Goal: Task Accomplishment & Management: Use online tool/utility

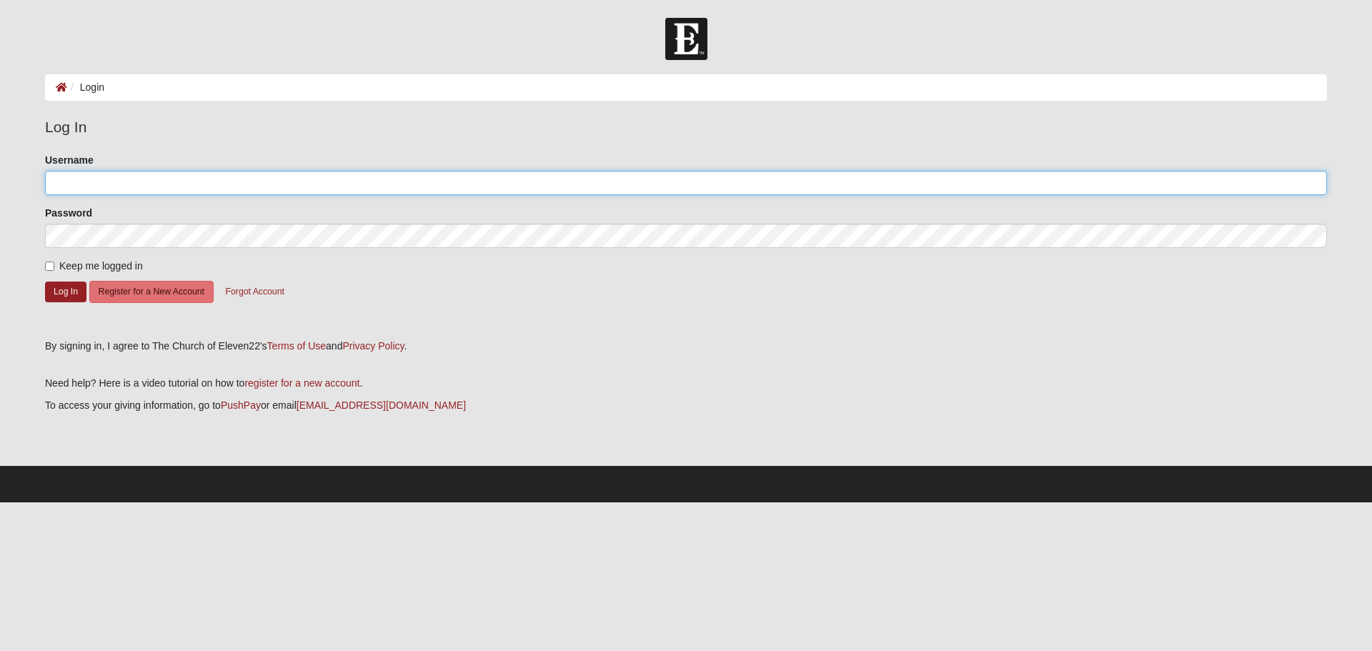
click at [184, 187] on input "Username" at bounding box center [686, 183] width 1282 height 24
type input "Guiselle#58"
click at [57, 288] on button "Log In" at bounding box center [65, 292] width 41 height 21
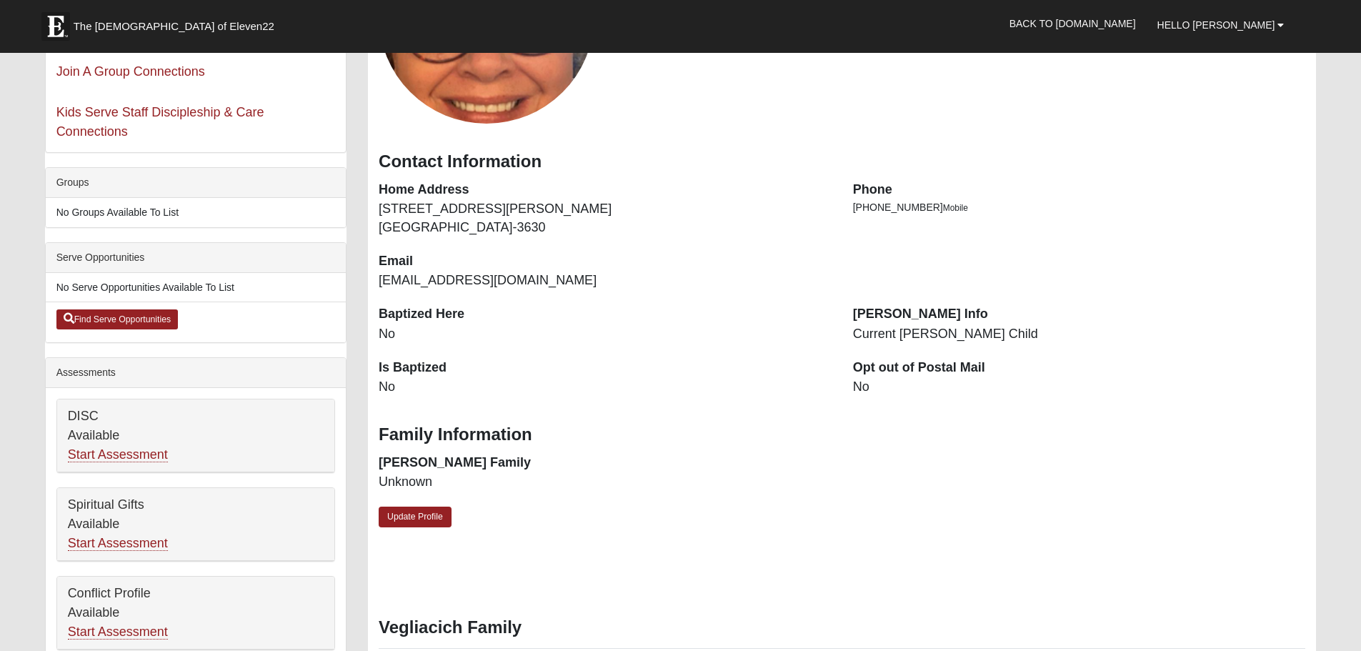
scroll to position [286, 0]
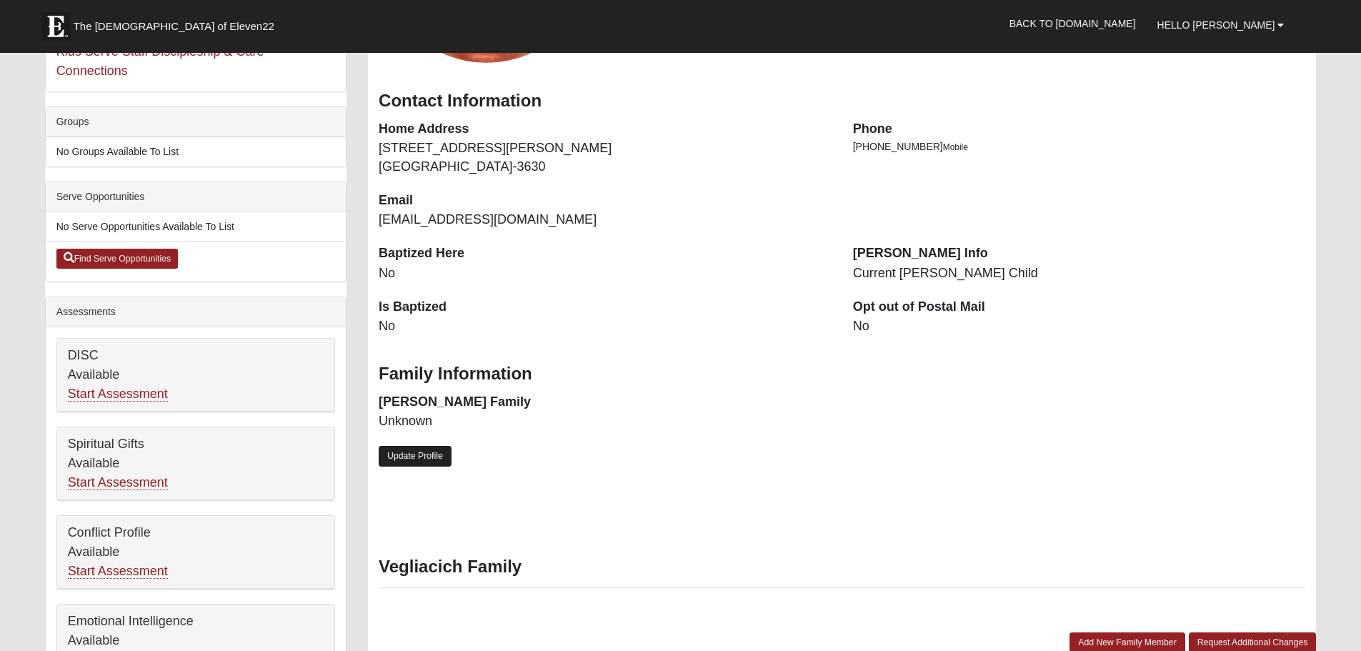
click at [427, 453] on link "Update Profile" at bounding box center [415, 456] width 73 height 21
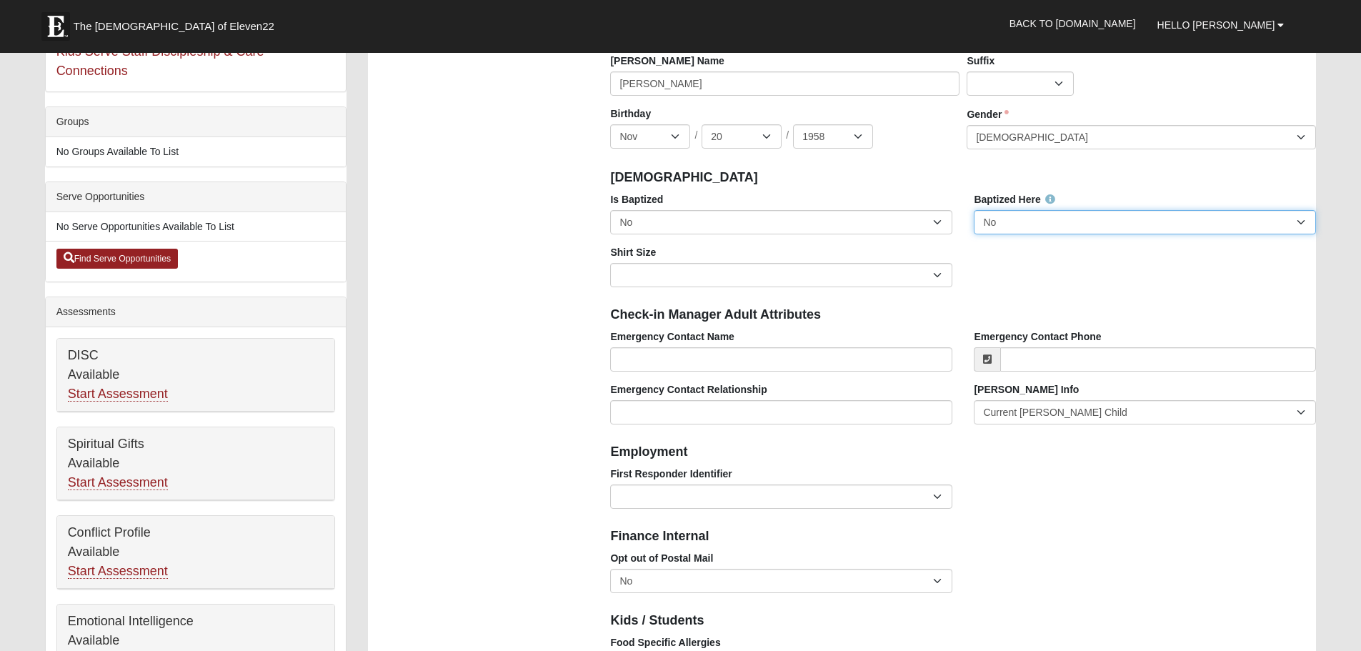
click at [1019, 221] on select "No Yes" at bounding box center [1145, 222] width 342 height 24
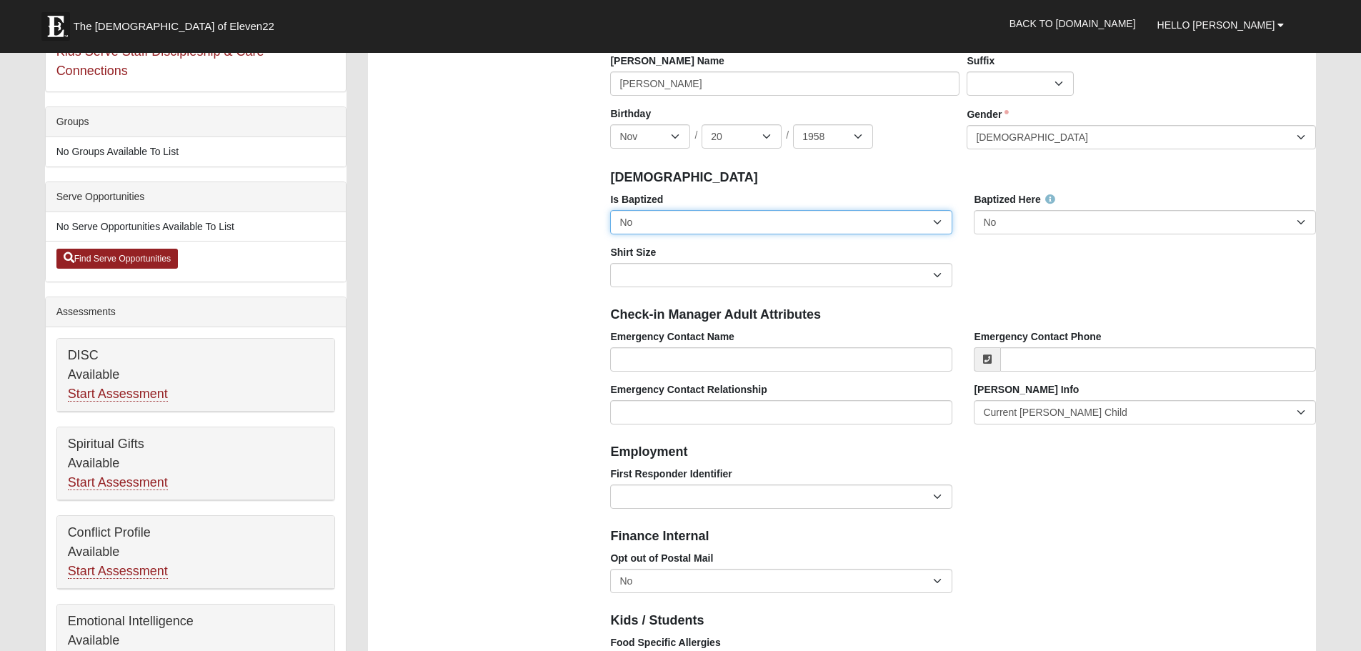
click at [725, 227] on select "No Yes" at bounding box center [781, 222] width 342 height 24
select select "True"
click at [610, 210] on select "No Yes" at bounding box center [781, 222] width 342 height 24
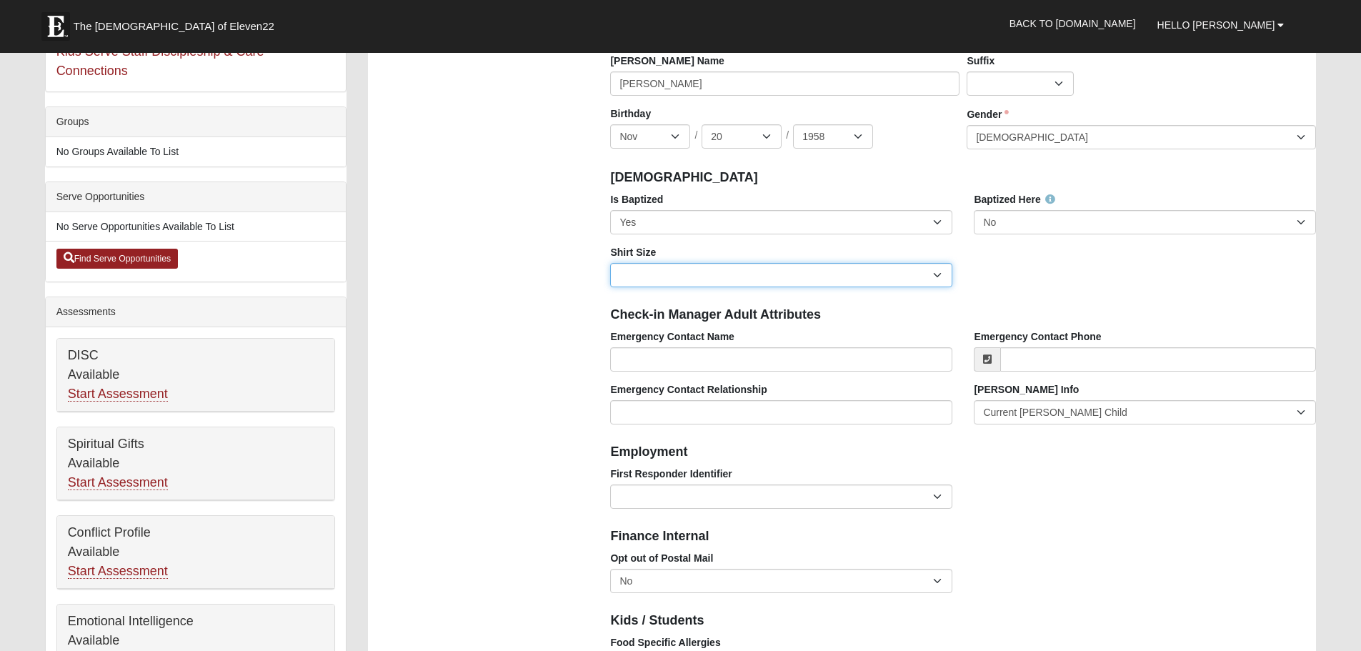
click at [700, 272] on select "Adult Small Adult Medium Adult Large Adult XL Adult XXL Adult 3XL Adult 4XL You…" at bounding box center [781, 275] width 342 height 24
select select "Adult XL"
click at [610, 263] on select "Adult Small Adult Medium Adult Large Adult XL Adult XXL Adult 3XL Adult 4XL You…" at bounding box center [781, 275] width 342 height 24
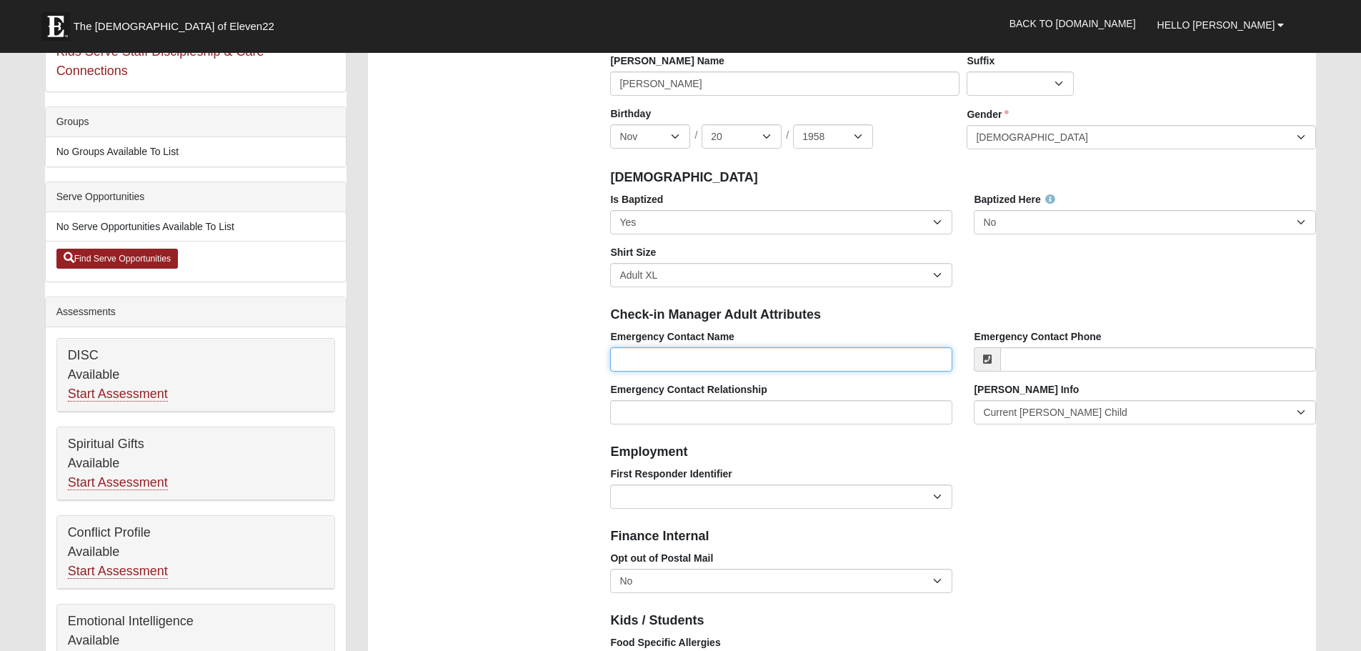
click at [747, 369] on input "Emergency Contact Name" at bounding box center [781, 359] width 342 height 24
type input "[PERSON_NAME]"
type input "[PHONE_NUMBER]"
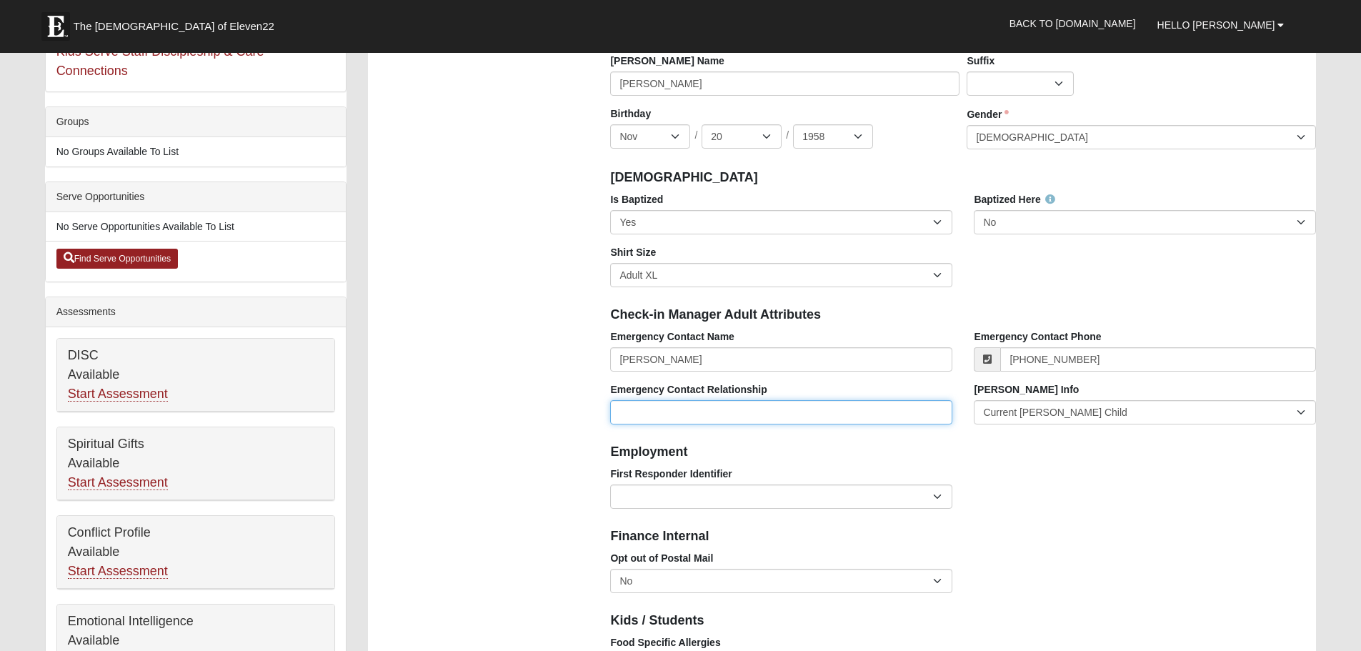
click at [733, 412] on input "Emergency Contact Relationship" at bounding box center [781, 412] width 342 height 24
type input "Husband"
click at [797, 506] on select "EMT | Paramedic | Medical Firefighter | Fire Department Police Officer | Sherif…" at bounding box center [781, 497] width 342 height 24
click at [1005, 487] on div "First Responder Identifier EMT | Paramedic | Medical Firefighter | Fire Departm…" at bounding box center [963, 493] width 727 height 53
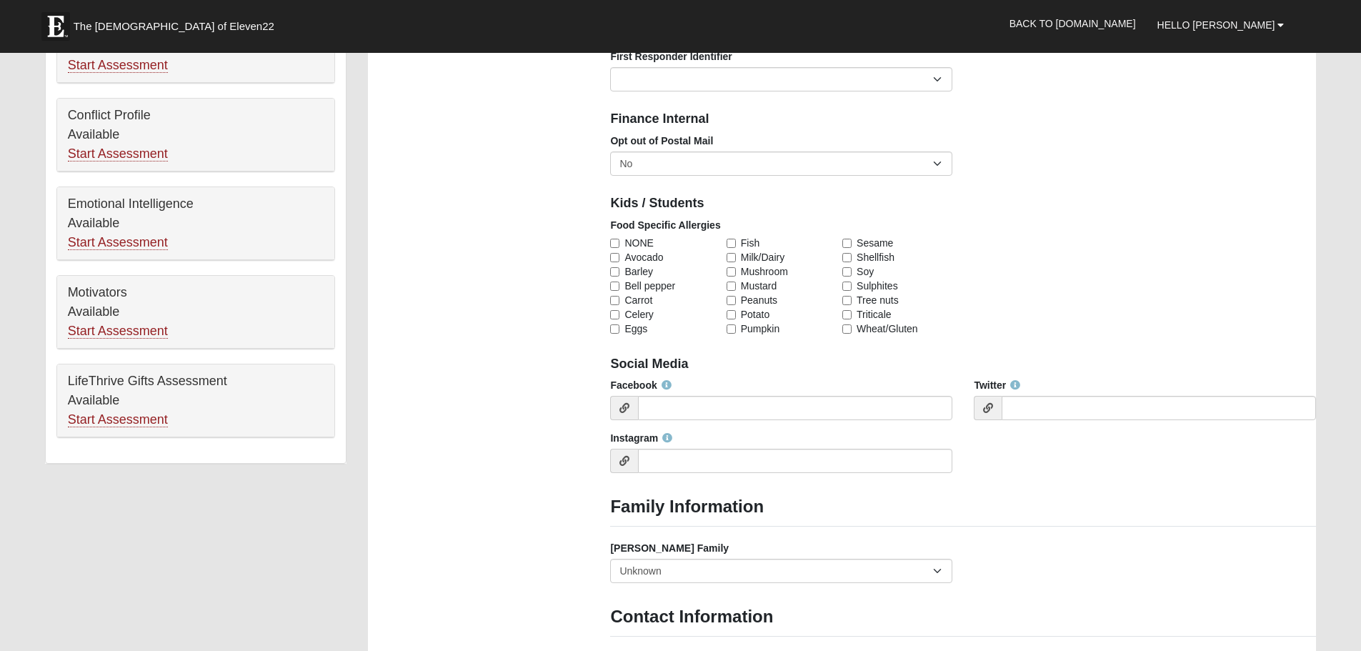
scroll to position [715, 0]
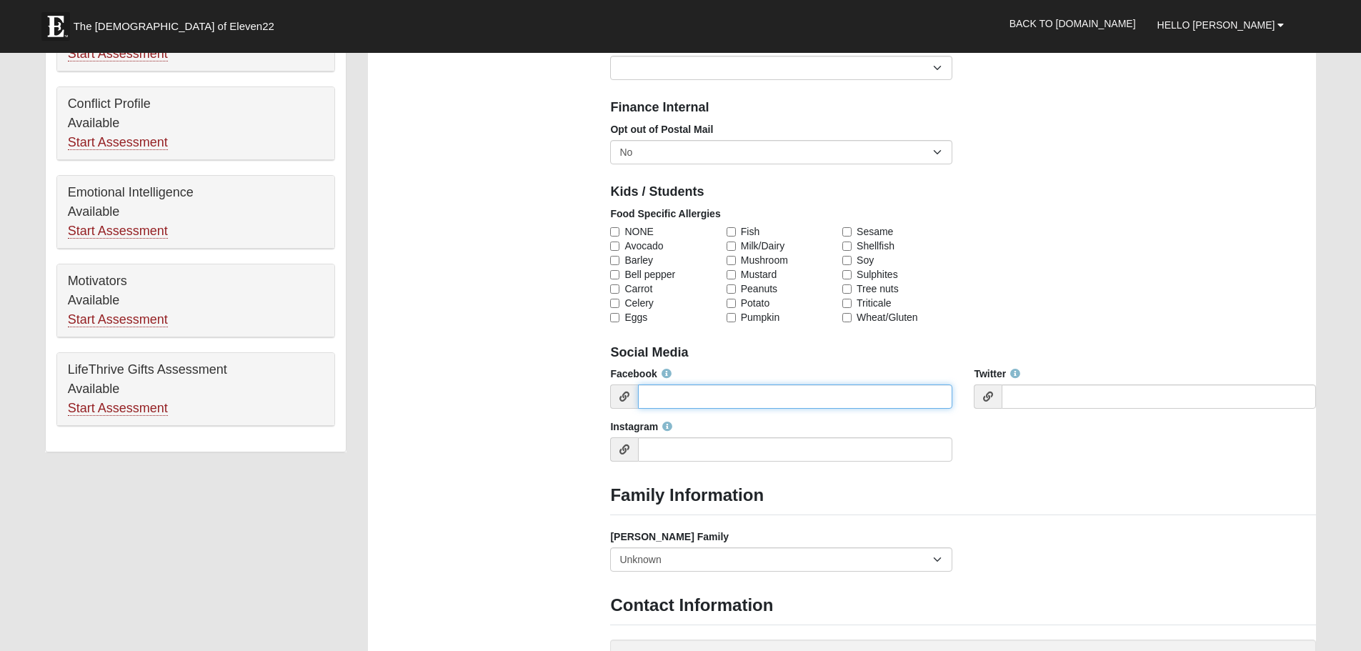
click at [693, 391] on input "Facebook" at bounding box center [795, 396] width 314 height 24
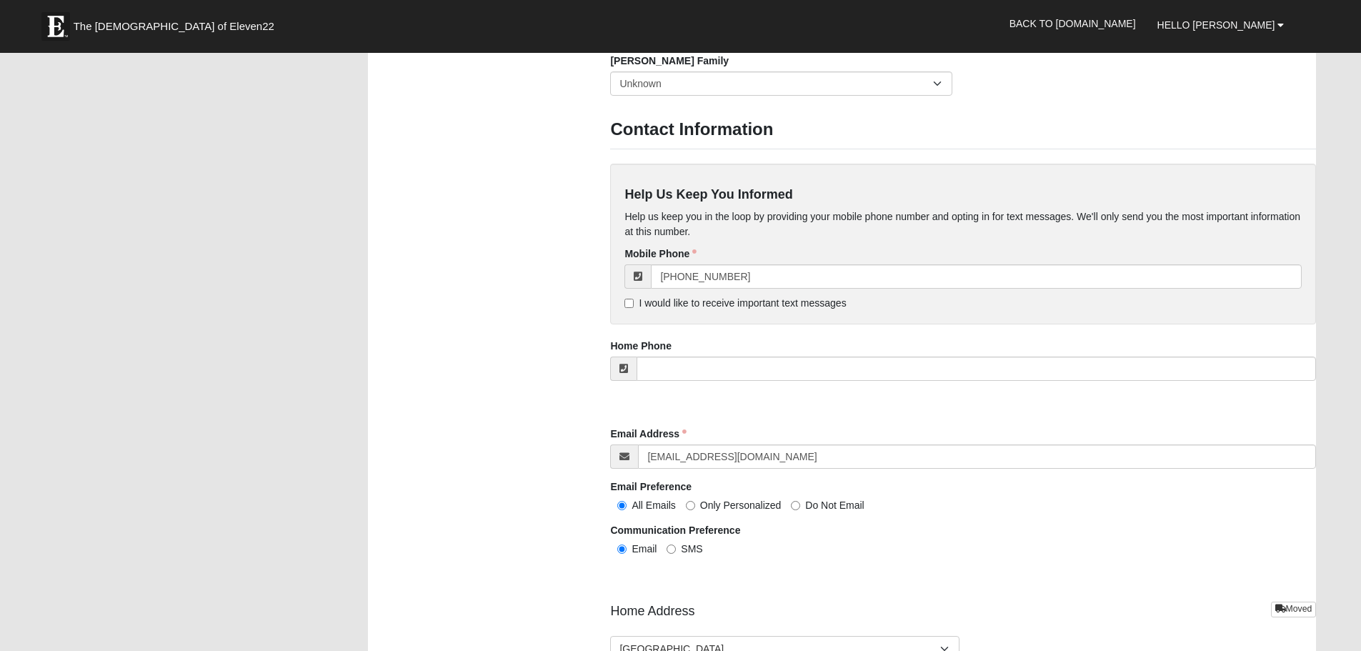
scroll to position [1215, 0]
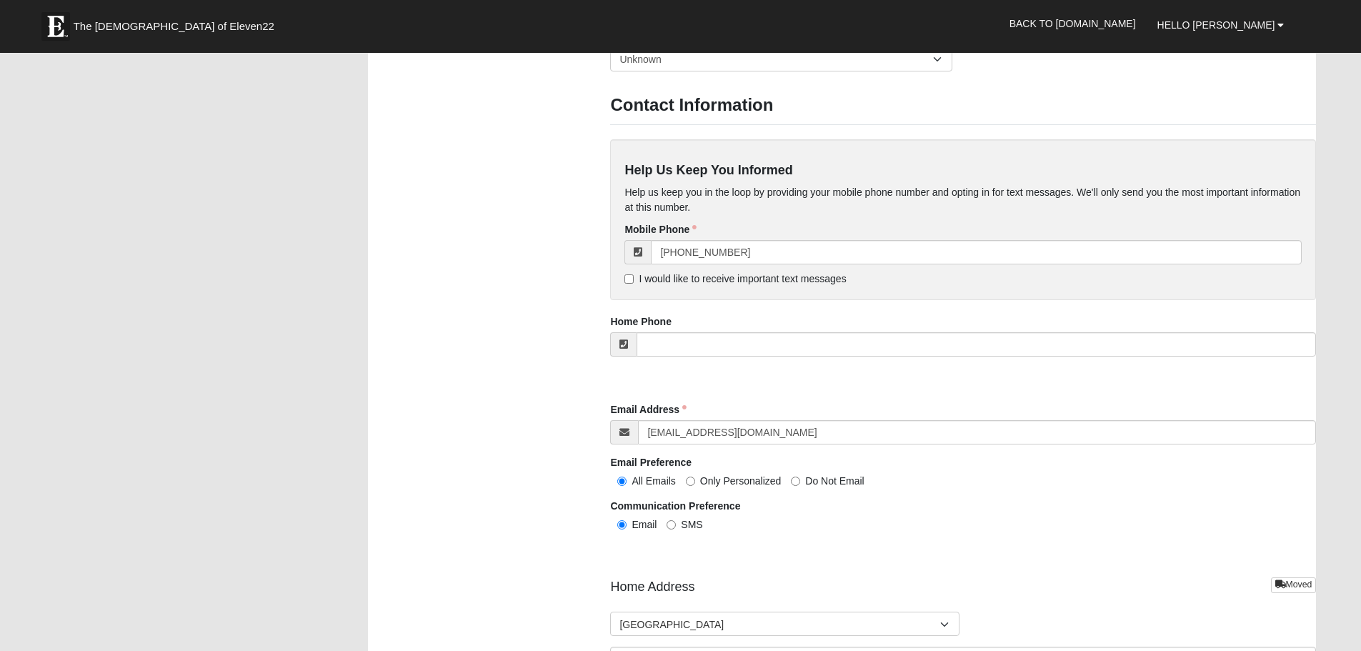
click at [635, 274] on label "I would like to receive important text messages" at bounding box center [736, 279] width 222 height 14
click at [634, 274] on input "I would like to receive important text messages" at bounding box center [629, 278] width 9 height 9
checkbox input "true"
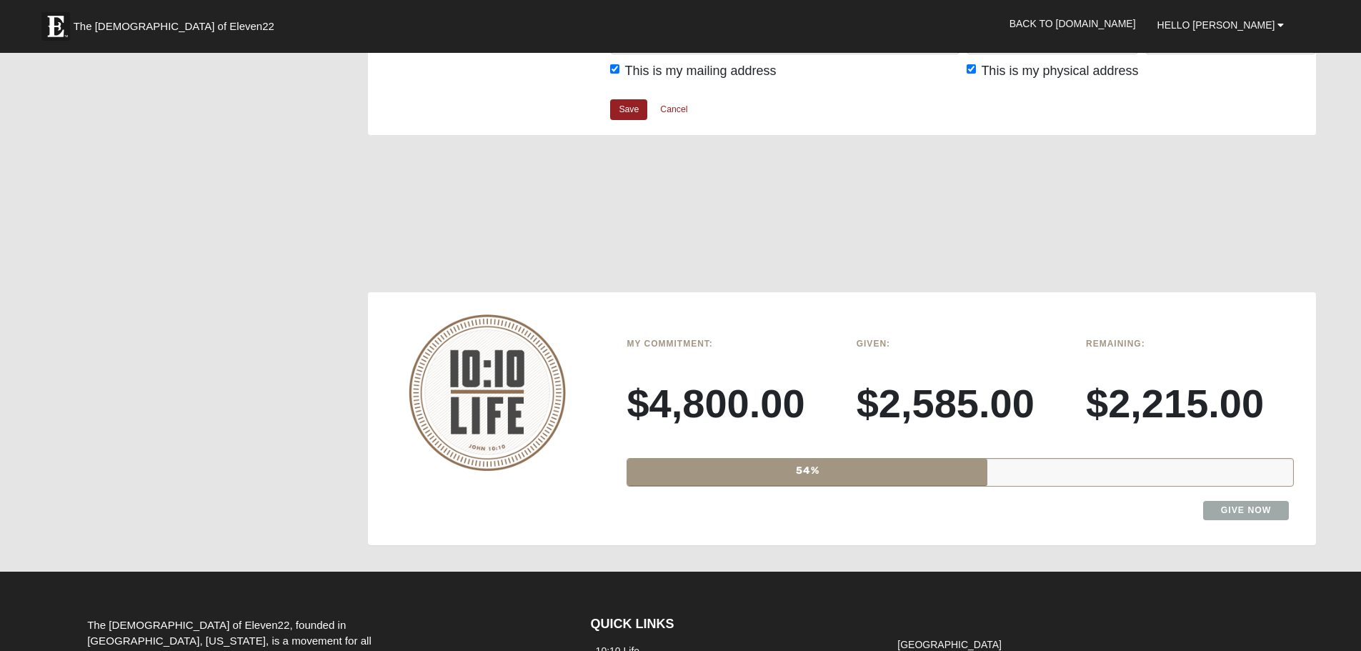
scroll to position [1929, 0]
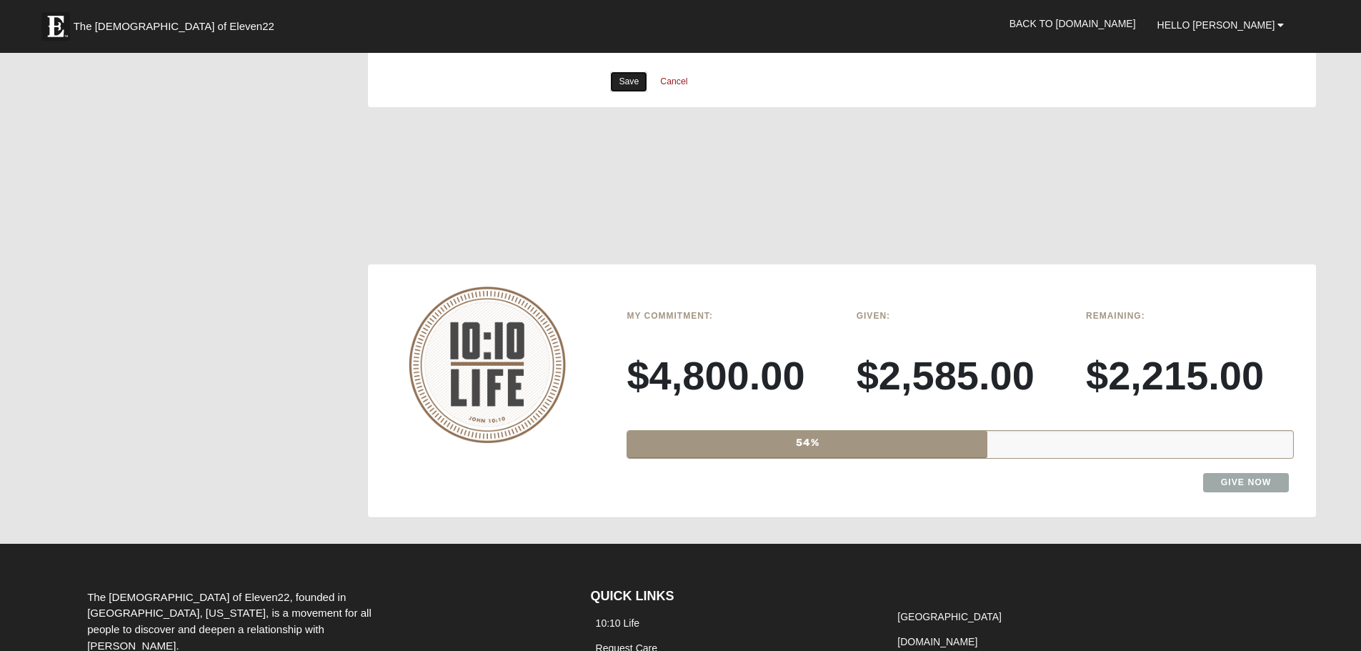
click at [617, 82] on link "Save" at bounding box center [628, 81] width 37 height 21
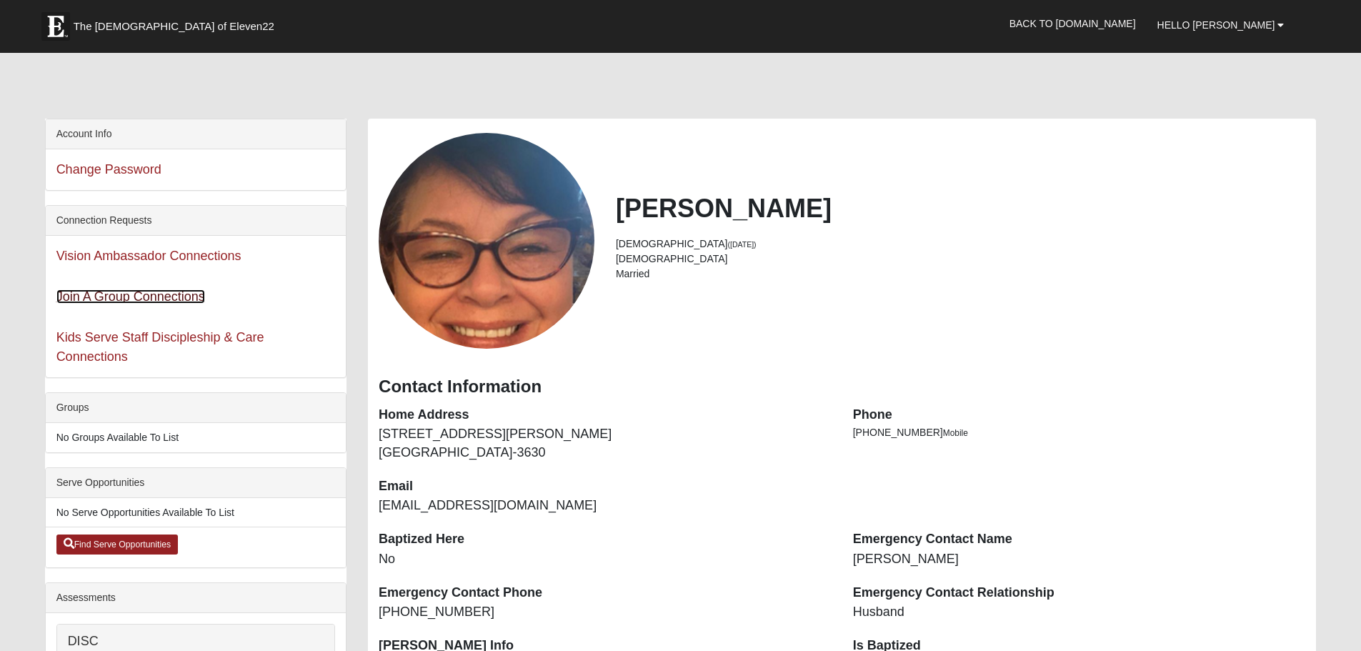
click at [182, 297] on link "Join A Group Connections" at bounding box center [130, 296] width 149 height 14
click at [222, 330] on link "Kids Serve Staff Discipleship & Care Connections" at bounding box center [160, 347] width 208 height 34
click at [160, 298] on link "Join A Group Connections" at bounding box center [130, 296] width 149 height 14
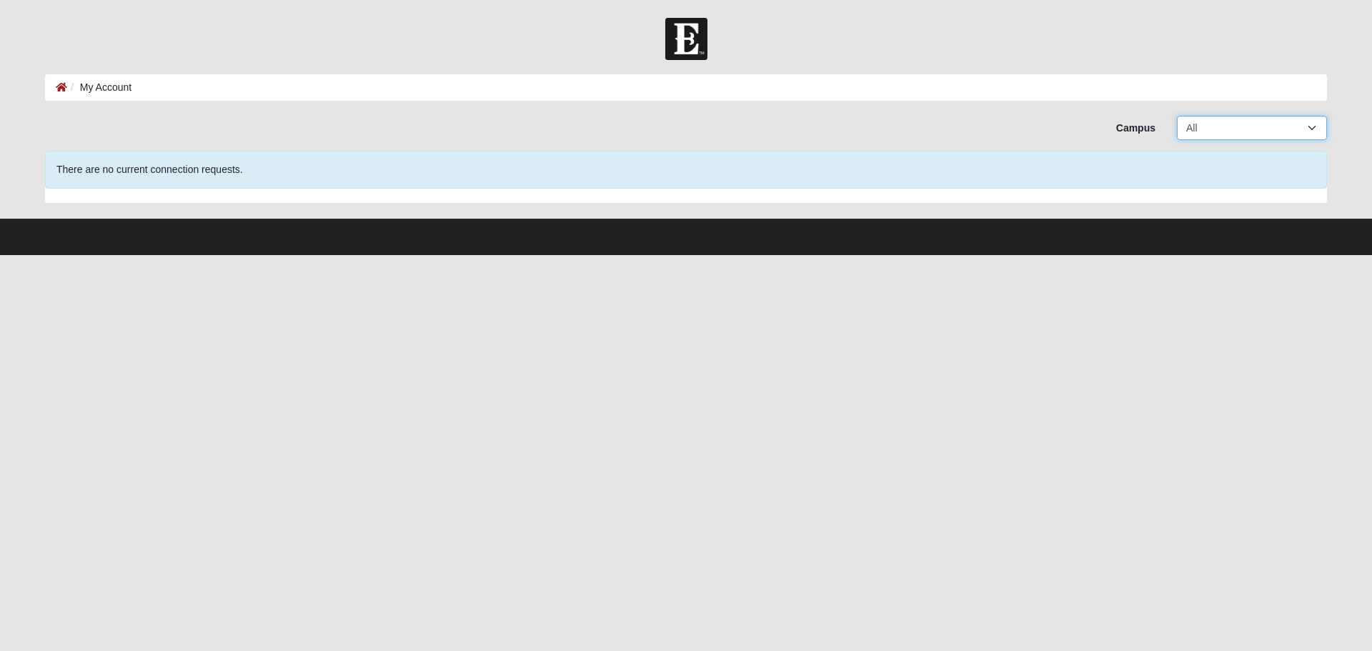
click at [1248, 126] on select "All Arlington Baymeadows Eleven22 Online [PERSON_NAME][GEOGRAPHIC_DATA] Jesup […" at bounding box center [1252, 128] width 150 height 24
select select "5"
click at [1177, 116] on select "All Arlington Baymeadows Eleven22 Online [PERSON_NAME][GEOGRAPHIC_DATA] Jesup […" at bounding box center [1252, 128] width 150 height 24
click at [1073, 239] on footer at bounding box center [686, 237] width 1372 height 36
click at [217, 178] on div "There are no current connection requests." at bounding box center [686, 170] width 1282 height 38
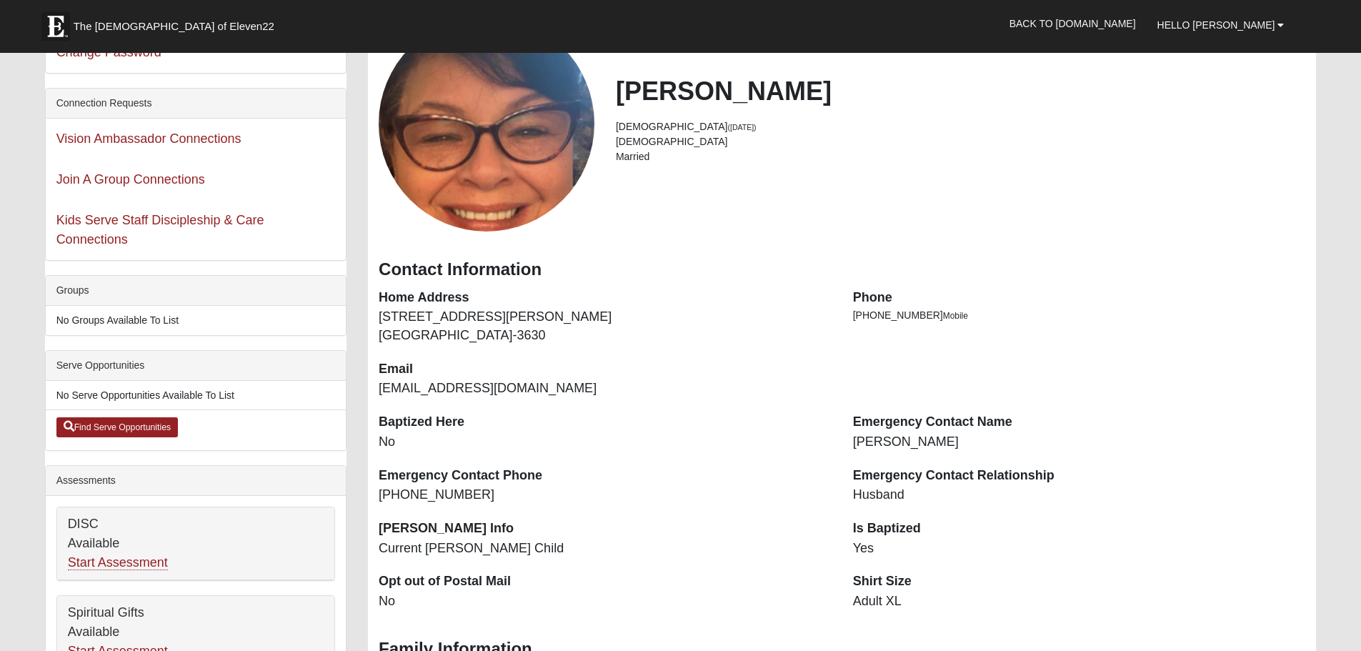
scroll to position [143, 0]
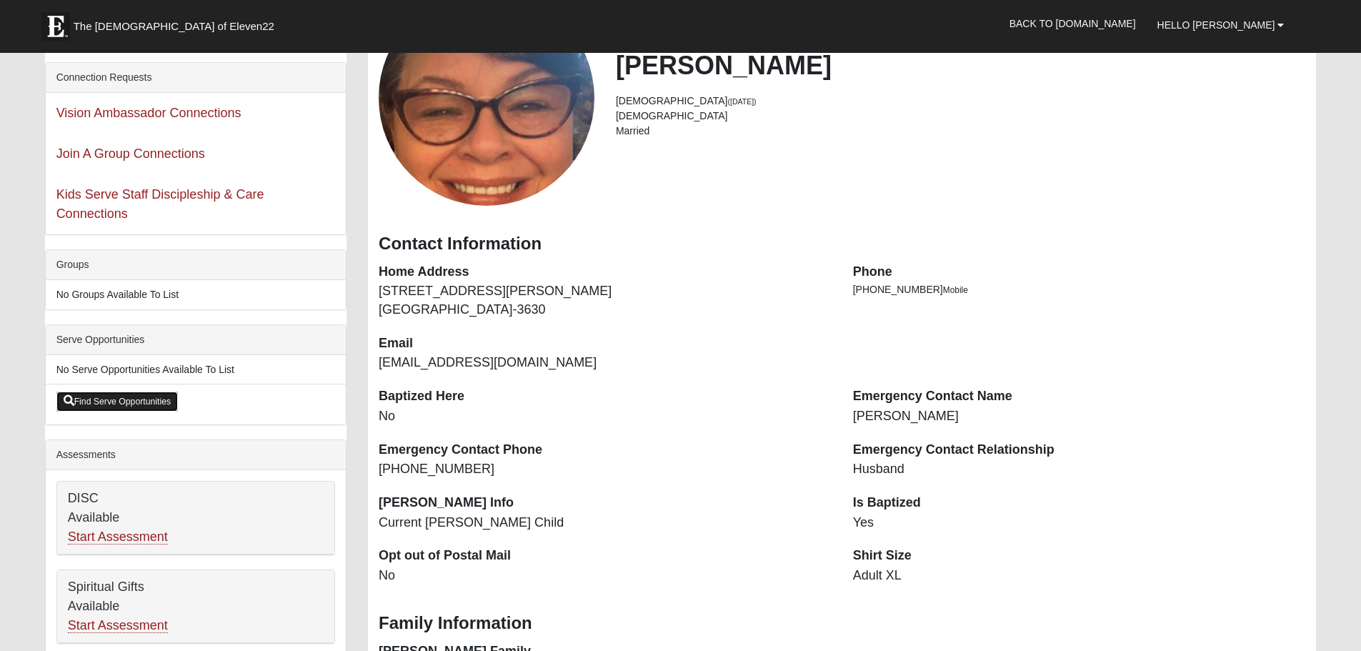
click at [149, 402] on link "Find Serve Opportunities" at bounding box center [117, 402] width 122 height 20
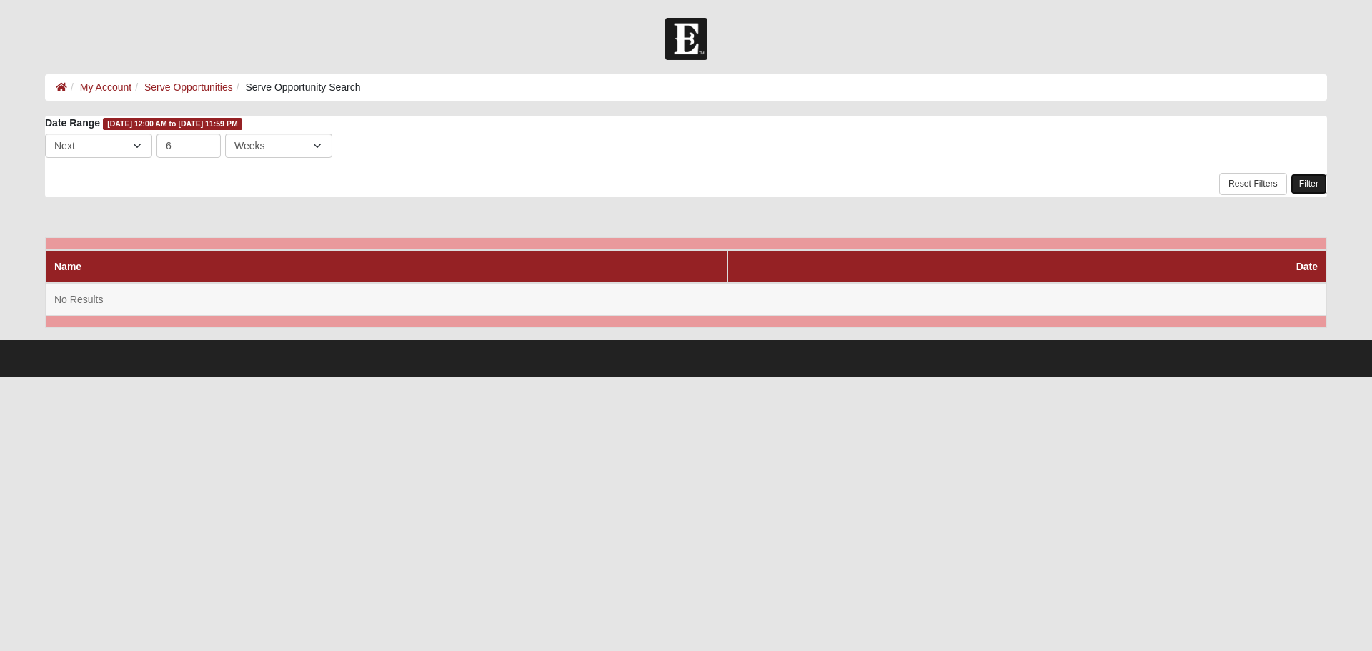
click at [1308, 180] on link "Filter" at bounding box center [1309, 184] width 36 height 21
click at [322, 61] on form "Hello [PERSON_NAME] My Account Log Out Serve Opportunity Search My Account Serv…" at bounding box center [686, 197] width 1372 height 359
click at [131, 147] on select "Last Next" at bounding box center [98, 146] width 107 height 24
click at [300, 217] on div "Name Date No Results" at bounding box center [686, 270] width 1282 height 116
click at [204, 79] on ol "My Account Serve Opportunities Serve Opportunity Search" at bounding box center [686, 87] width 1282 height 26
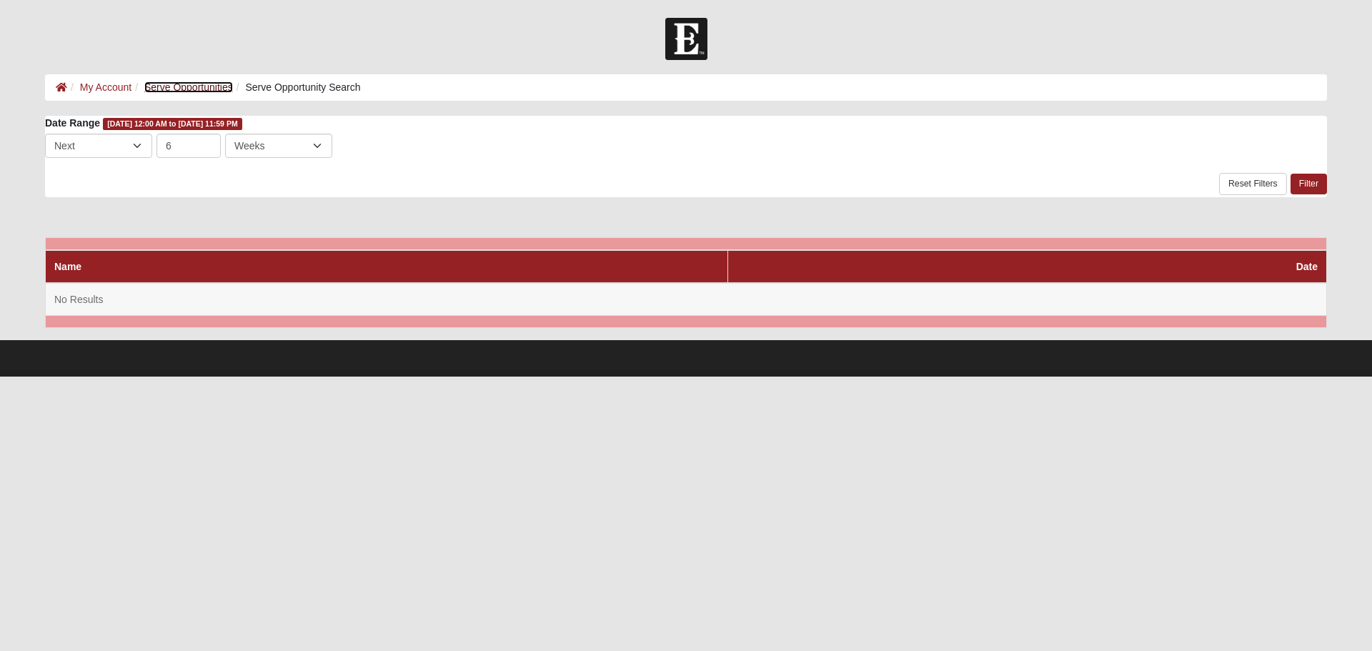
click at [203, 87] on link "Serve Opportunities" at bounding box center [188, 86] width 89 height 11
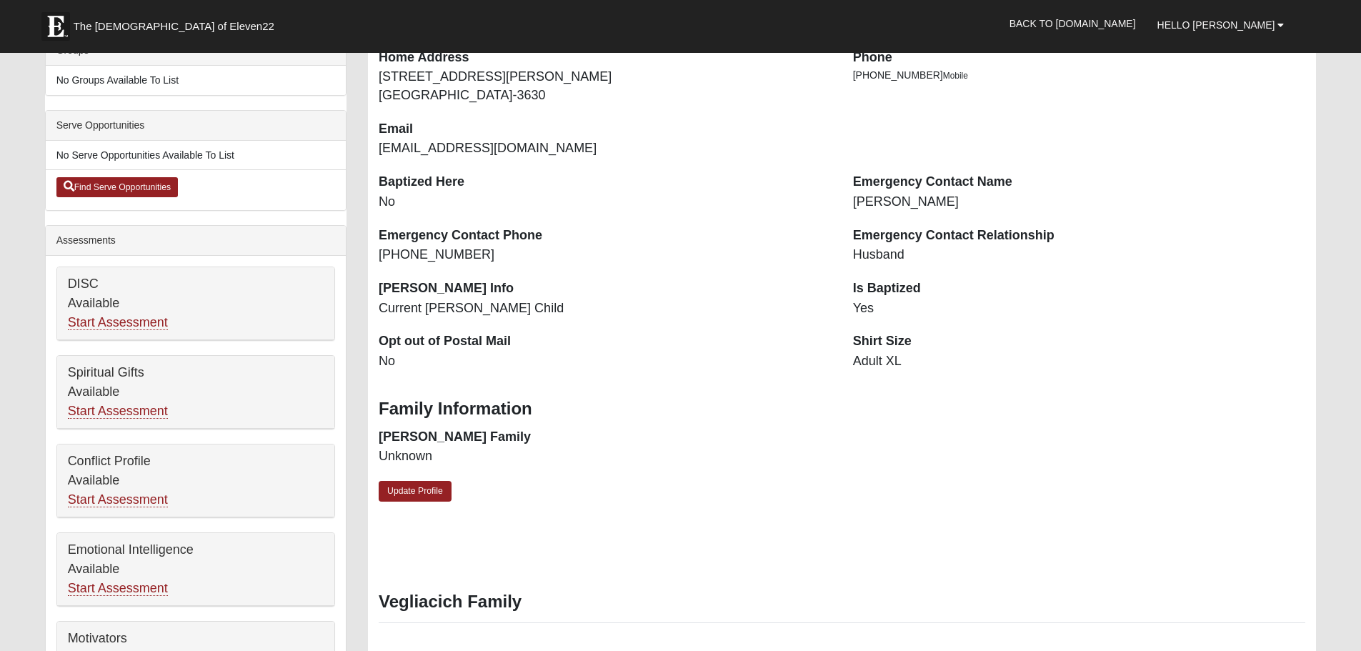
scroll to position [429, 0]
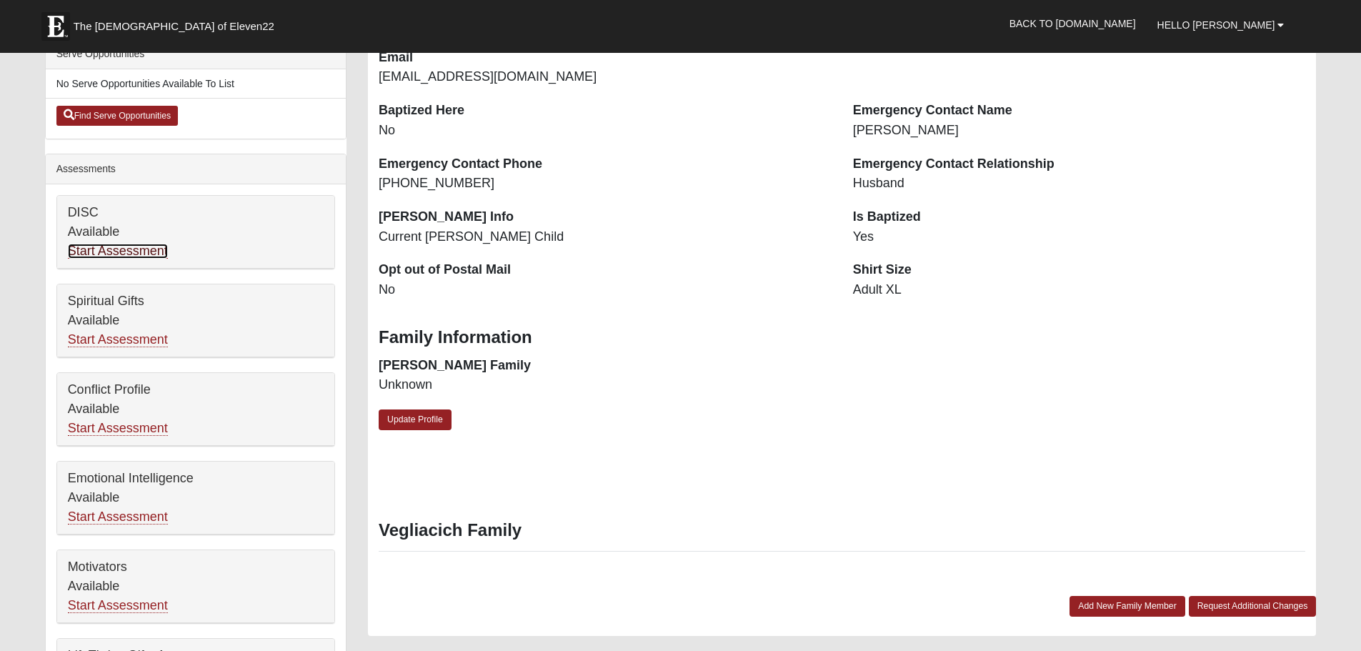
click at [139, 250] on link "Start Assessment" at bounding box center [118, 251] width 100 height 15
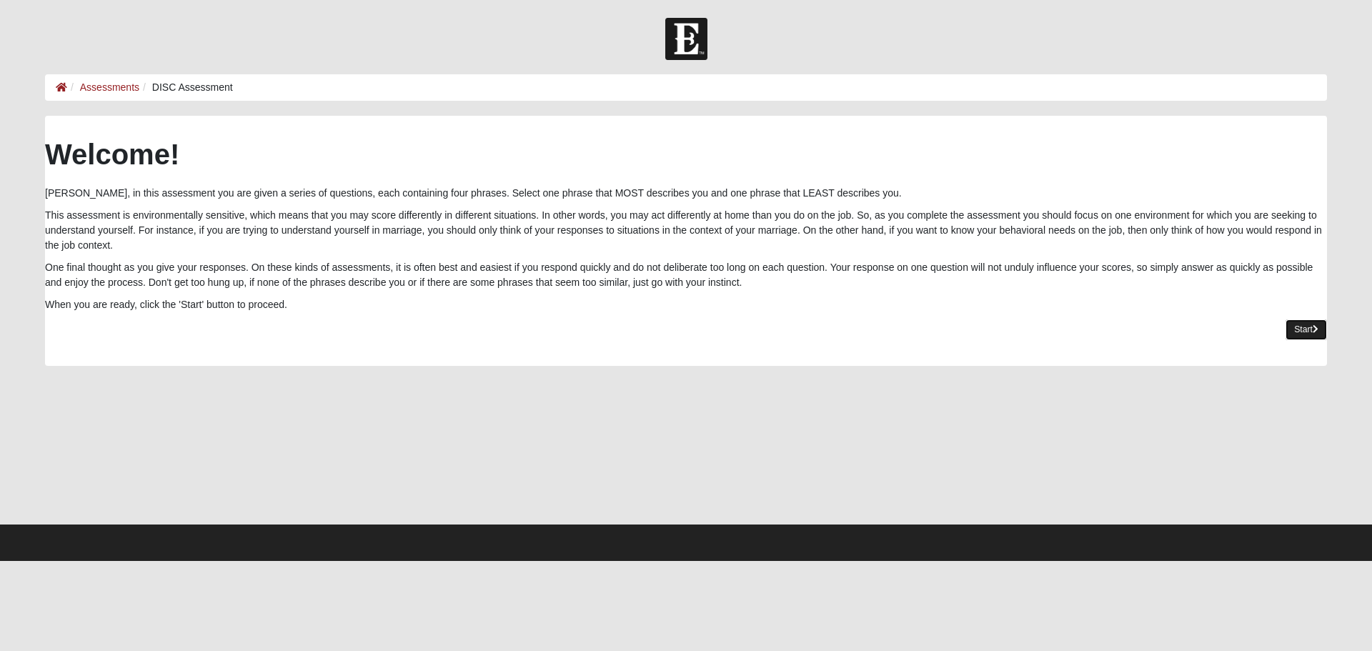
click at [1304, 327] on link "Start" at bounding box center [1306, 329] width 41 height 21
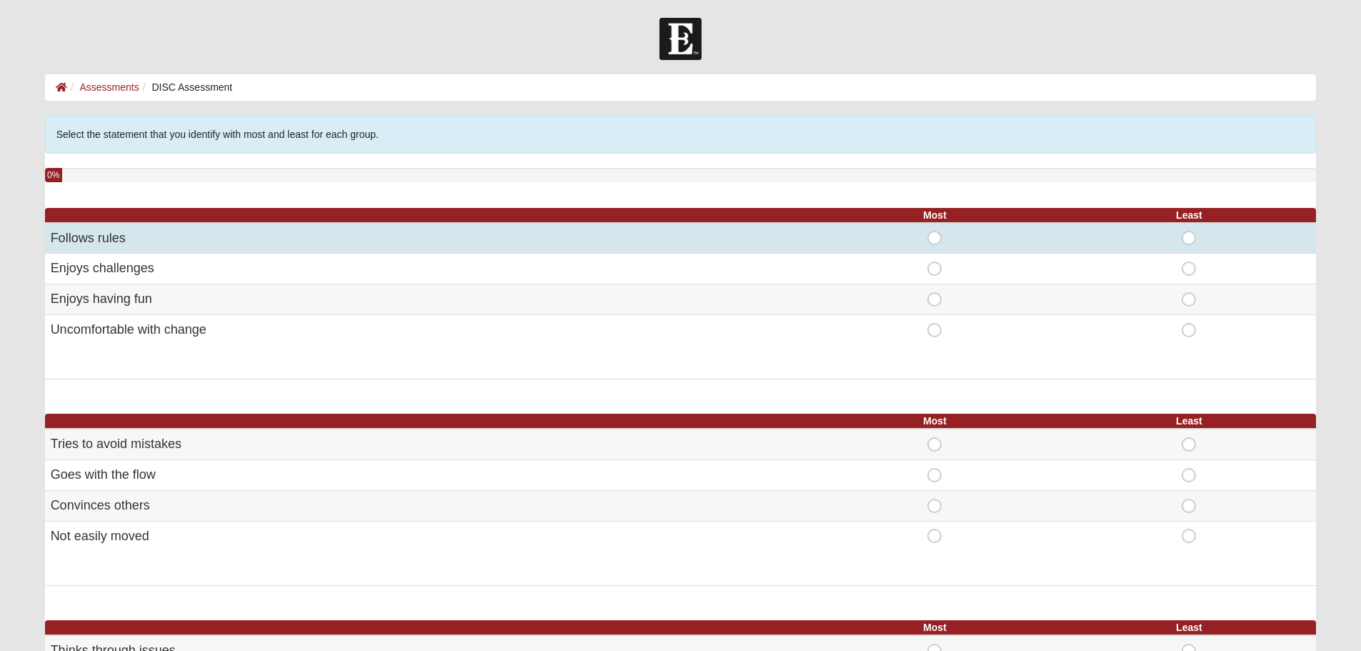
click at [240, 239] on td "Follows rules" at bounding box center [426, 238] width 763 height 31
click at [935, 231] on span "Most" at bounding box center [935, 231] width 0 height 0
click at [938, 233] on input "Most" at bounding box center [939, 238] width 9 height 14
radio input "true"
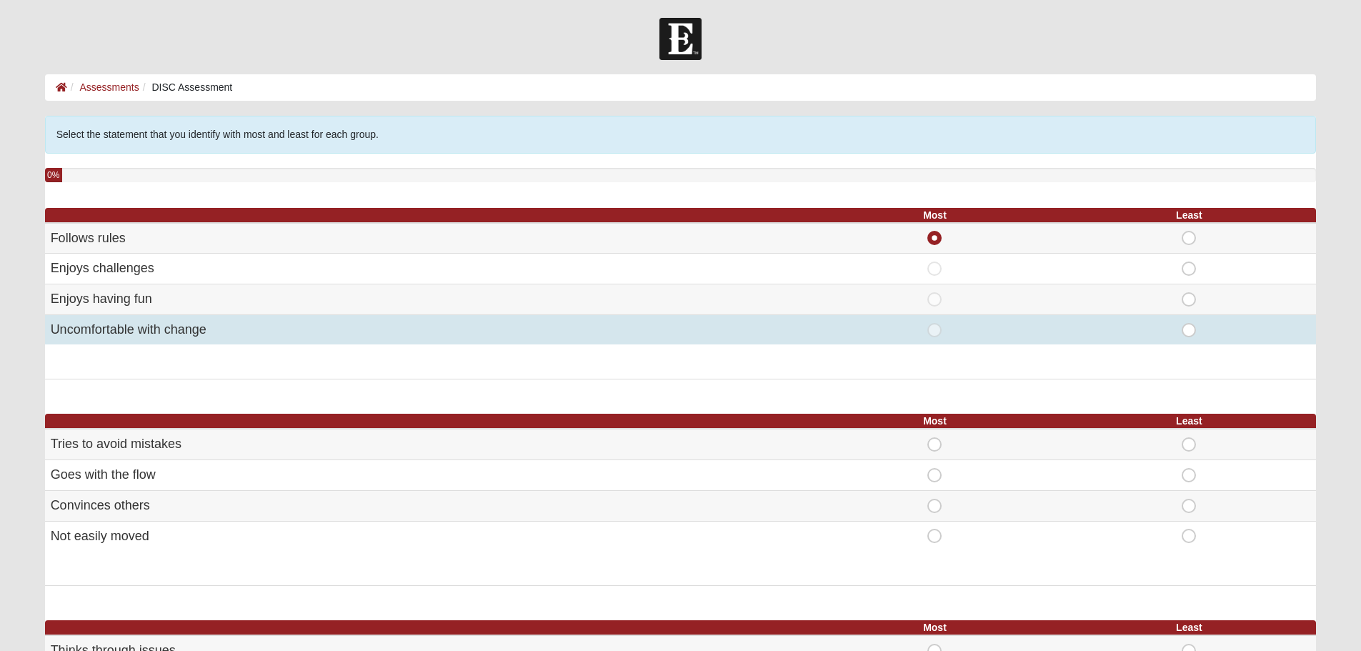
click at [1190, 337] on td "Least" at bounding box center [1189, 329] width 254 height 30
click at [1189, 323] on span "Least" at bounding box center [1189, 323] width 0 height 0
click at [1190, 332] on input "Least" at bounding box center [1193, 330] width 9 height 14
radio input "true"
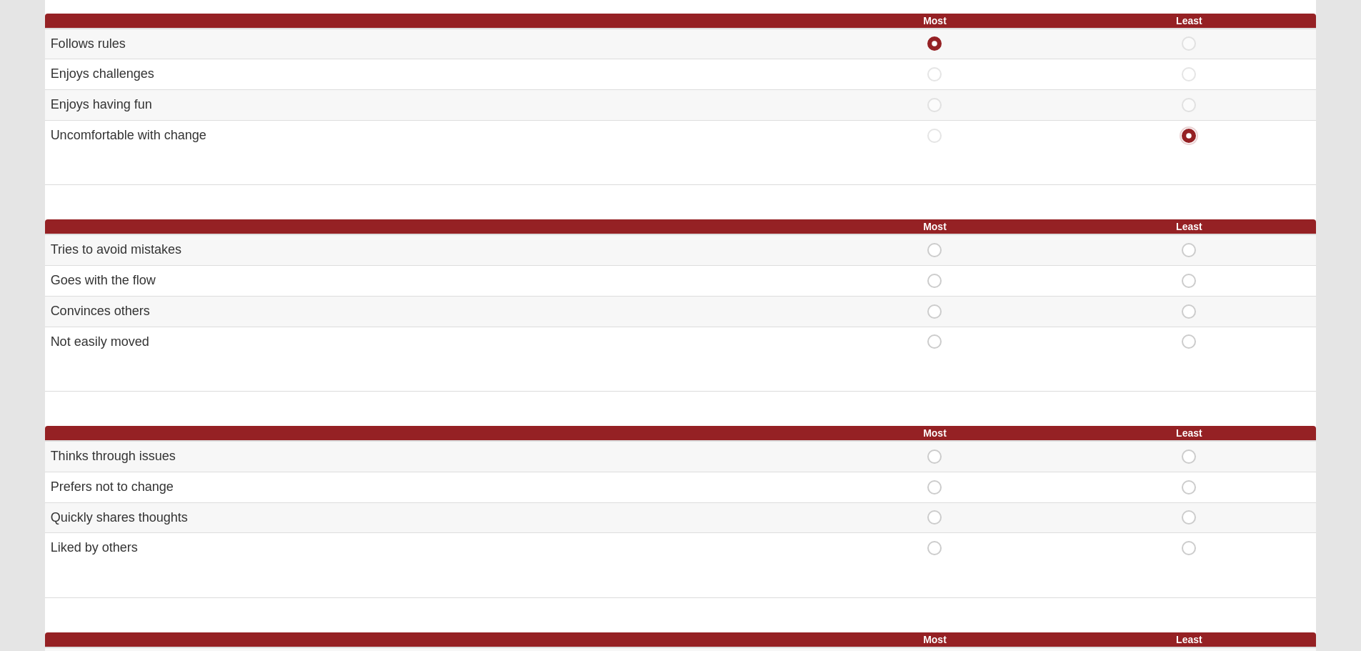
scroll to position [214, 0]
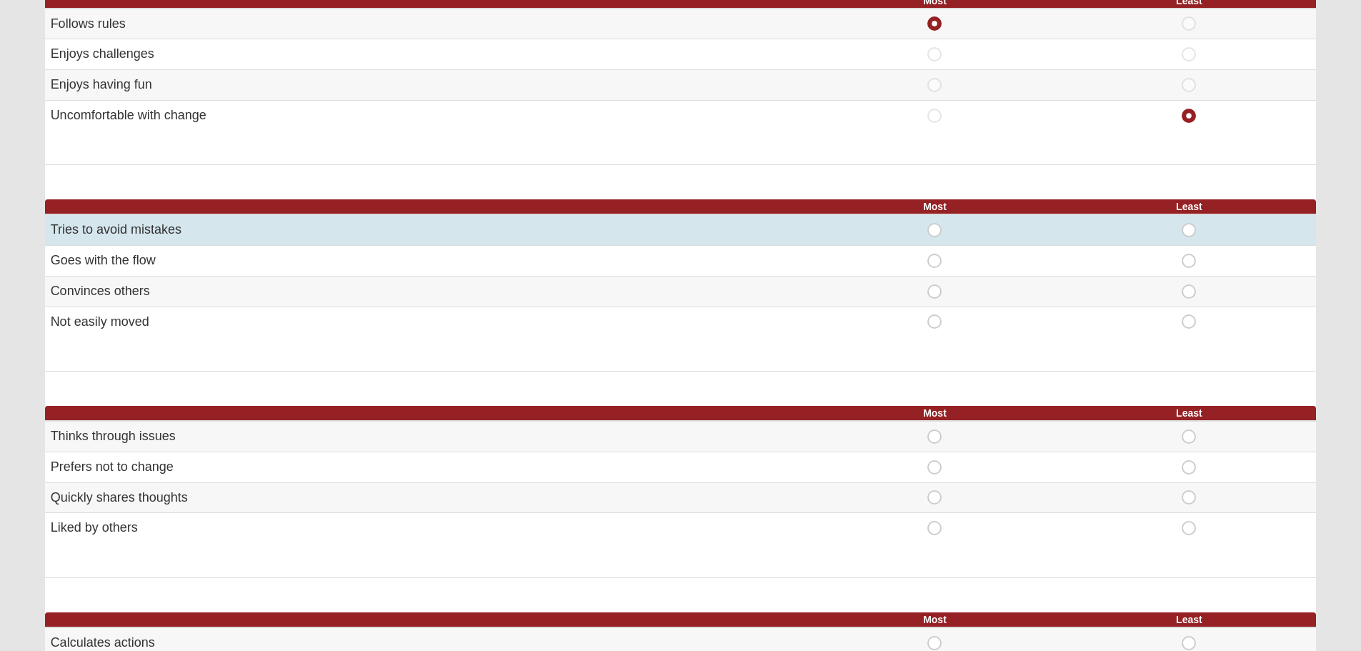
click at [935, 223] on span "Most" at bounding box center [935, 223] width 0 height 0
click at [935, 227] on input "Most" at bounding box center [939, 230] width 9 height 14
radio input "true"
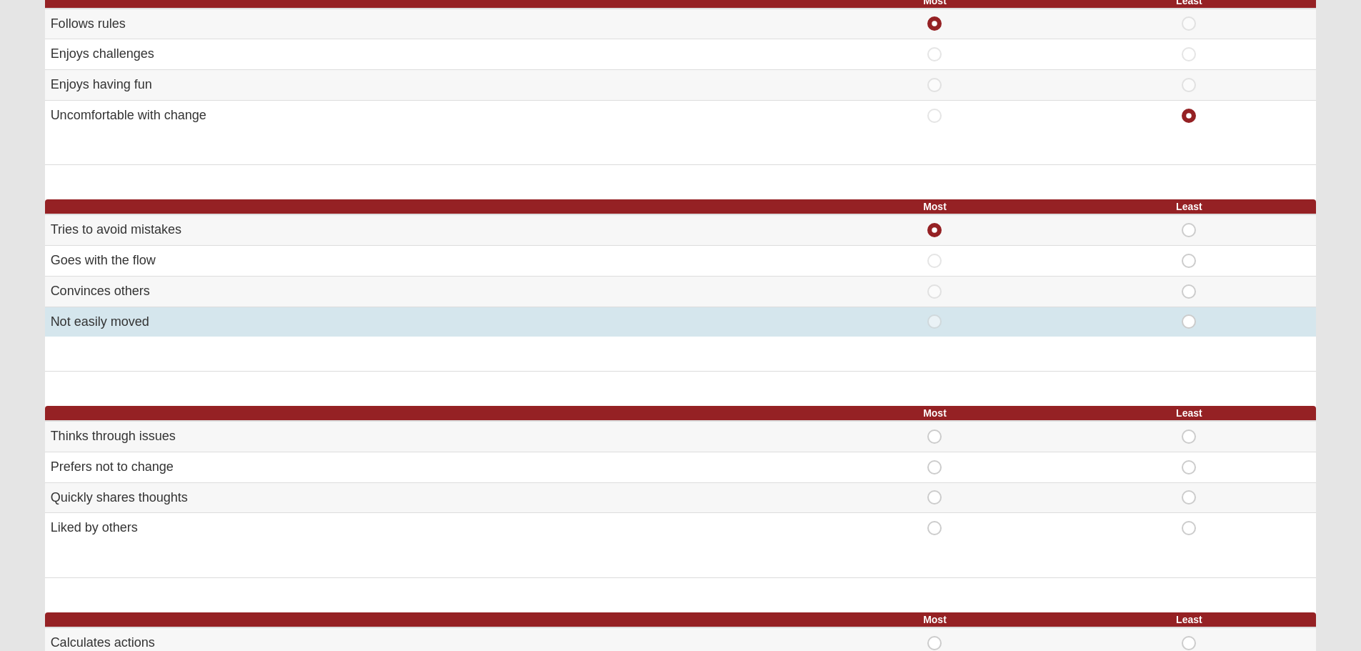
click at [1189, 314] on span "Least" at bounding box center [1189, 314] width 0 height 0
click at [1196, 317] on input "Least" at bounding box center [1193, 321] width 9 height 14
radio input "true"
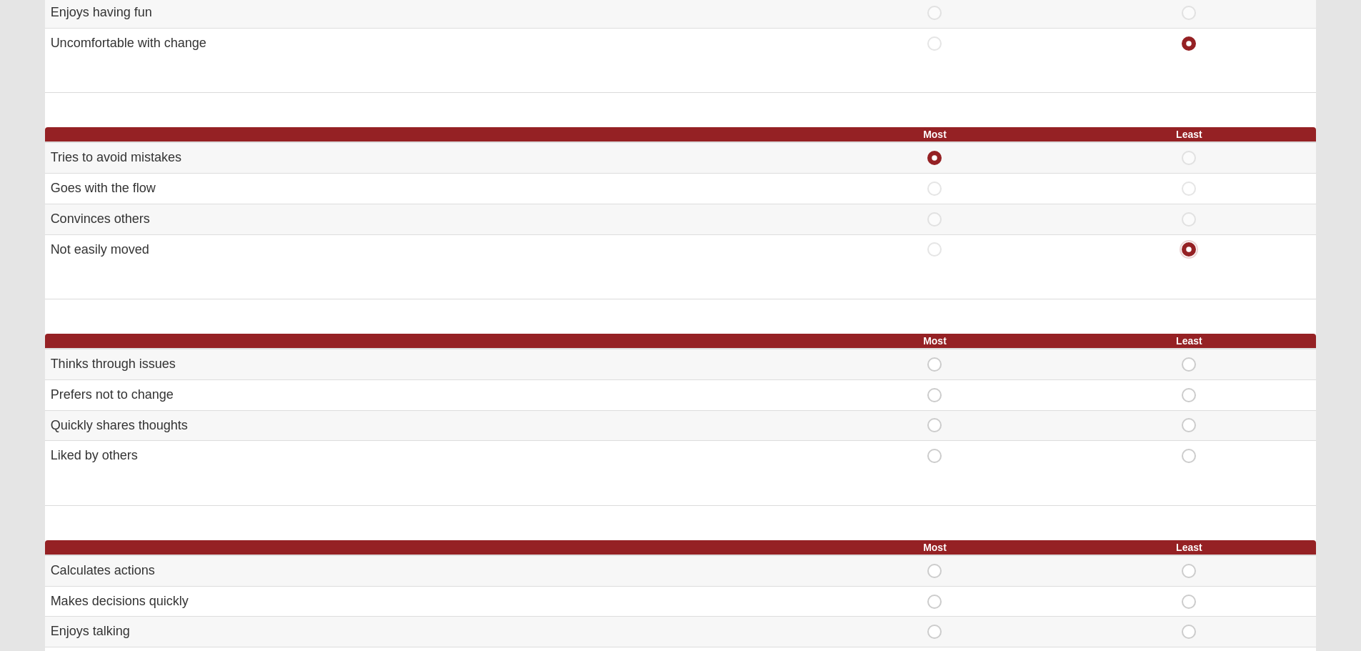
scroll to position [357, 0]
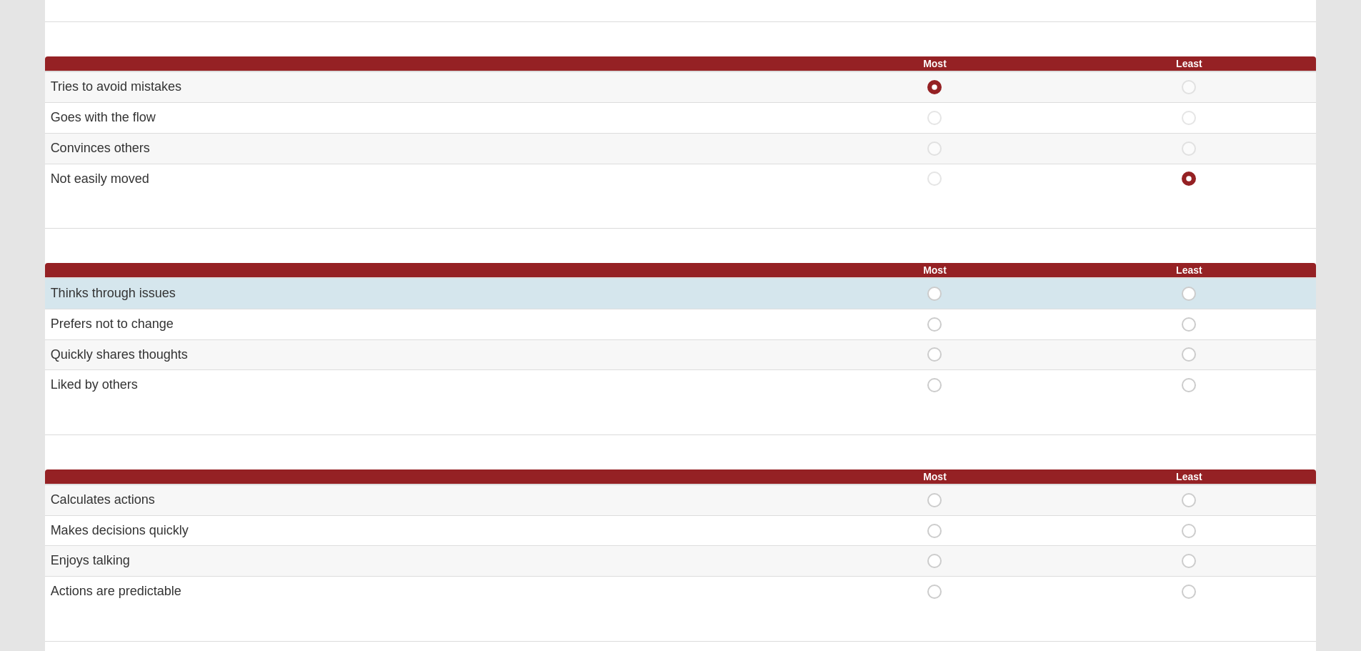
click at [935, 287] on span "Most" at bounding box center [935, 287] width 0 height 0
click at [935, 297] on input "Most" at bounding box center [939, 294] width 9 height 14
radio input "true"
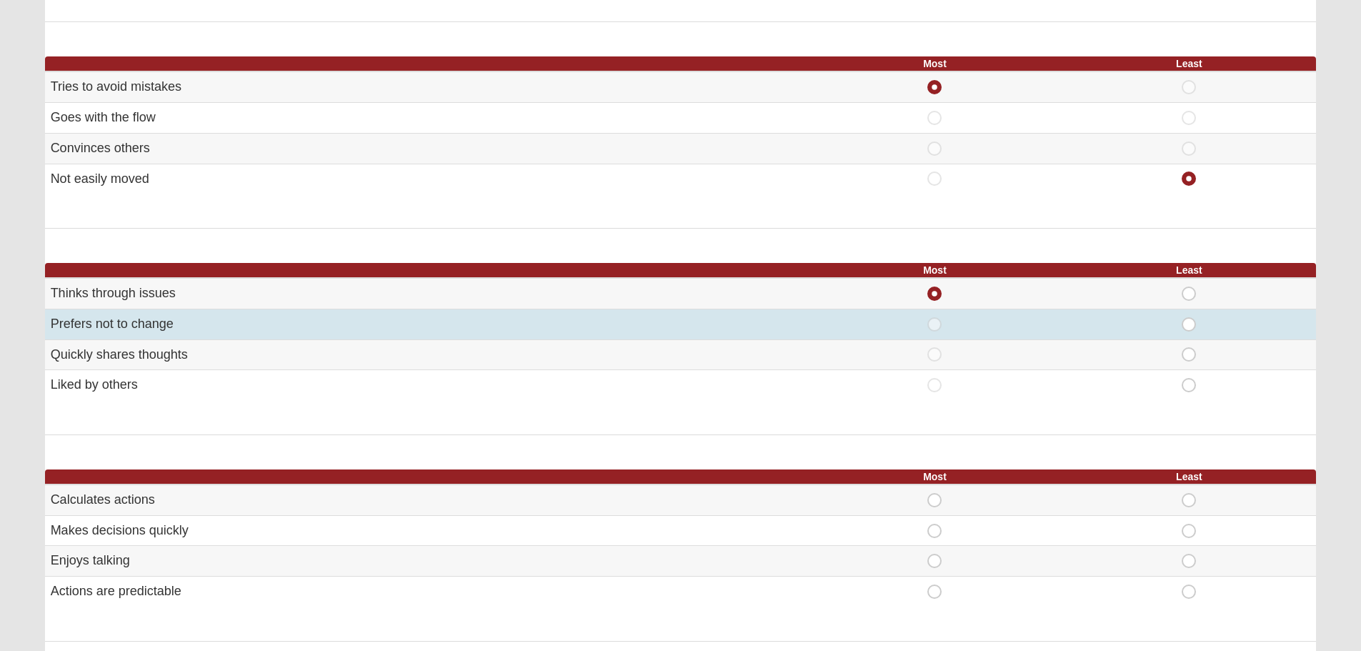
click at [1189, 317] on span "Least" at bounding box center [1189, 317] width 0 height 0
click at [1191, 329] on input "Least" at bounding box center [1193, 324] width 9 height 14
radio input "true"
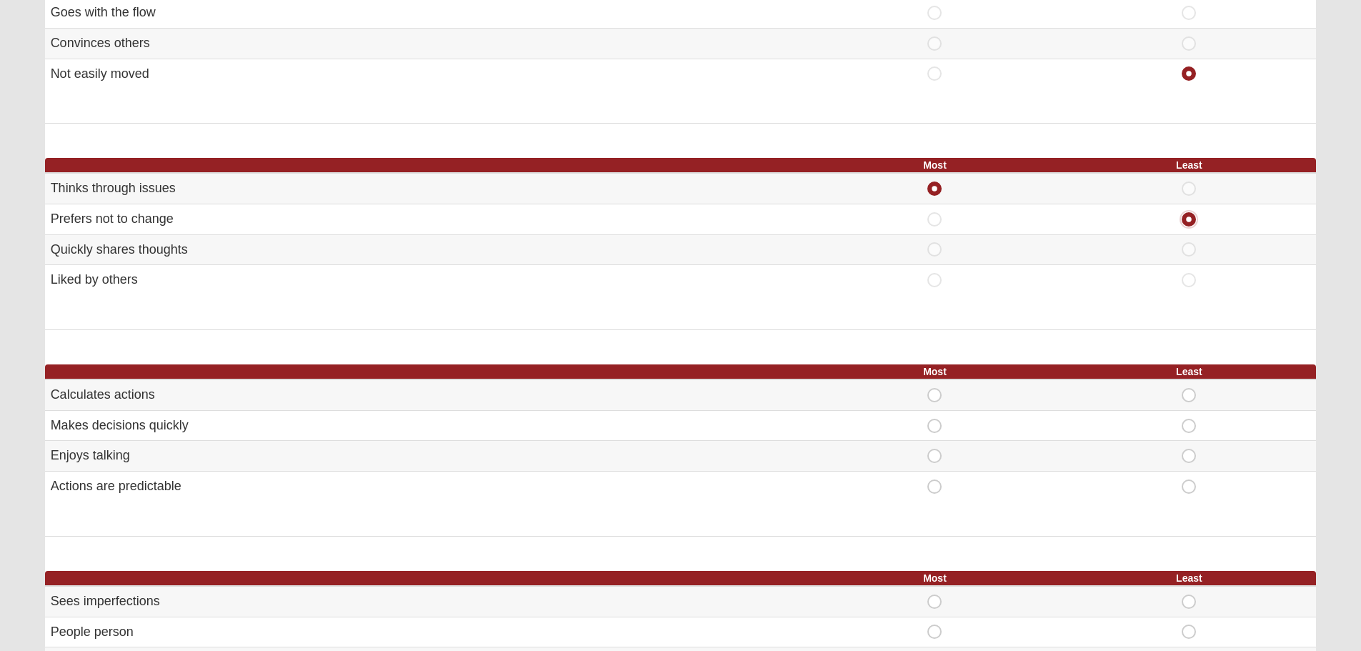
scroll to position [500, 0]
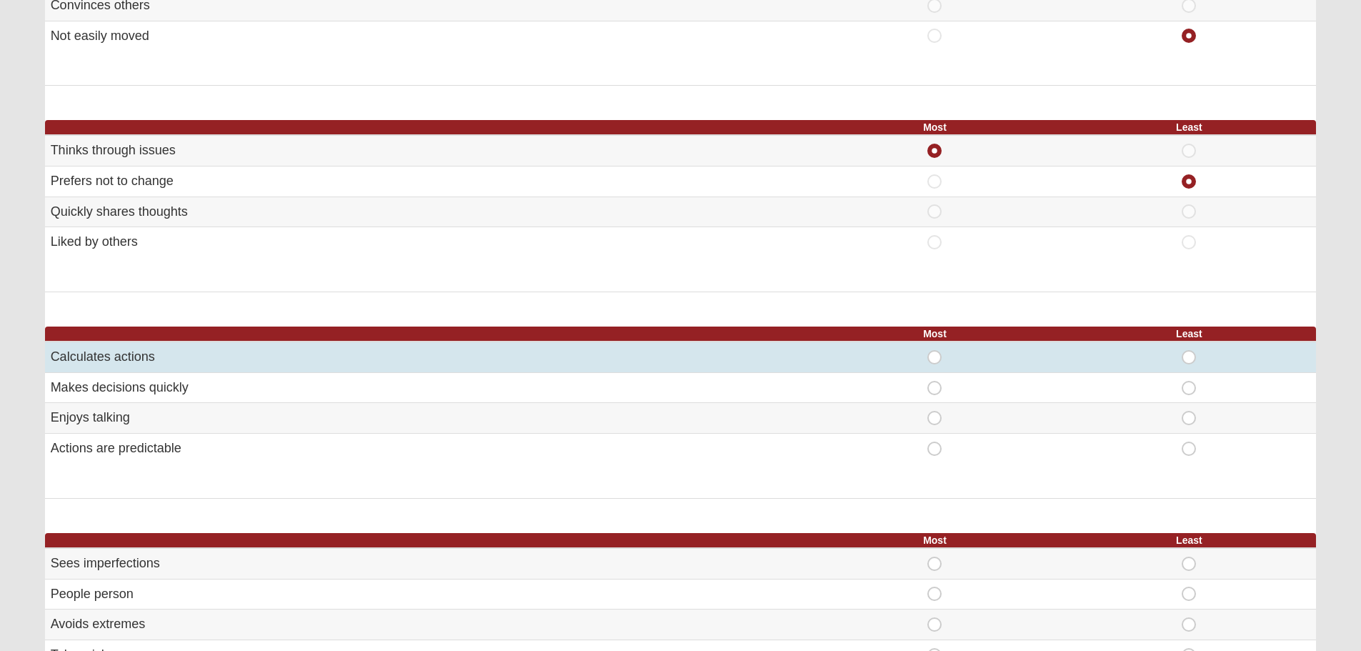
click at [935, 350] on span "Most" at bounding box center [935, 350] width 0 height 0
click at [938, 360] on input "Most" at bounding box center [939, 357] width 9 height 14
radio input "true"
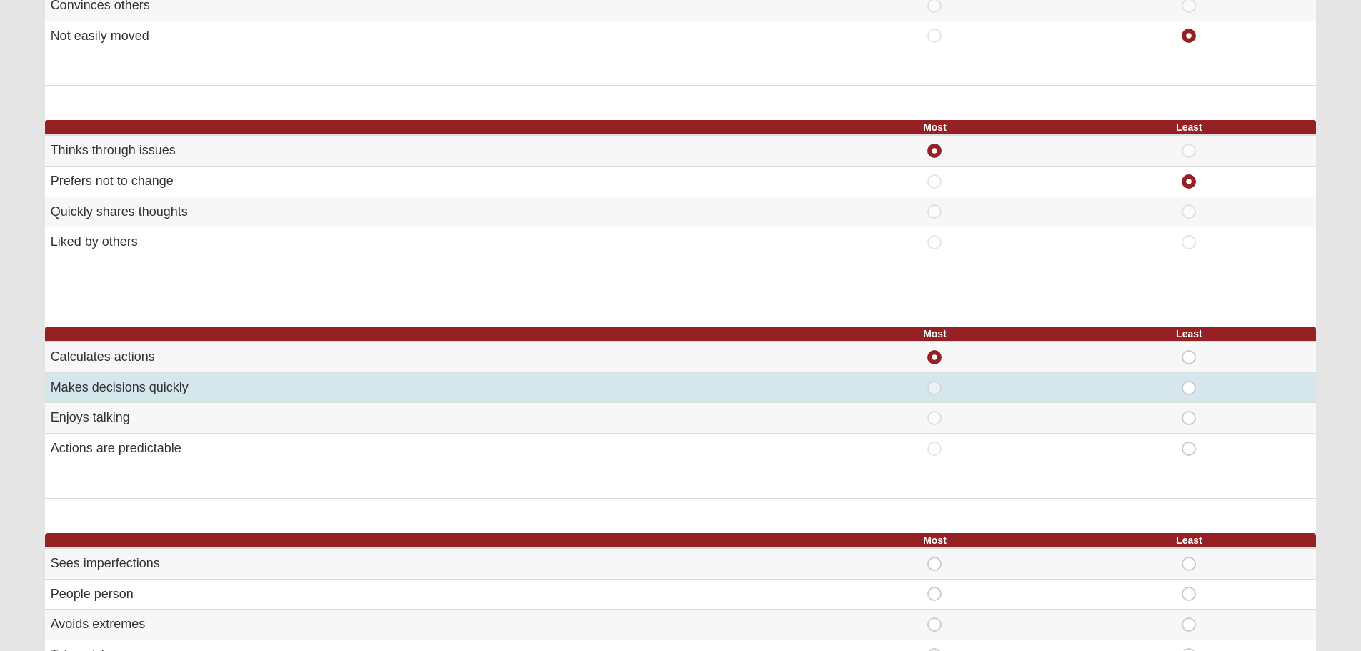
click at [1189, 381] on span "Least" at bounding box center [1189, 381] width 0 height 0
click at [1193, 387] on input "Least" at bounding box center [1193, 388] width 9 height 14
radio input "true"
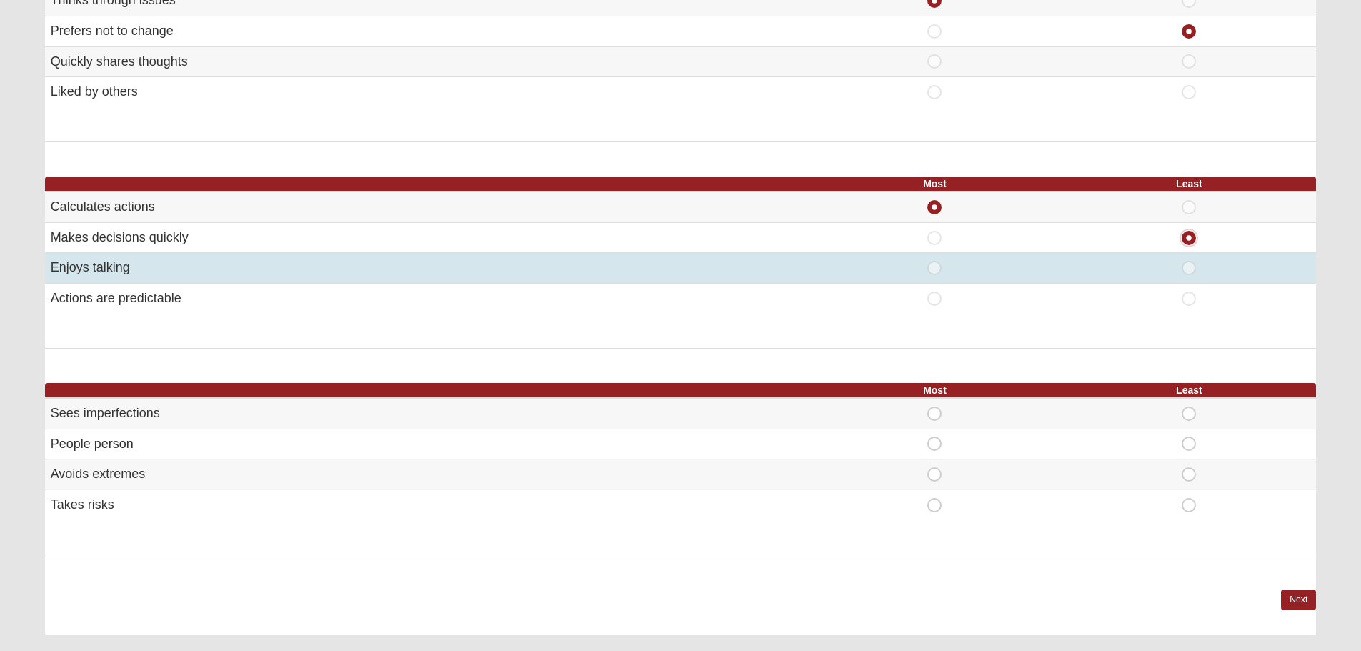
scroll to position [715, 0]
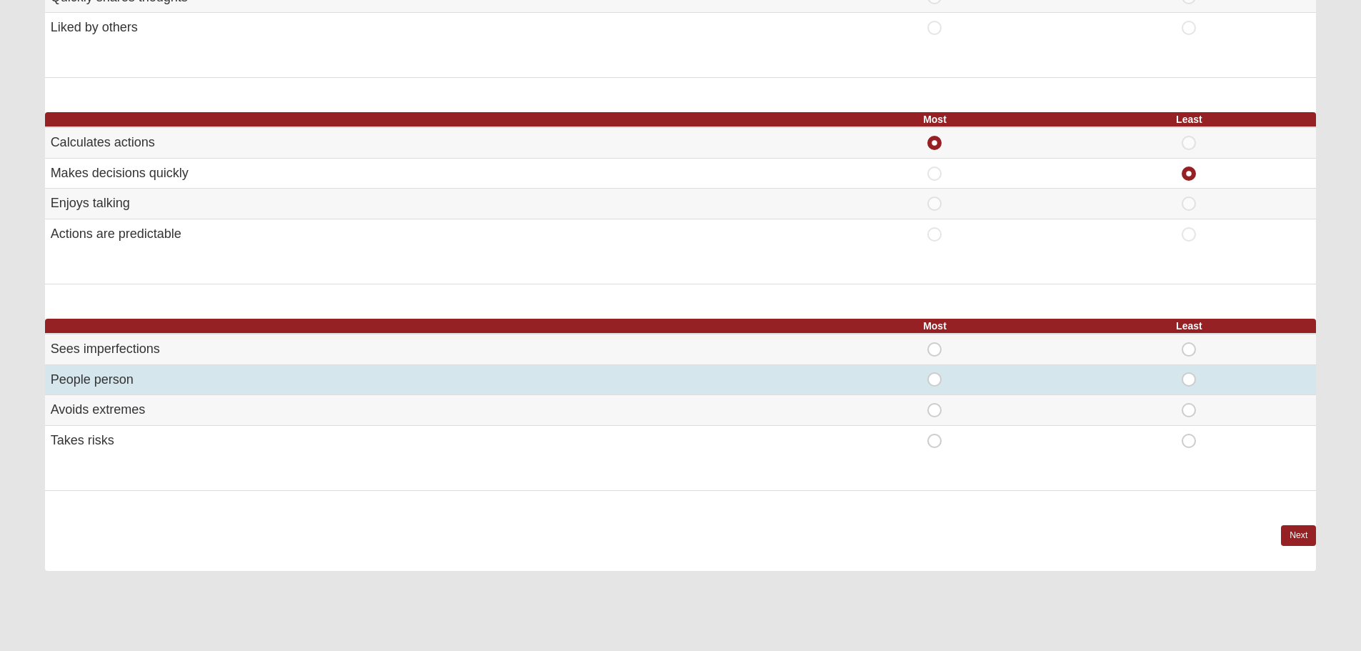
click at [935, 372] on span "Most" at bounding box center [935, 372] width 0 height 0
click at [935, 381] on input "Most" at bounding box center [939, 379] width 9 height 14
radio input "true"
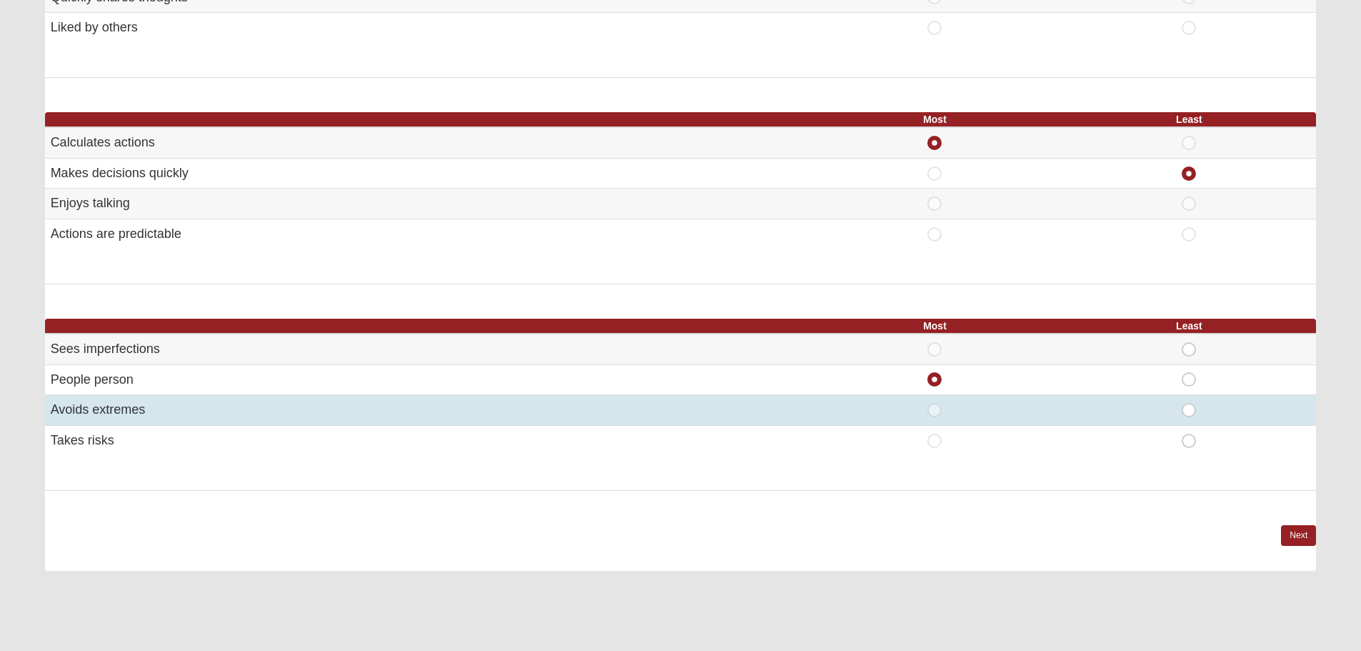
click at [1189, 403] on span "Least" at bounding box center [1189, 403] width 0 height 0
click at [1189, 415] on input "Least" at bounding box center [1193, 410] width 9 height 14
radio input "true"
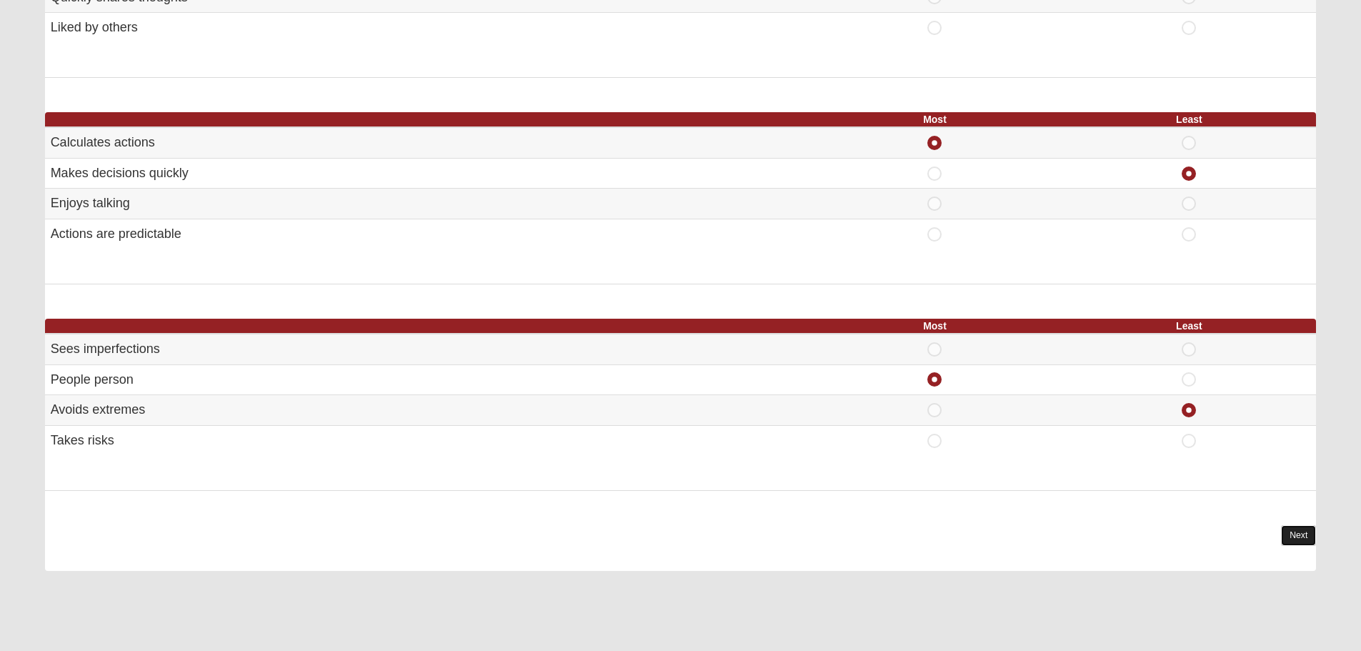
click at [1286, 532] on link "Next" at bounding box center [1298, 535] width 35 height 21
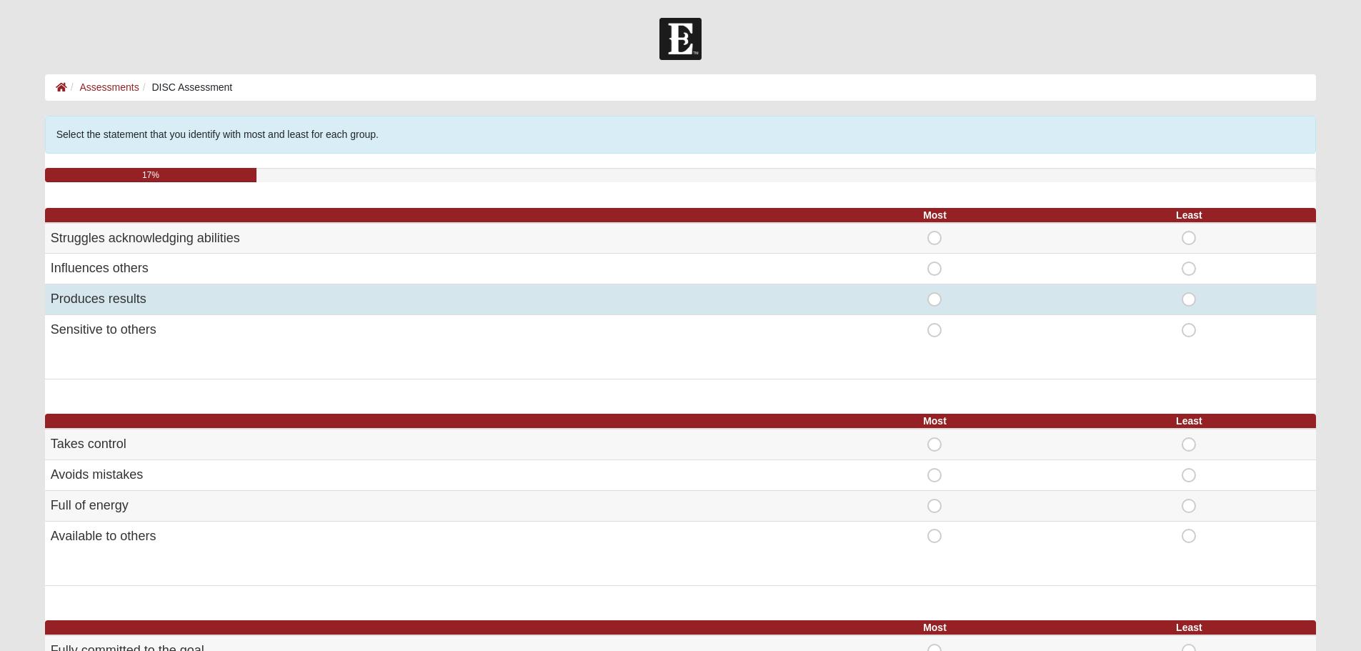
click at [935, 292] on span "Most" at bounding box center [935, 292] width 0 height 0
click at [935, 296] on input "Most" at bounding box center [939, 299] width 9 height 14
radio input "true"
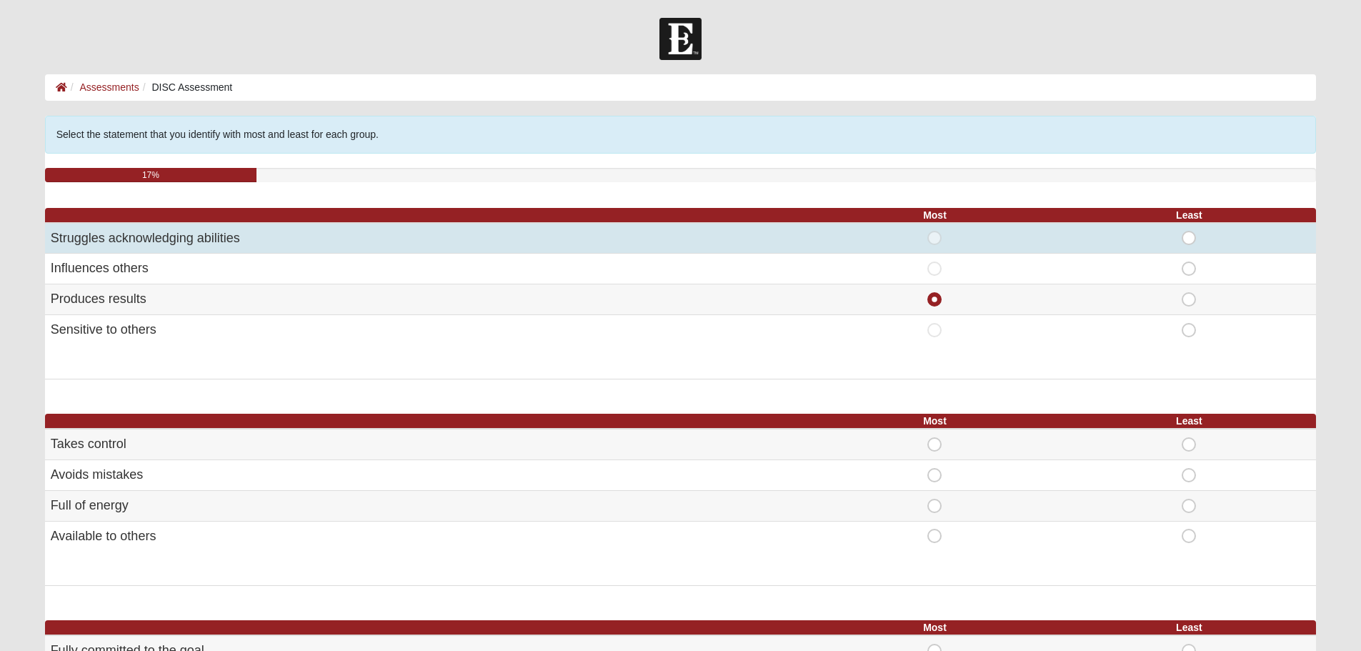
click at [1189, 231] on span "Least" at bounding box center [1189, 231] width 0 height 0
click at [1191, 236] on input "Least" at bounding box center [1193, 238] width 9 height 14
radio input "true"
click at [925, 237] on div "Most" at bounding box center [935, 238] width 237 height 14
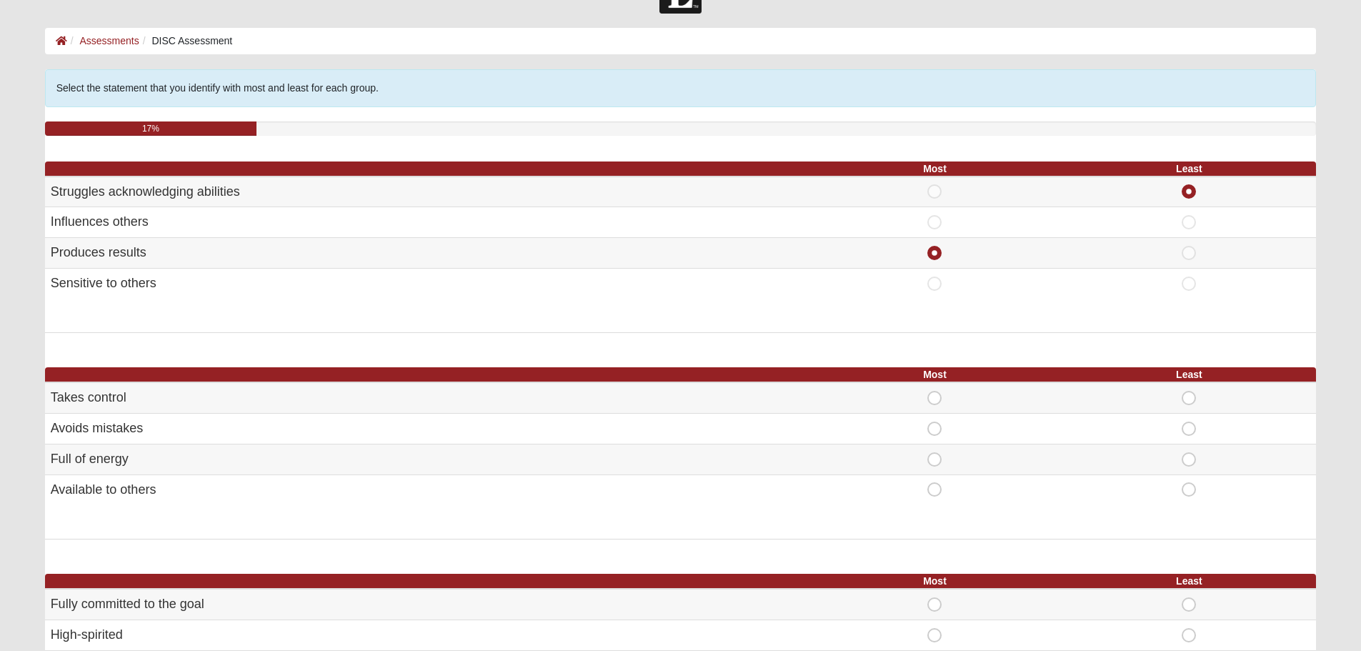
scroll to position [71, 0]
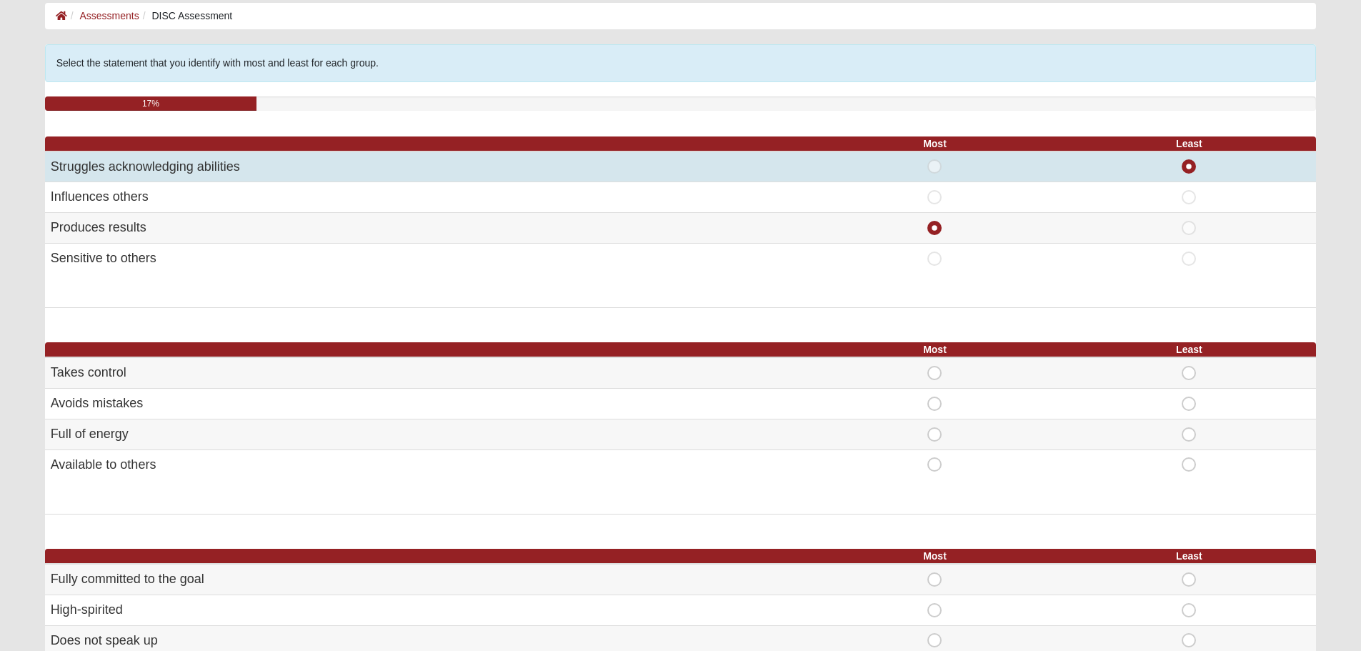
click at [935, 159] on span "Most" at bounding box center [935, 159] width 0 height 0
click at [938, 162] on input "Most" at bounding box center [939, 166] width 9 height 14
radio input "true"
radio input "false"
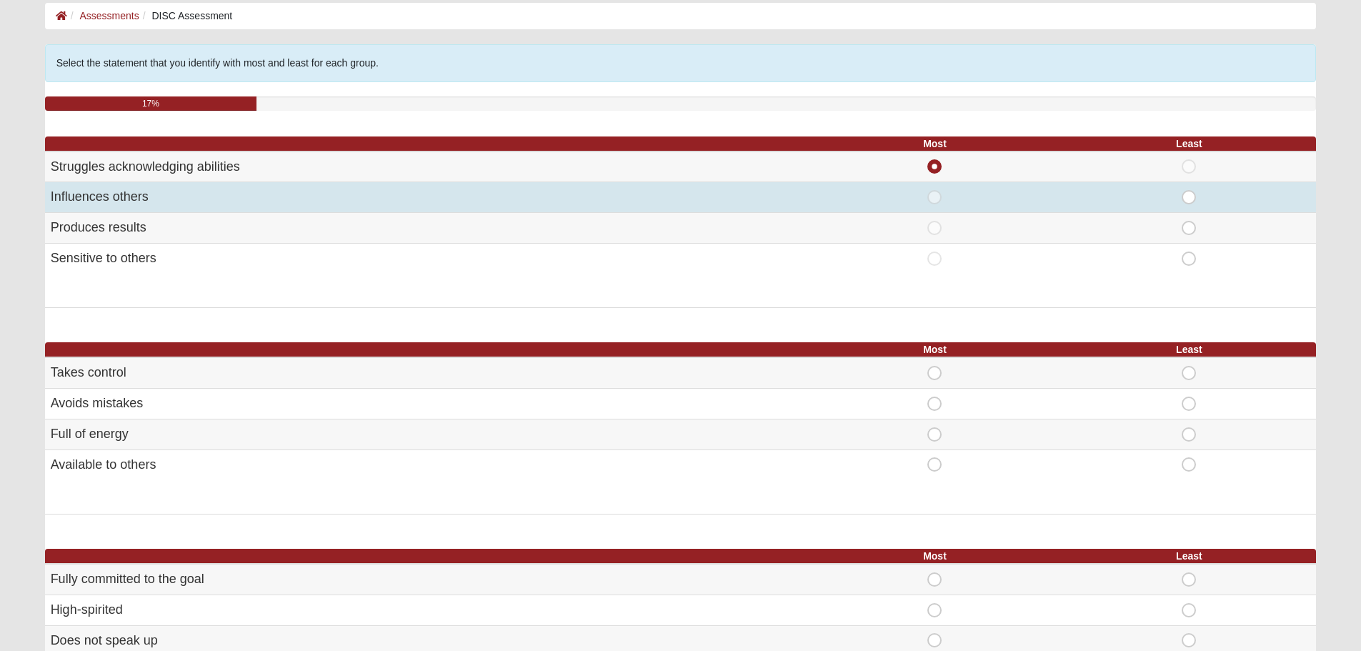
click at [1189, 190] on span "Least" at bounding box center [1189, 190] width 0 height 0
click at [1194, 195] on input "Least" at bounding box center [1193, 197] width 9 height 14
radio input "true"
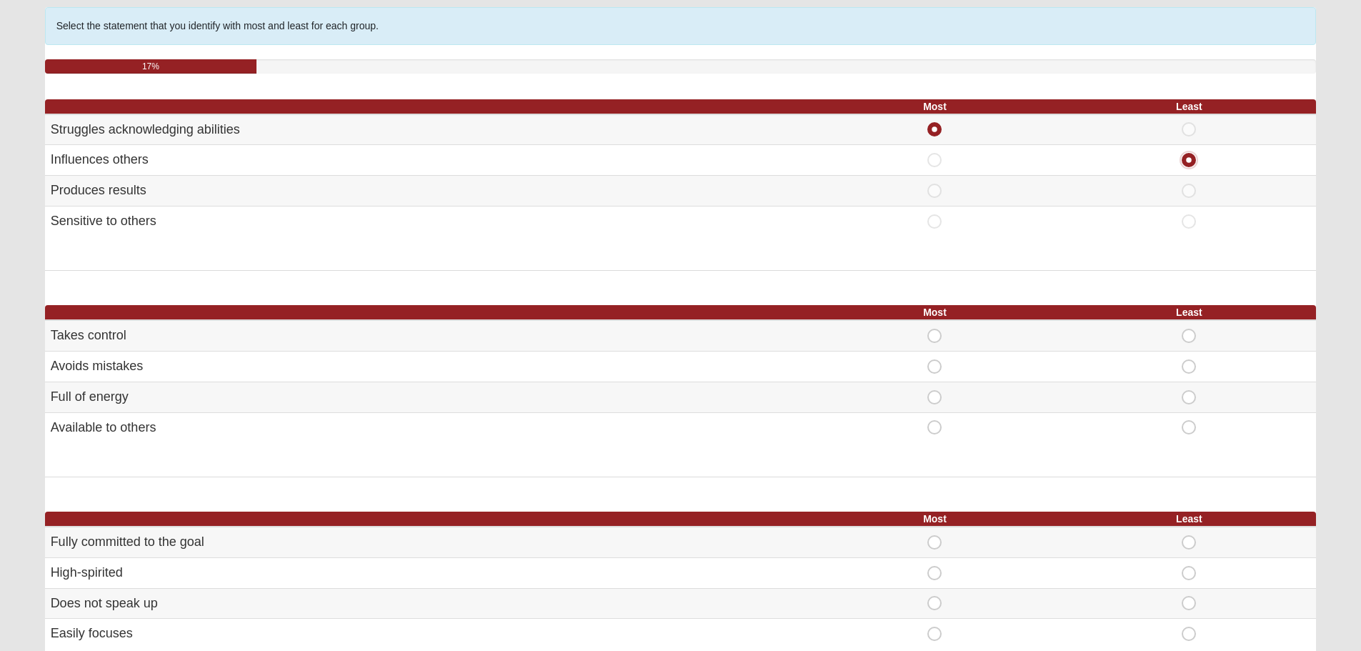
scroll to position [214, 0]
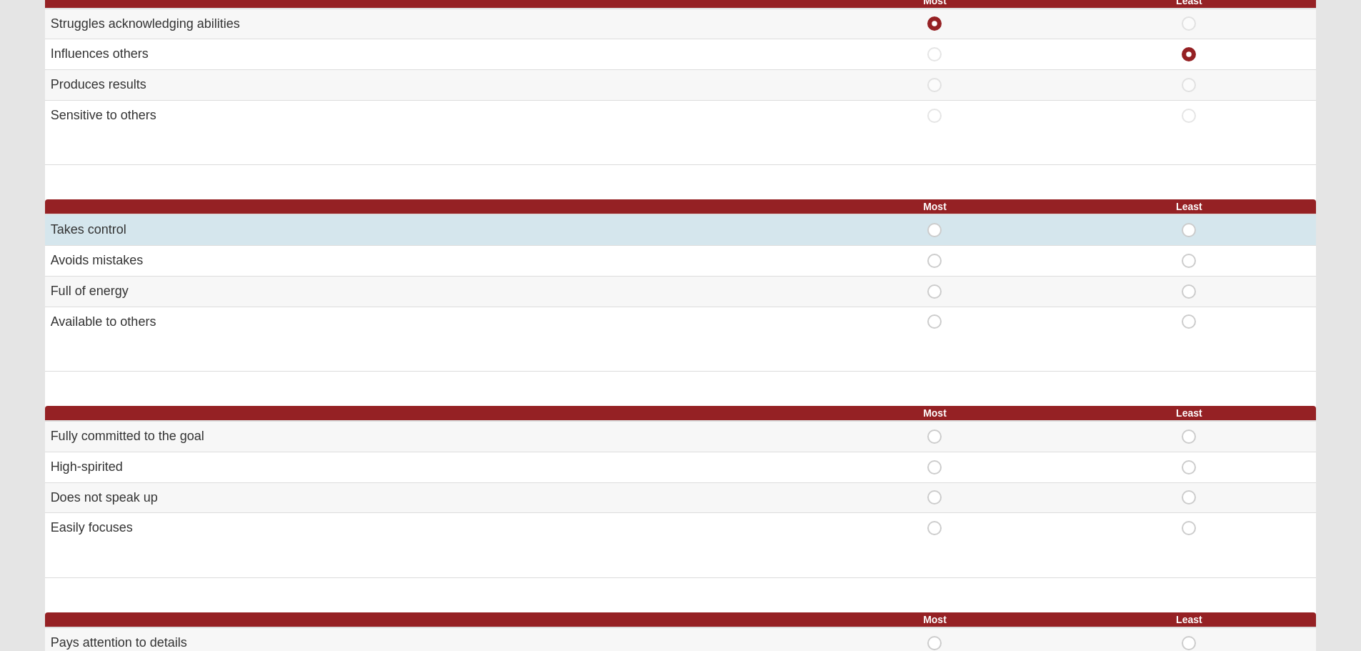
click at [935, 223] on span "Most" at bounding box center [935, 223] width 0 height 0
click at [940, 227] on input "Most" at bounding box center [939, 230] width 9 height 14
radio input "true"
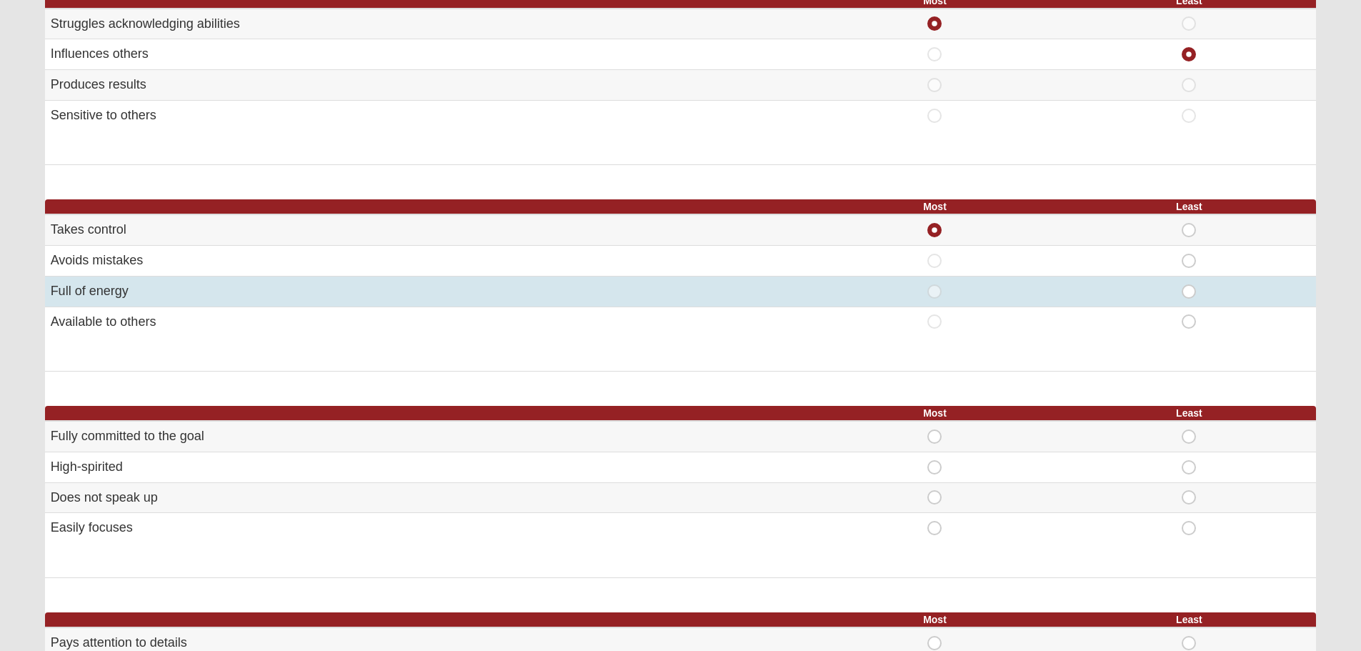
click at [1193, 299] on td "Least" at bounding box center [1189, 291] width 254 height 31
click at [1188, 282] on td "Least" at bounding box center [1189, 291] width 254 height 31
click at [1189, 284] on span "Least" at bounding box center [1189, 284] width 0 height 0
click at [1189, 285] on input "Least" at bounding box center [1193, 291] width 9 height 14
radio input "true"
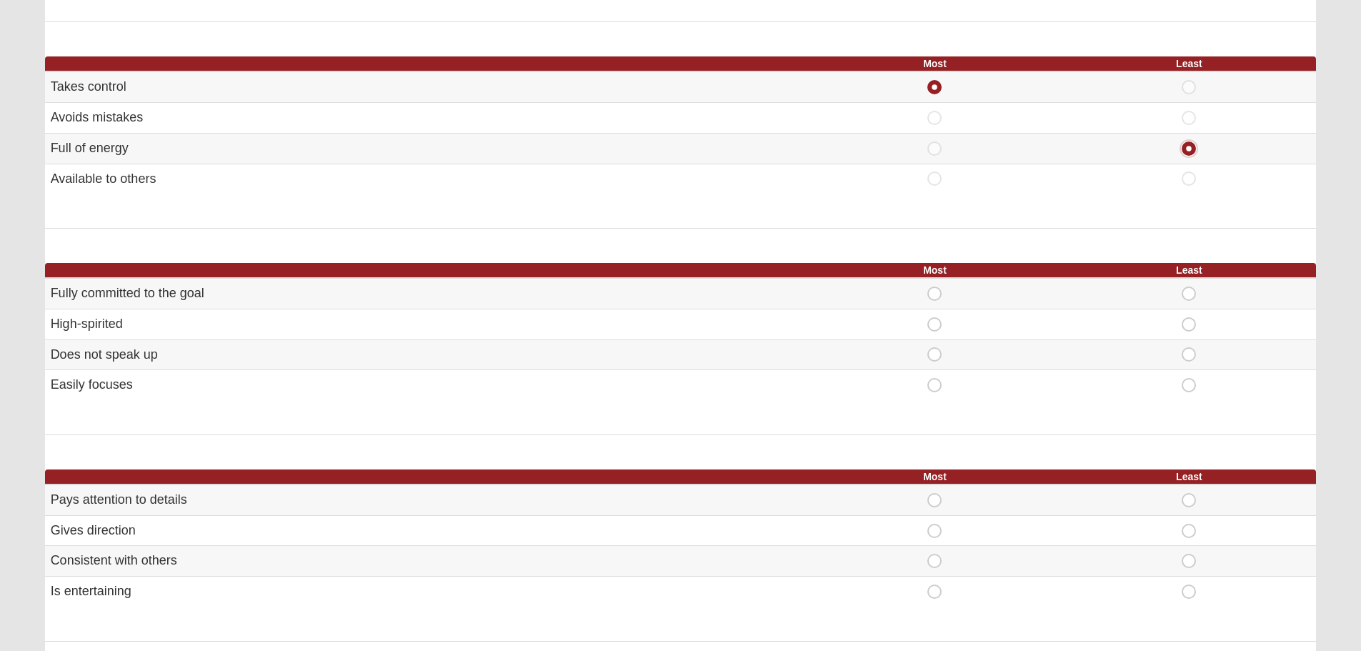
scroll to position [429, 0]
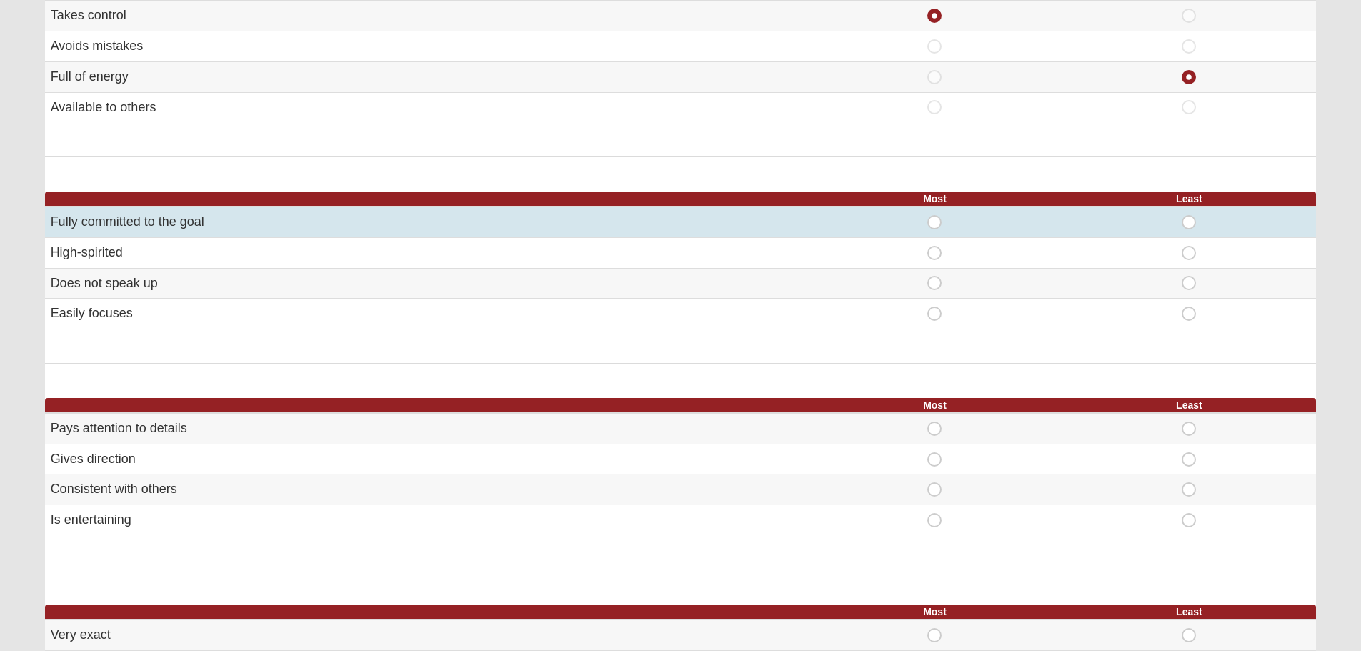
click at [935, 215] on span "Most" at bounding box center [935, 215] width 0 height 0
click at [935, 219] on input "Most" at bounding box center [939, 222] width 9 height 14
radio input "true"
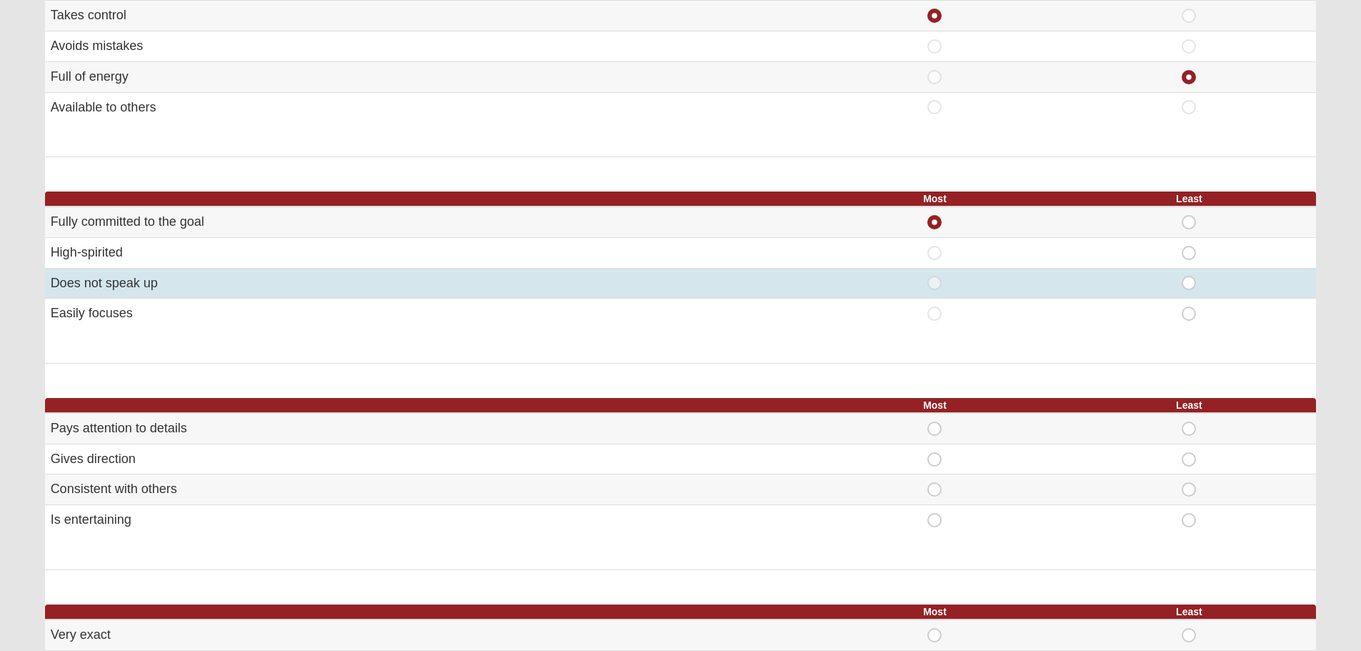
click at [1189, 276] on span "Least" at bounding box center [1189, 276] width 0 height 0
click at [1189, 277] on input "Least" at bounding box center [1193, 283] width 9 height 14
radio input "true"
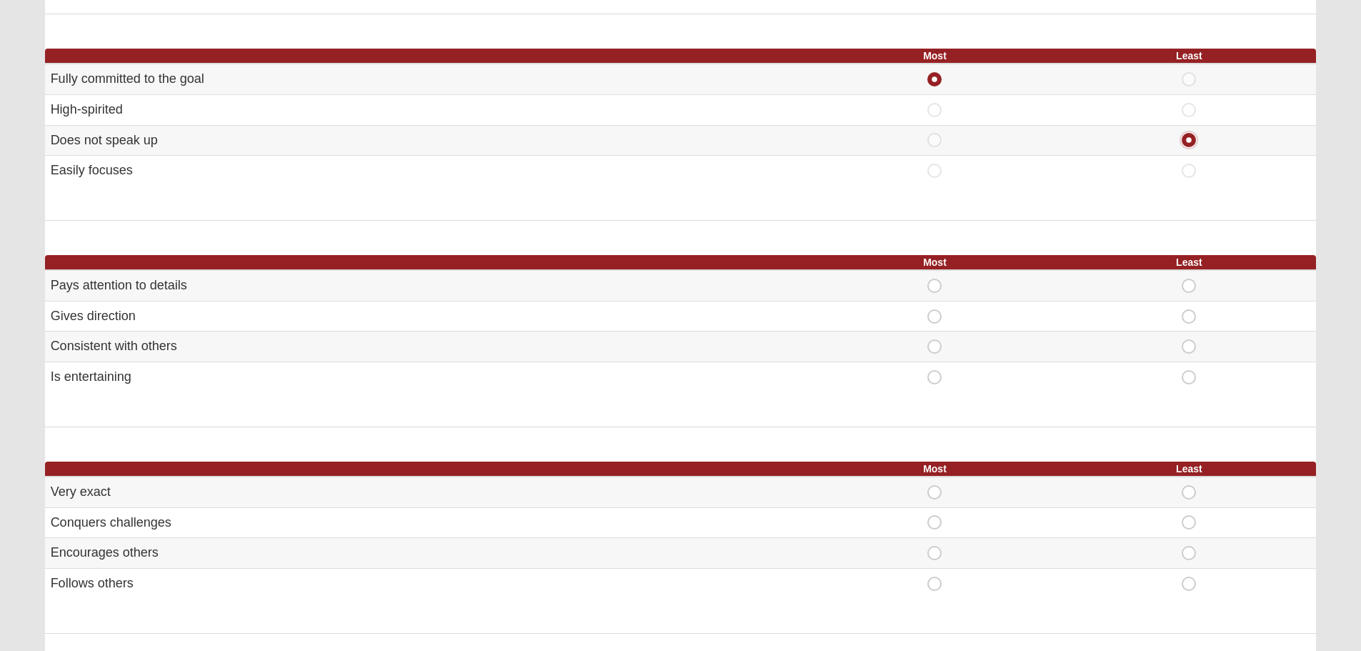
scroll to position [643, 0]
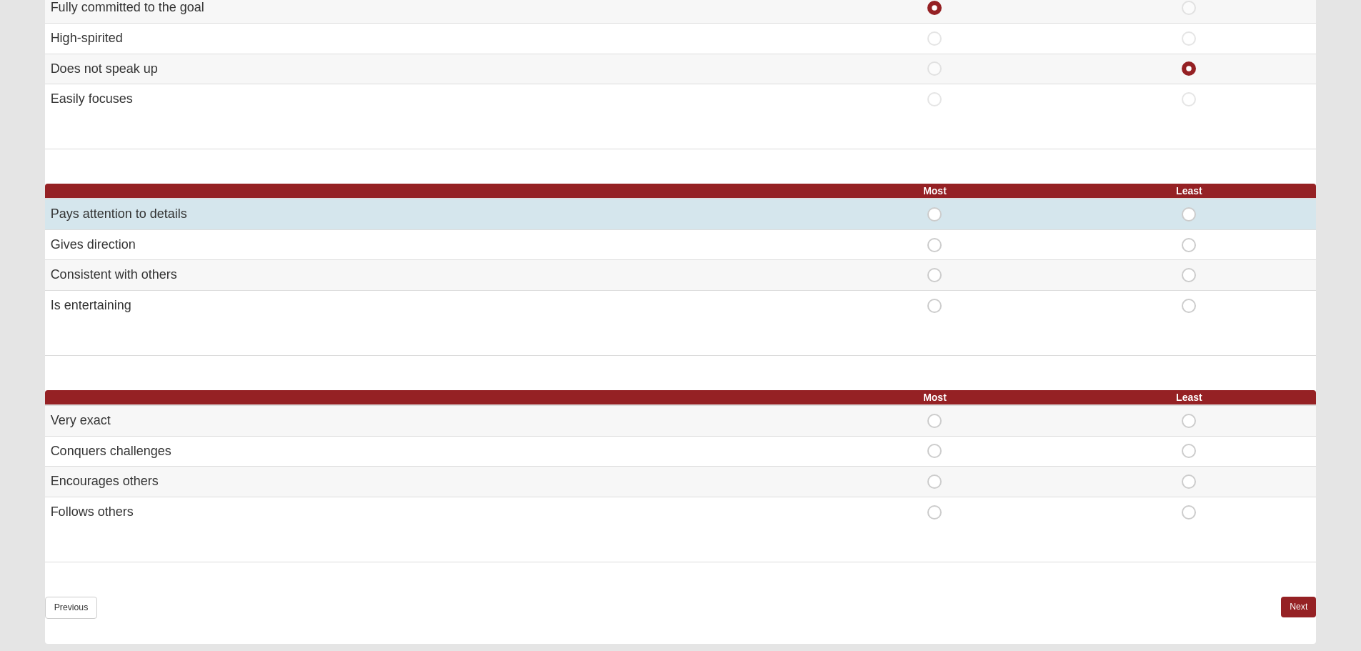
click at [935, 207] on span "Most" at bounding box center [935, 207] width 0 height 0
click at [935, 211] on input "Most" at bounding box center [939, 214] width 9 height 14
radio input "true"
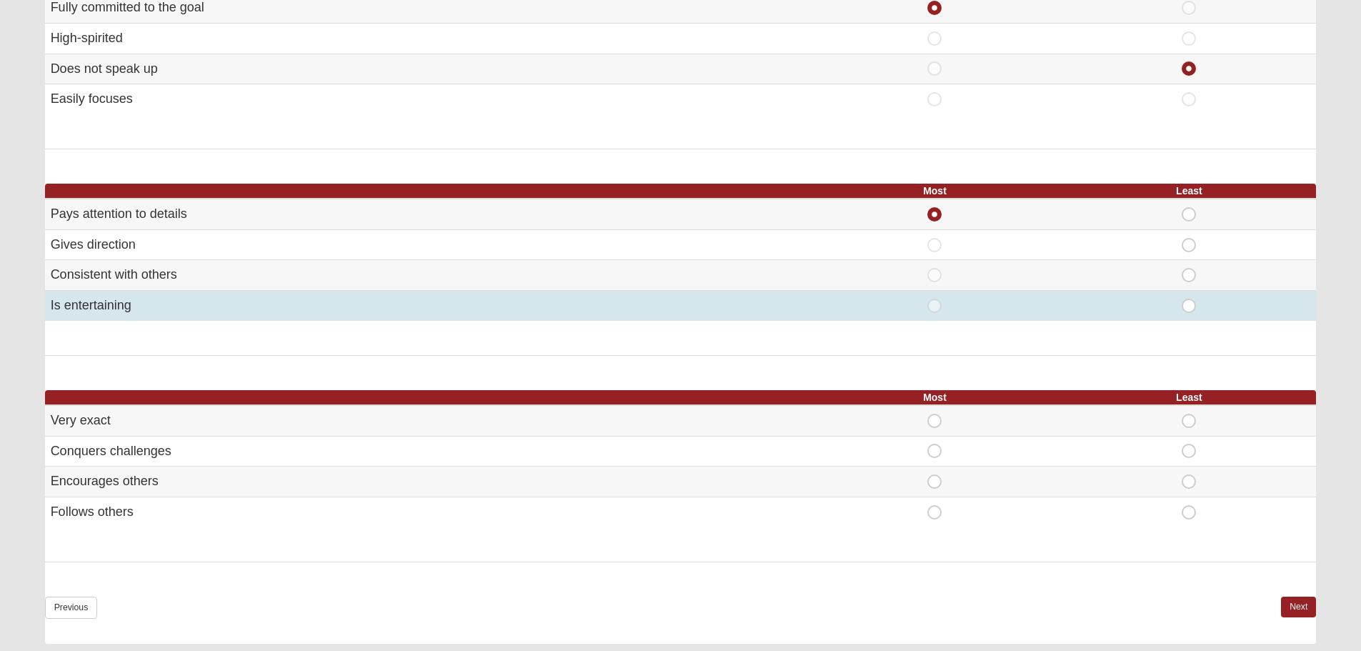
click at [1189, 299] on span "Least" at bounding box center [1189, 299] width 0 height 0
click at [1191, 310] on input "Least" at bounding box center [1193, 306] width 9 height 14
radio input "true"
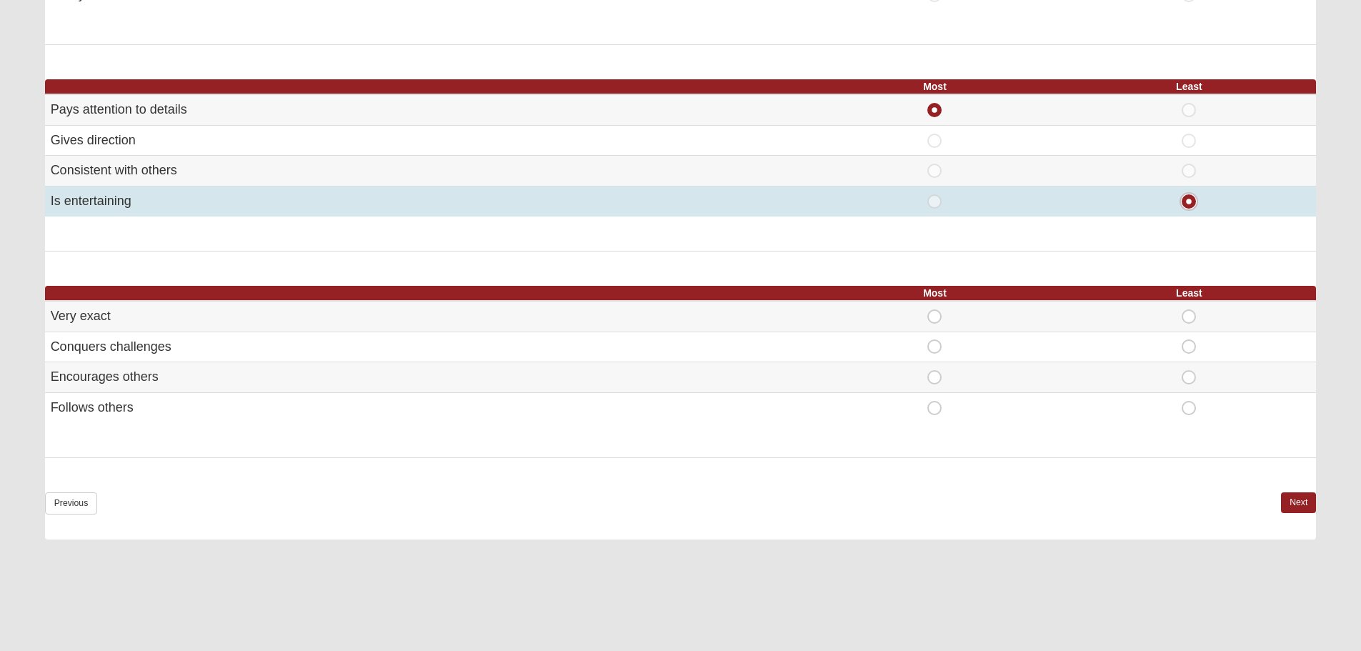
scroll to position [786, 0]
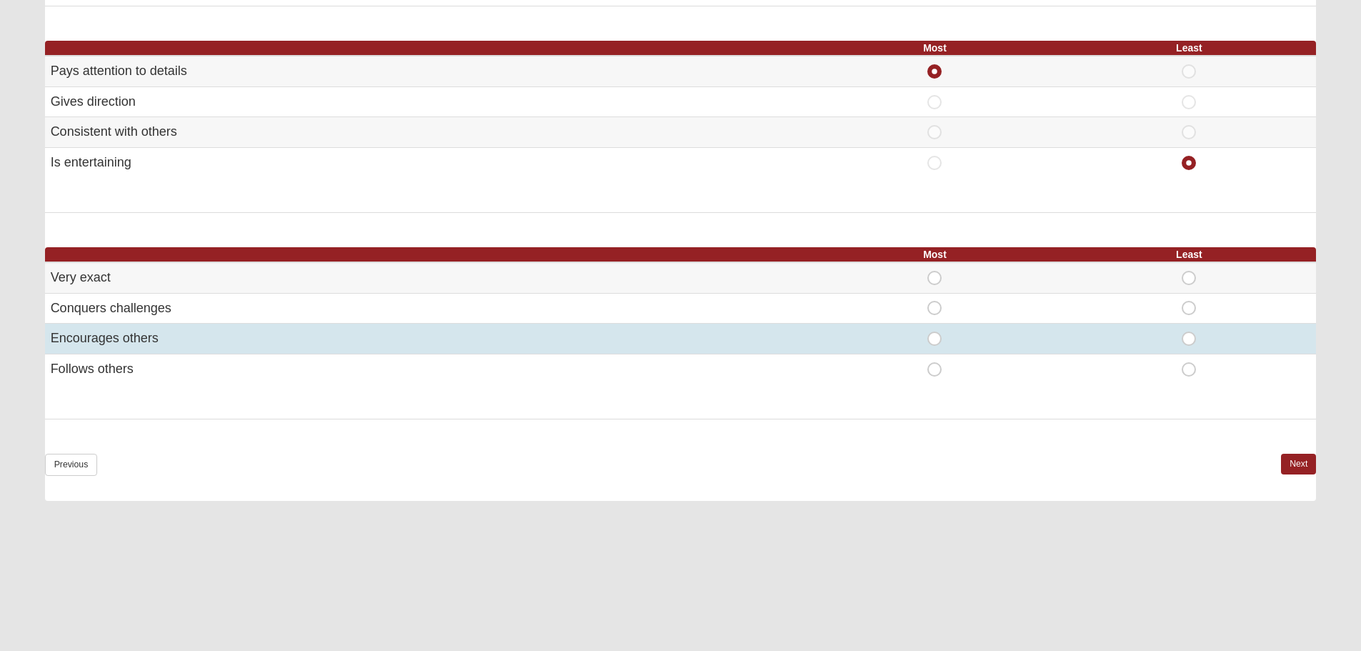
click at [935, 332] on span "Most" at bounding box center [935, 332] width 0 height 0
click at [935, 335] on input "Most" at bounding box center [939, 339] width 9 height 14
radio input "true"
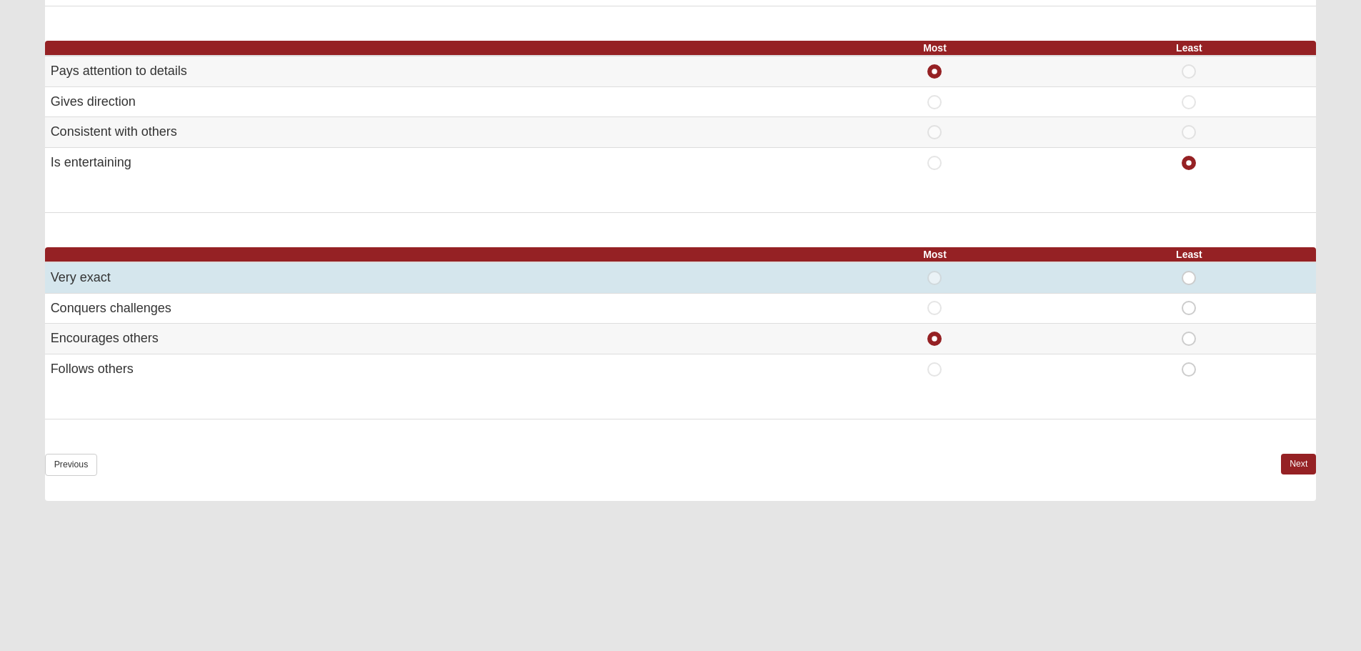
click at [1189, 271] on span "Least" at bounding box center [1189, 271] width 0 height 0
click at [1189, 273] on input "Least" at bounding box center [1193, 278] width 9 height 14
radio input "true"
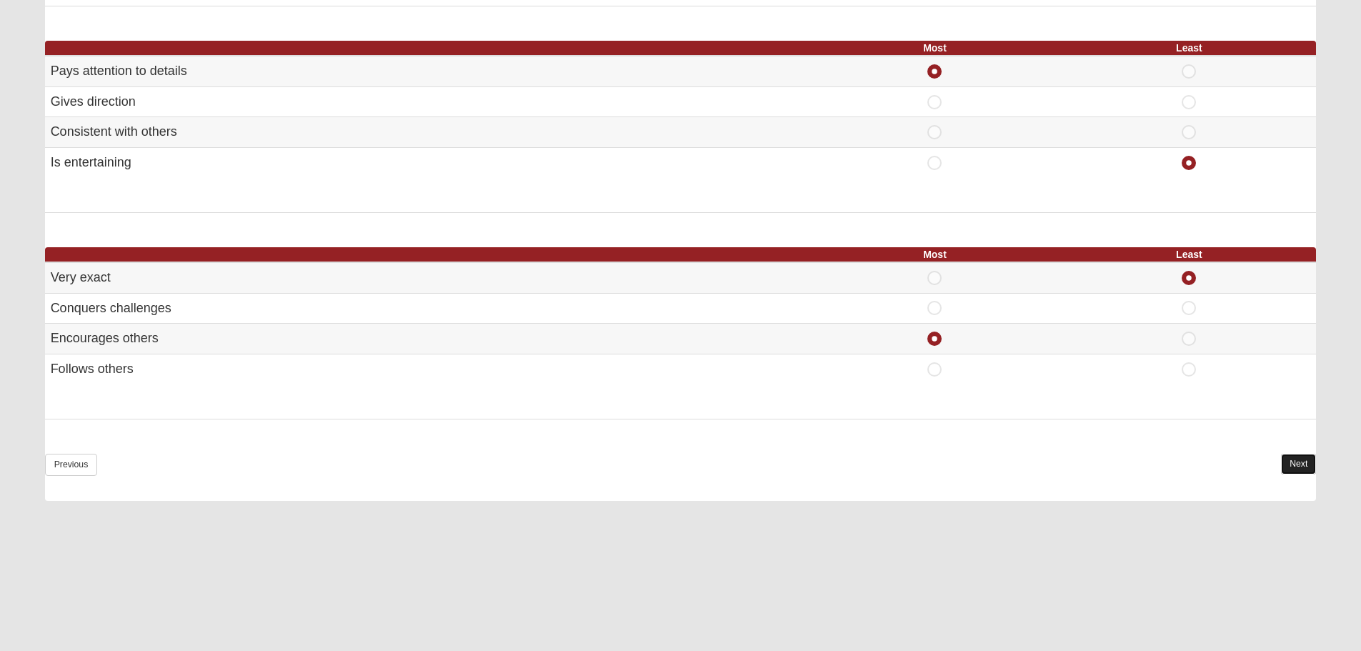
click at [1304, 465] on link "Next" at bounding box center [1298, 464] width 35 height 21
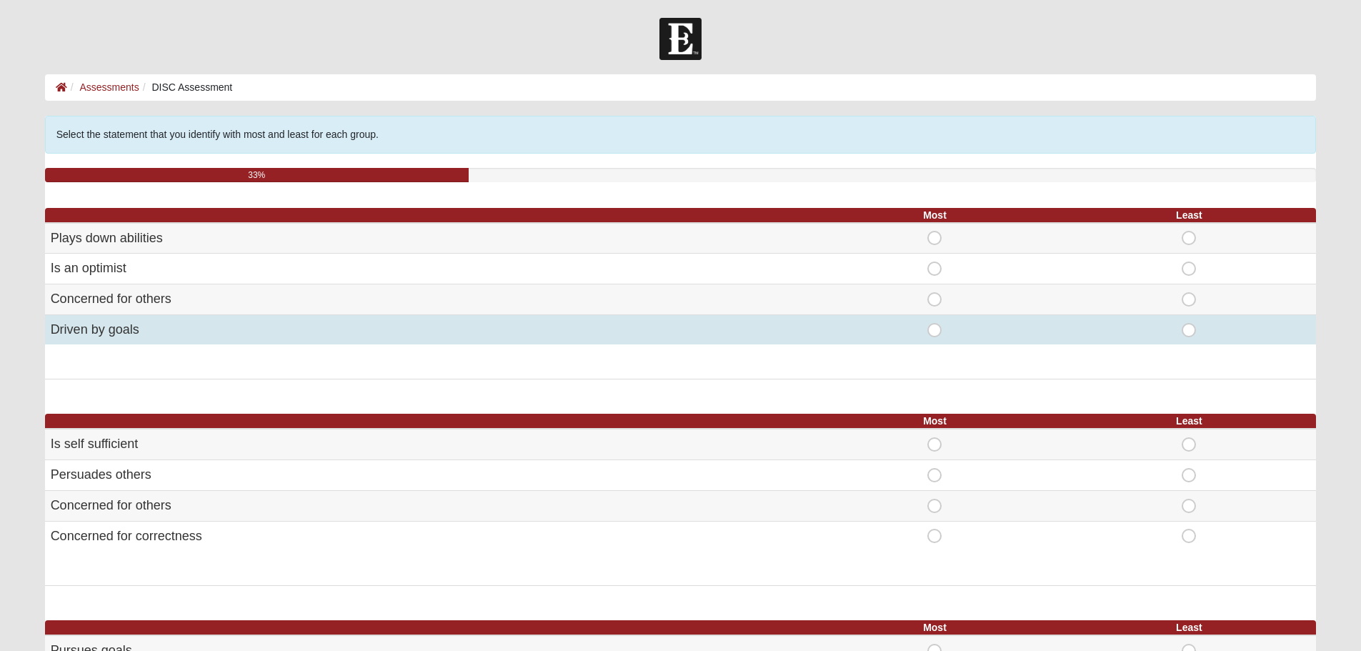
click at [935, 323] on span "Most" at bounding box center [935, 323] width 0 height 0
click at [936, 329] on input "Most" at bounding box center [939, 330] width 9 height 14
radio input "true"
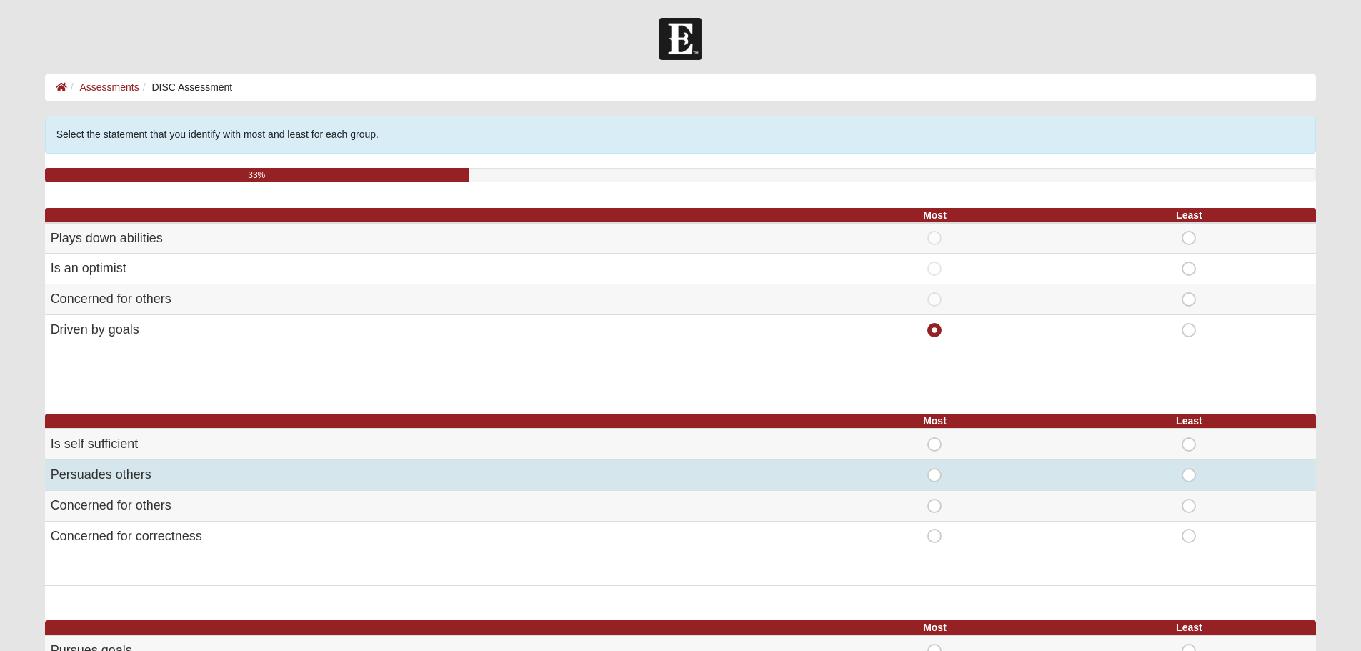
click at [1189, 468] on span "Least" at bounding box center [1189, 468] width 0 height 0
click at [1189, 472] on input "Least" at bounding box center [1193, 475] width 9 height 14
radio input "true"
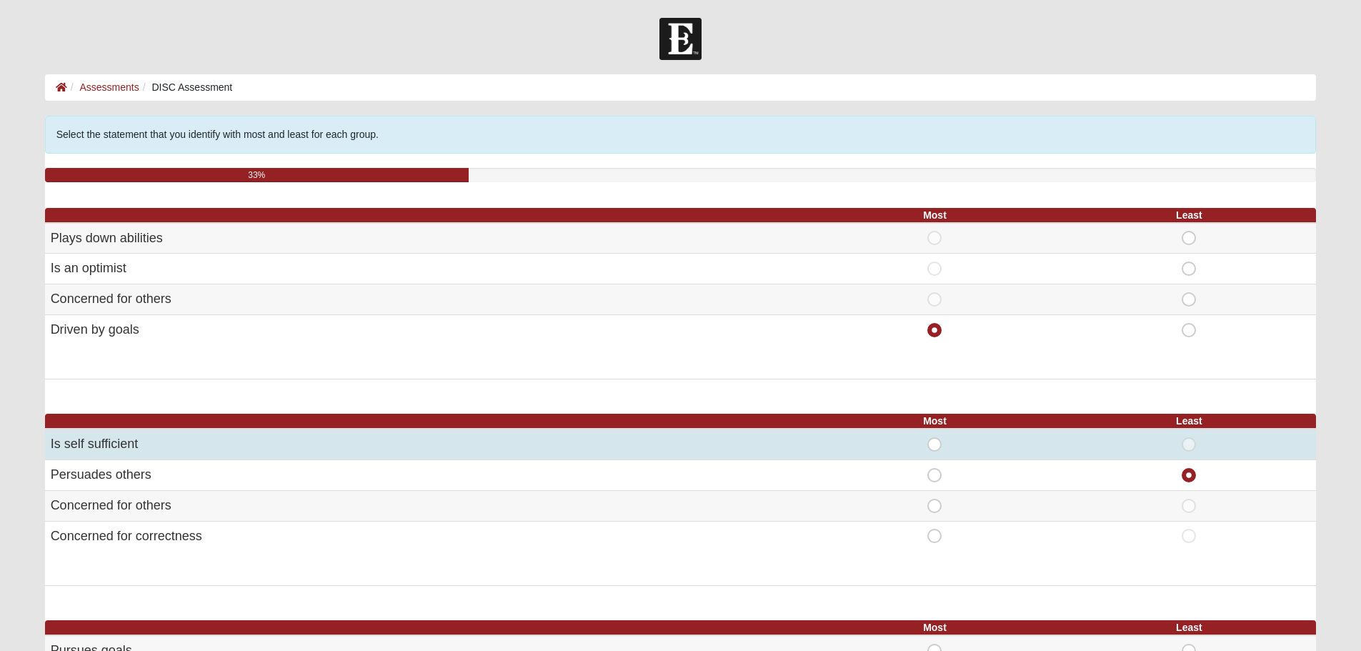
click at [935, 437] on span "Most" at bounding box center [935, 437] width 0 height 0
click at [936, 442] on input "Most" at bounding box center [939, 444] width 9 height 14
radio input "true"
click at [935, 437] on span "Most" at bounding box center [935, 437] width 0 height 0
click at [936, 442] on input "Most" at bounding box center [939, 444] width 9 height 14
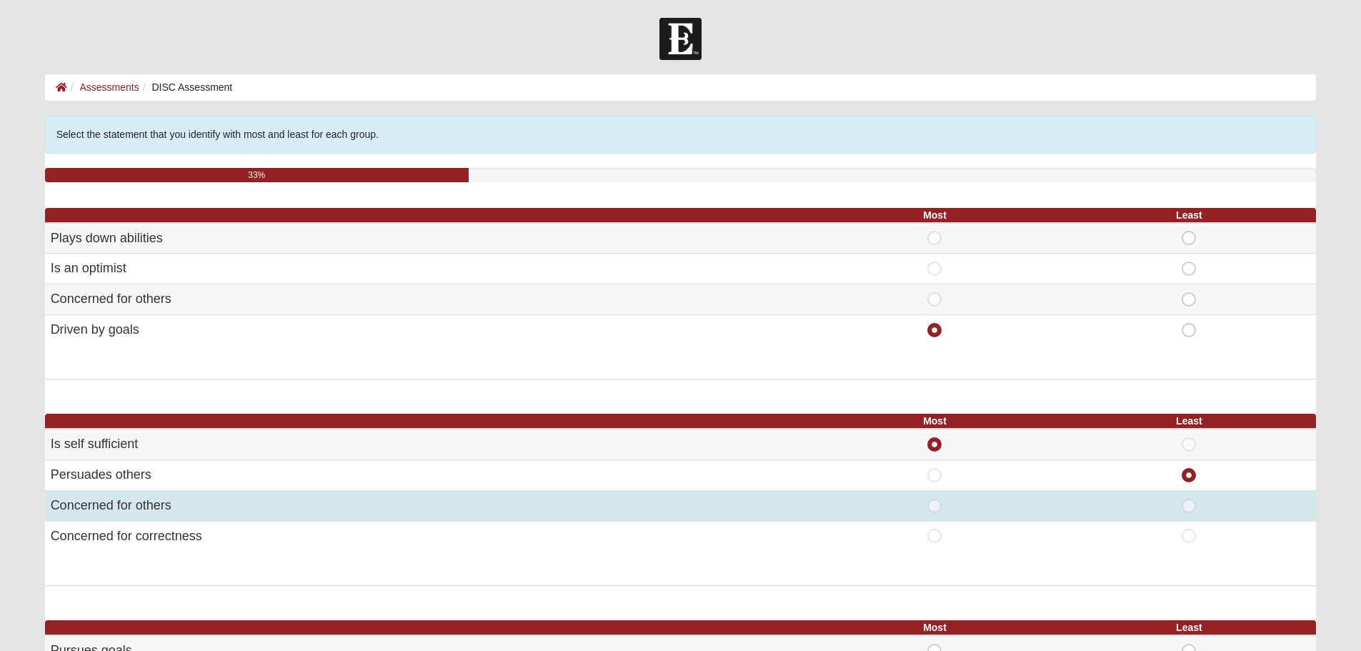
click at [935, 499] on span "Most" at bounding box center [935, 499] width 0 height 0
click at [935, 510] on input "Most" at bounding box center [939, 506] width 9 height 14
radio input "true"
radio input "false"
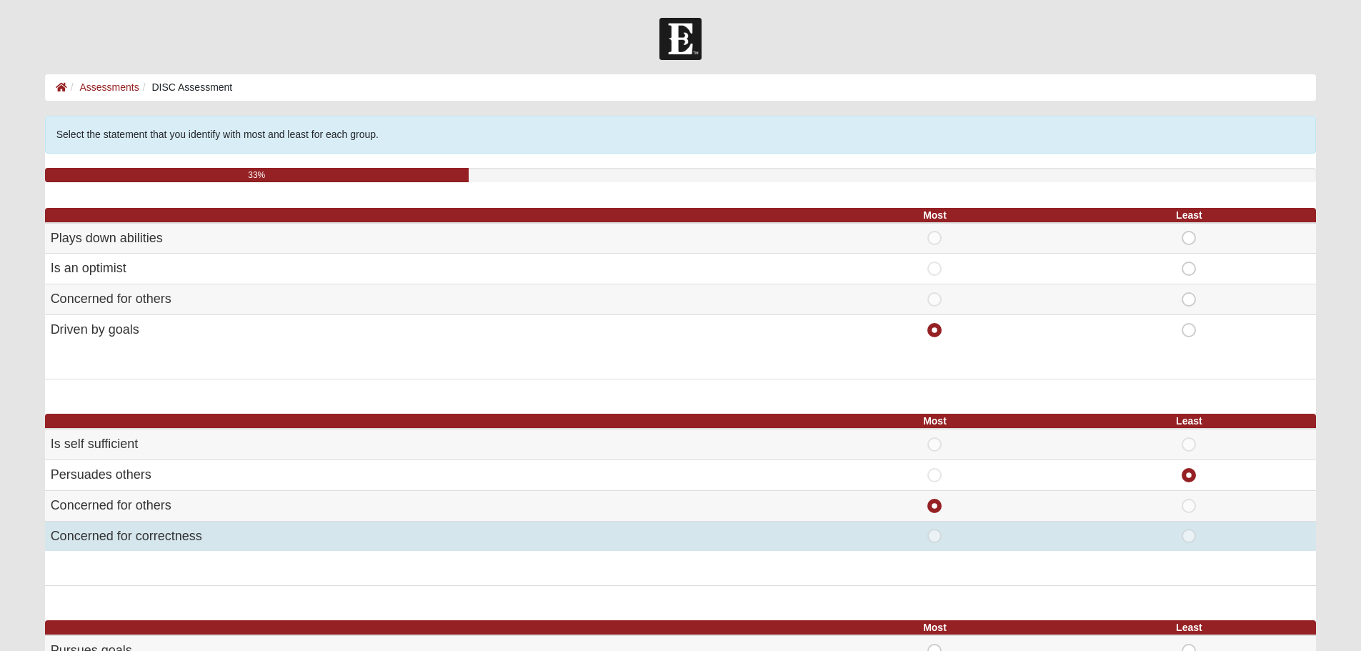
click at [1189, 529] on span "Least" at bounding box center [1189, 529] width 0 height 0
click at [1193, 535] on input "Least" at bounding box center [1193, 536] width 9 height 14
radio input "true"
radio input "false"
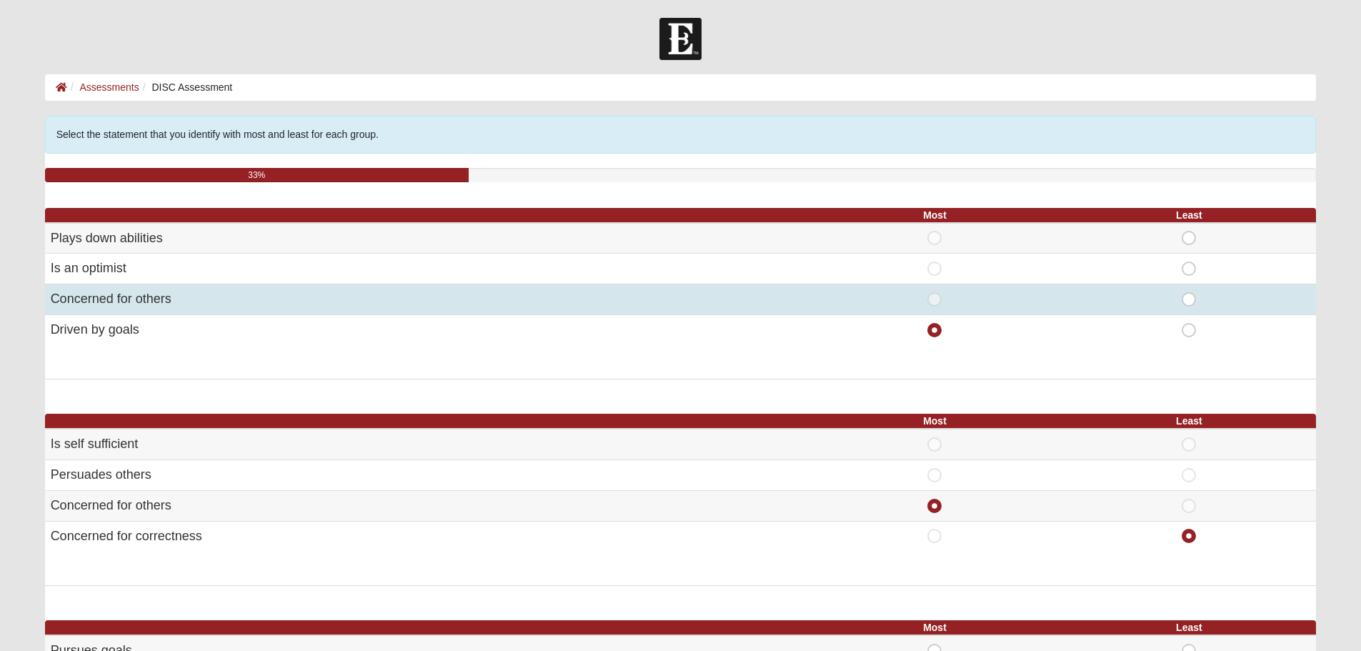
click at [927, 294] on div "Most" at bounding box center [935, 299] width 237 height 14
click at [935, 292] on span "Most" at bounding box center [935, 292] width 0 height 0
click at [935, 297] on input "Most" at bounding box center [939, 299] width 9 height 14
radio input "true"
radio input "false"
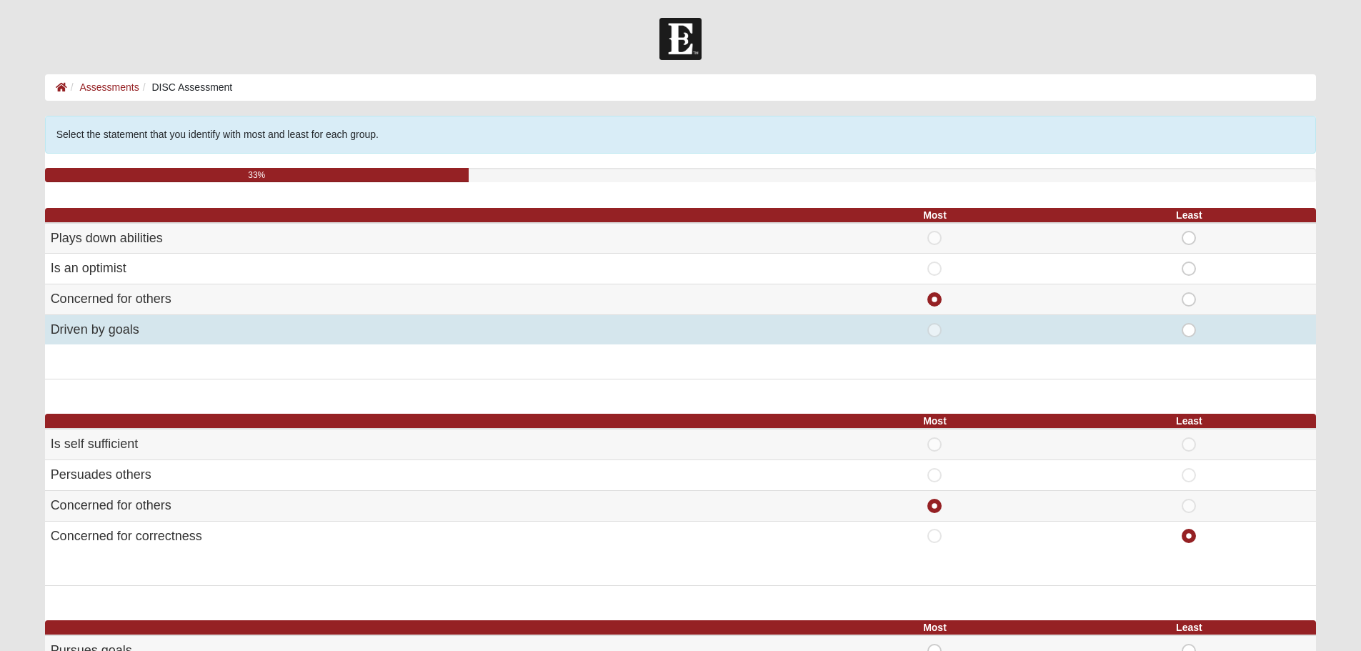
click at [1189, 323] on span "Least" at bounding box center [1189, 323] width 0 height 0
click at [1189, 327] on input "Least" at bounding box center [1193, 330] width 9 height 14
radio input "true"
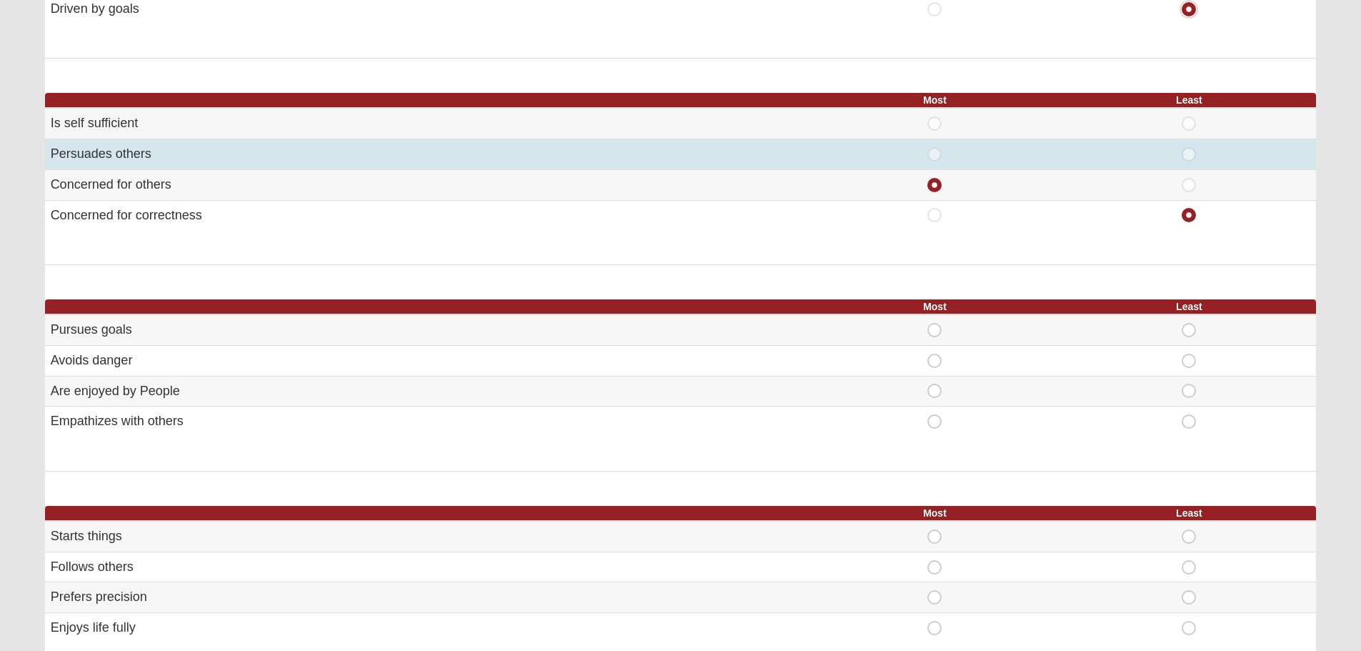
scroll to position [357, 0]
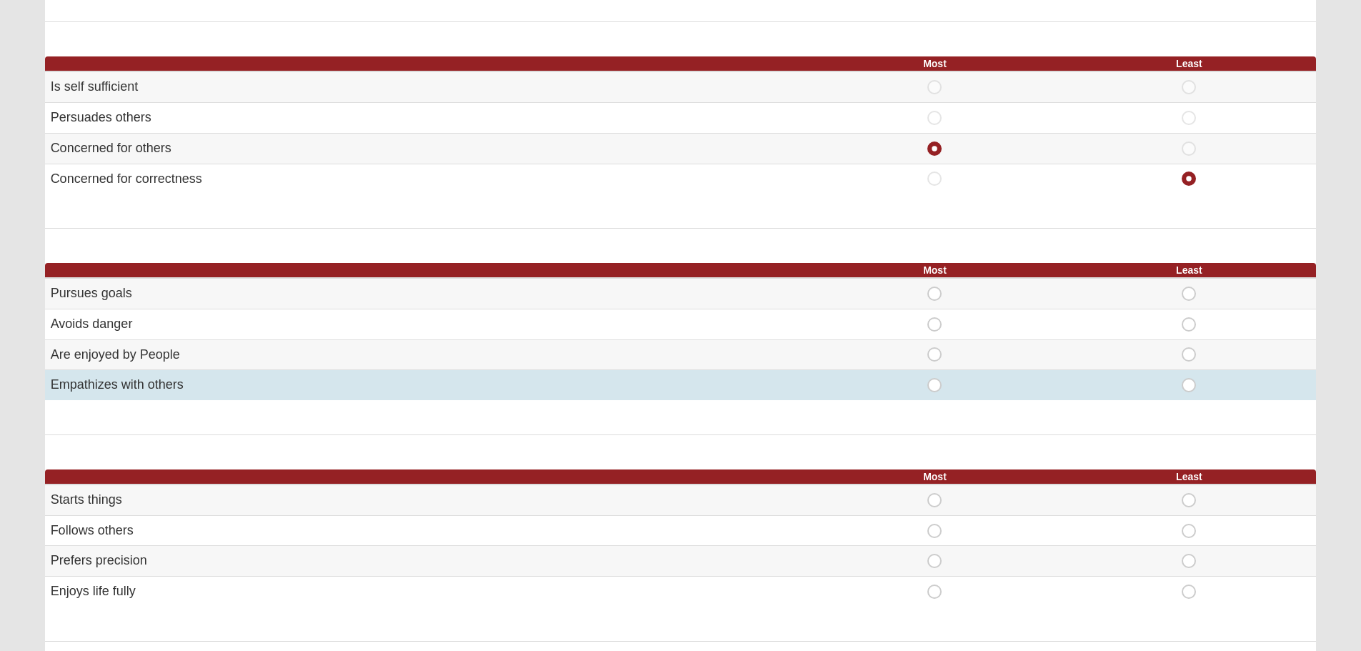
click at [935, 378] on span "Most" at bounding box center [935, 378] width 0 height 0
click at [935, 384] on input "Most" at bounding box center [939, 385] width 9 height 14
radio input "true"
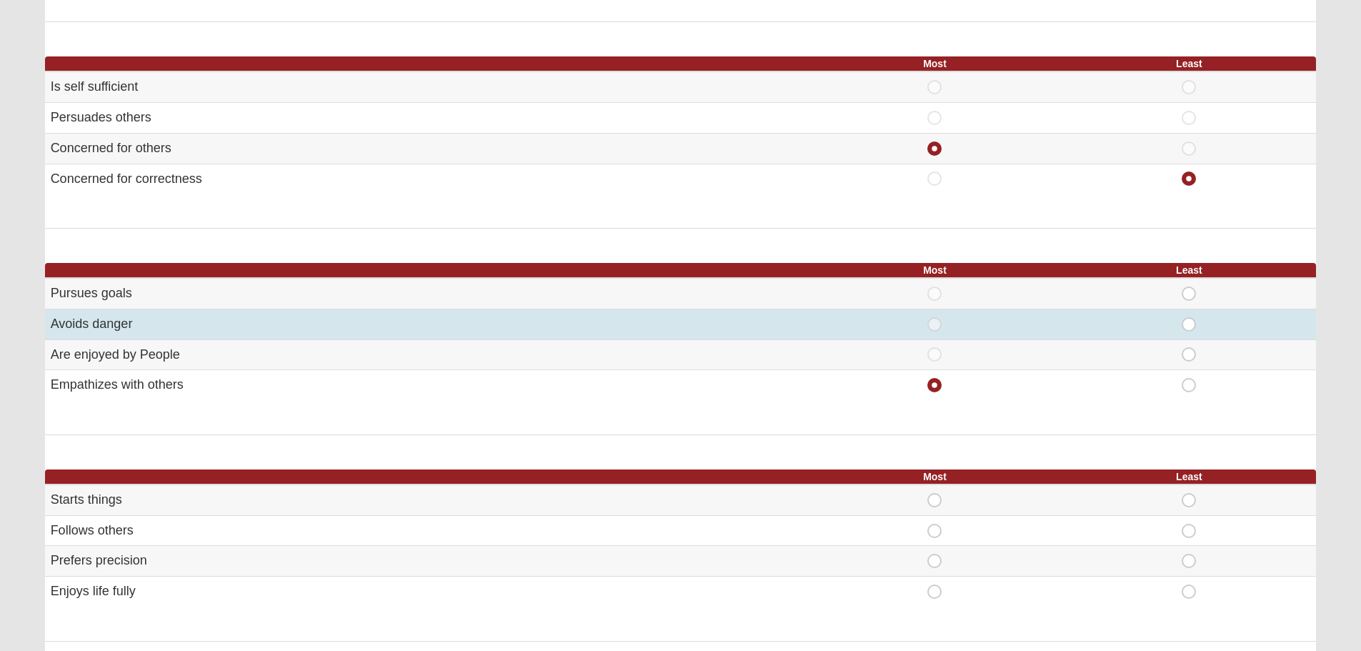
click at [1189, 317] on span "Least" at bounding box center [1189, 317] width 0 height 0
click at [1189, 317] on input "Least" at bounding box center [1193, 324] width 9 height 14
radio input "true"
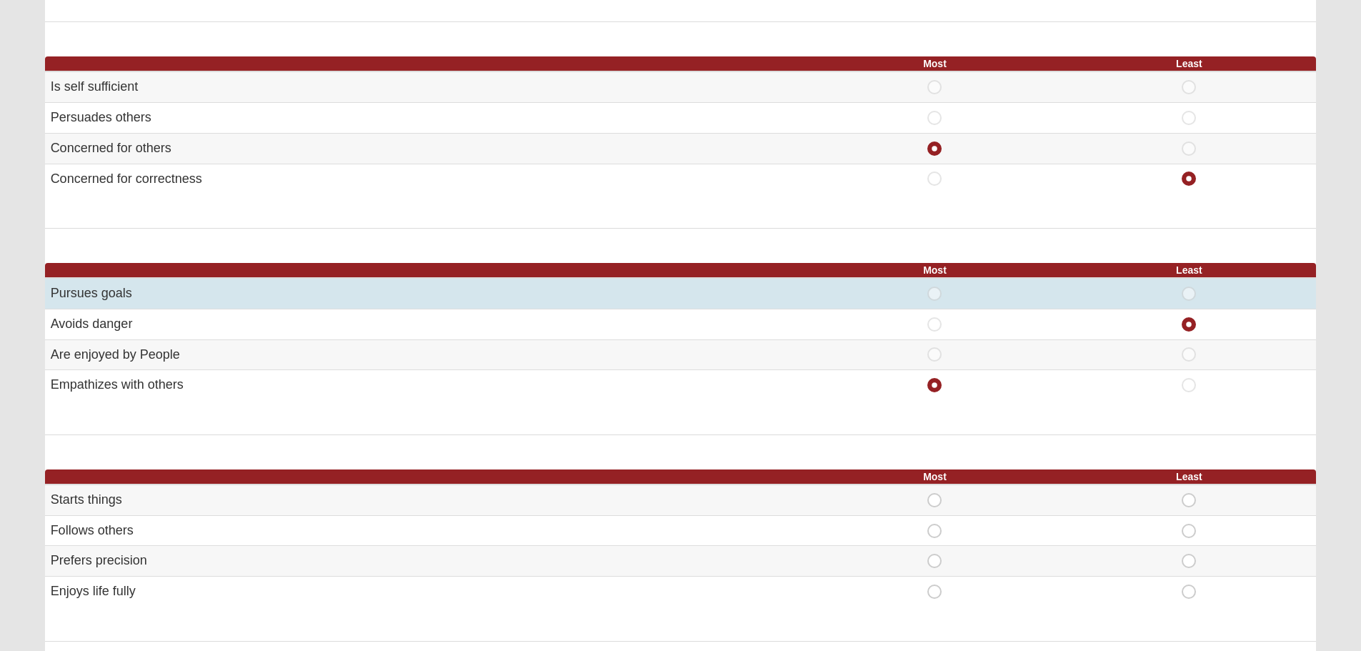
click at [1189, 287] on span "Least" at bounding box center [1189, 287] width 0 height 0
click at [1193, 293] on input "Least" at bounding box center [1193, 294] width 9 height 14
radio input "true"
radio input "false"
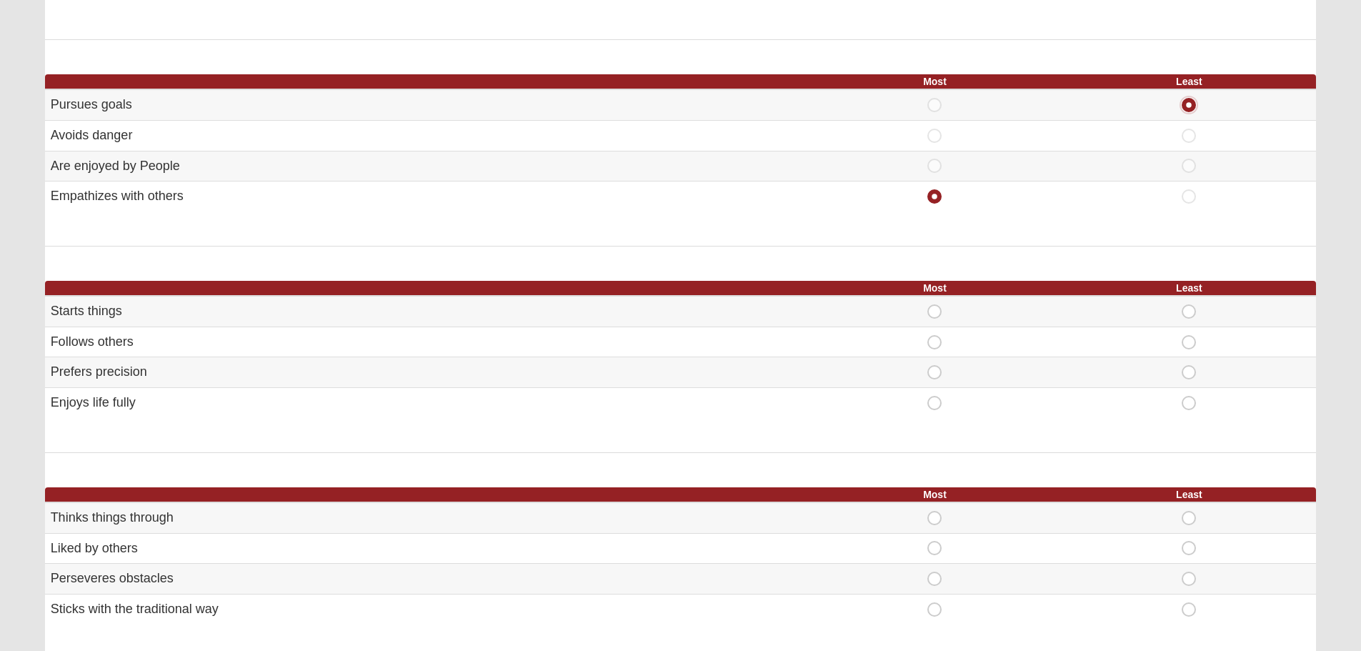
scroll to position [572, 0]
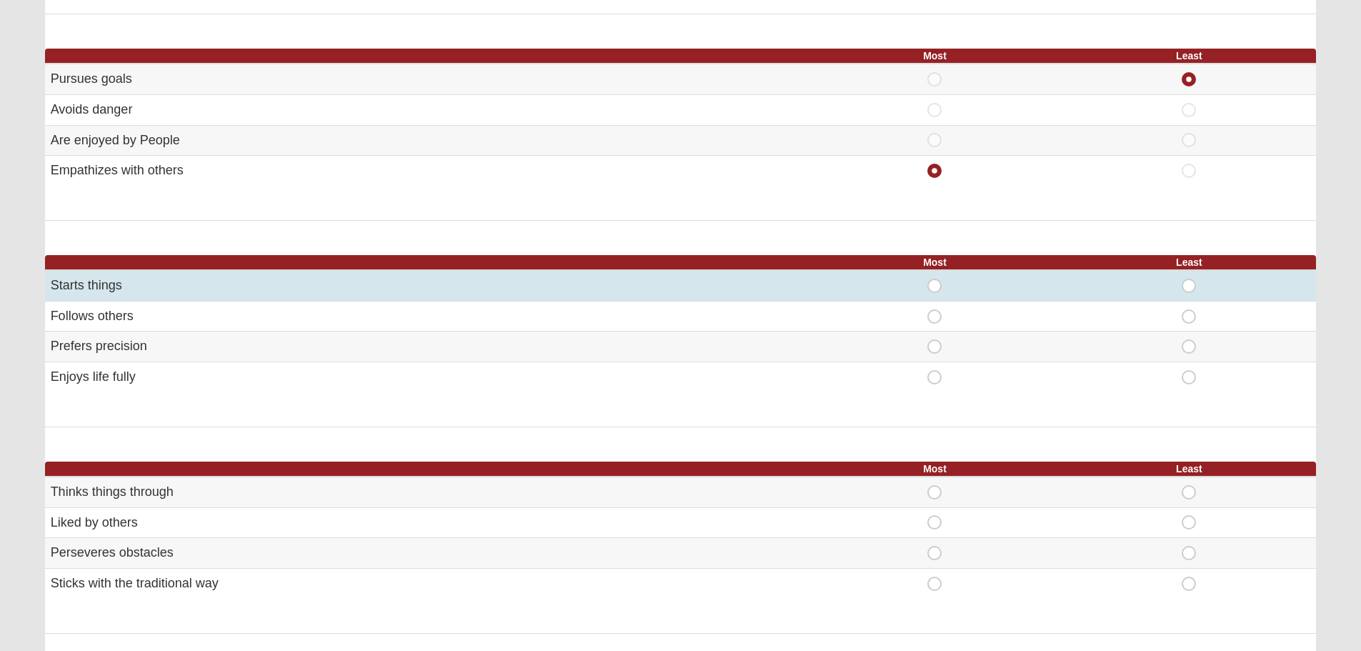
click at [935, 279] on span "Most" at bounding box center [935, 279] width 0 height 0
click at [935, 279] on input "Most" at bounding box center [939, 286] width 9 height 14
radio input "true"
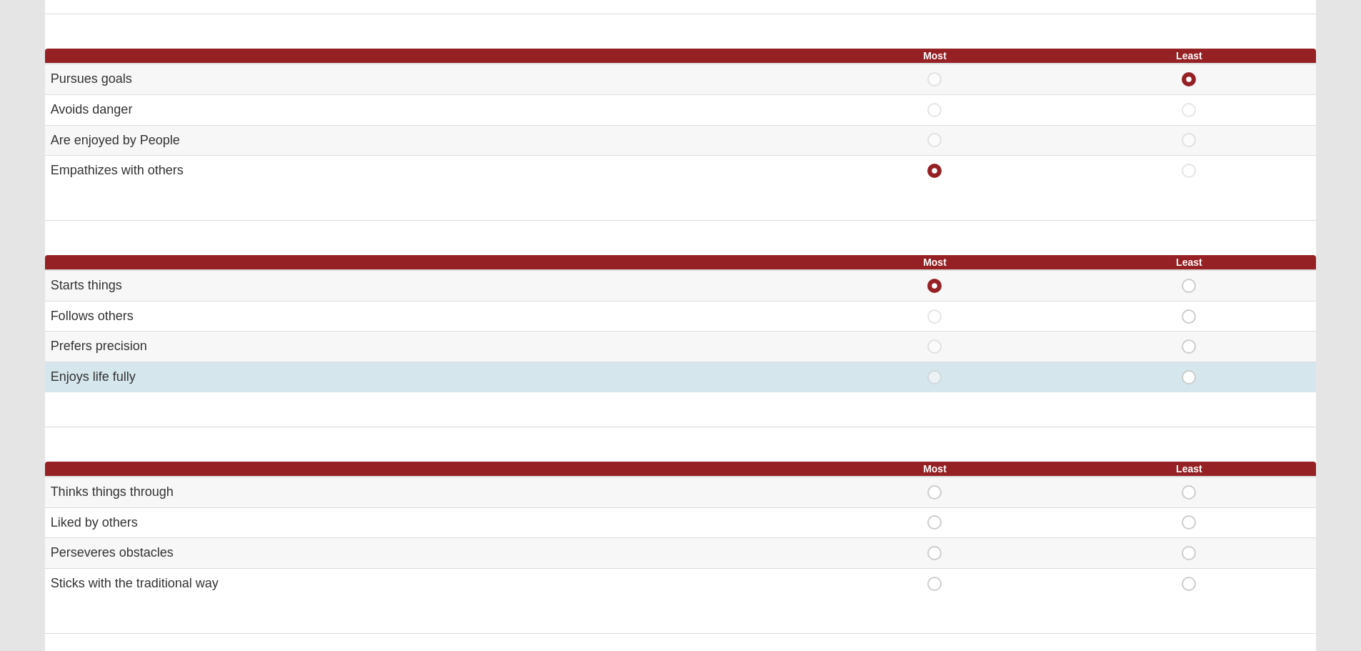
click at [1189, 370] on span "Least" at bounding box center [1189, 370] width 0 height 0
click at [1189, 382] on input "Least" at bounding box center [1193, 377] width 9 height 14
radio input "true"
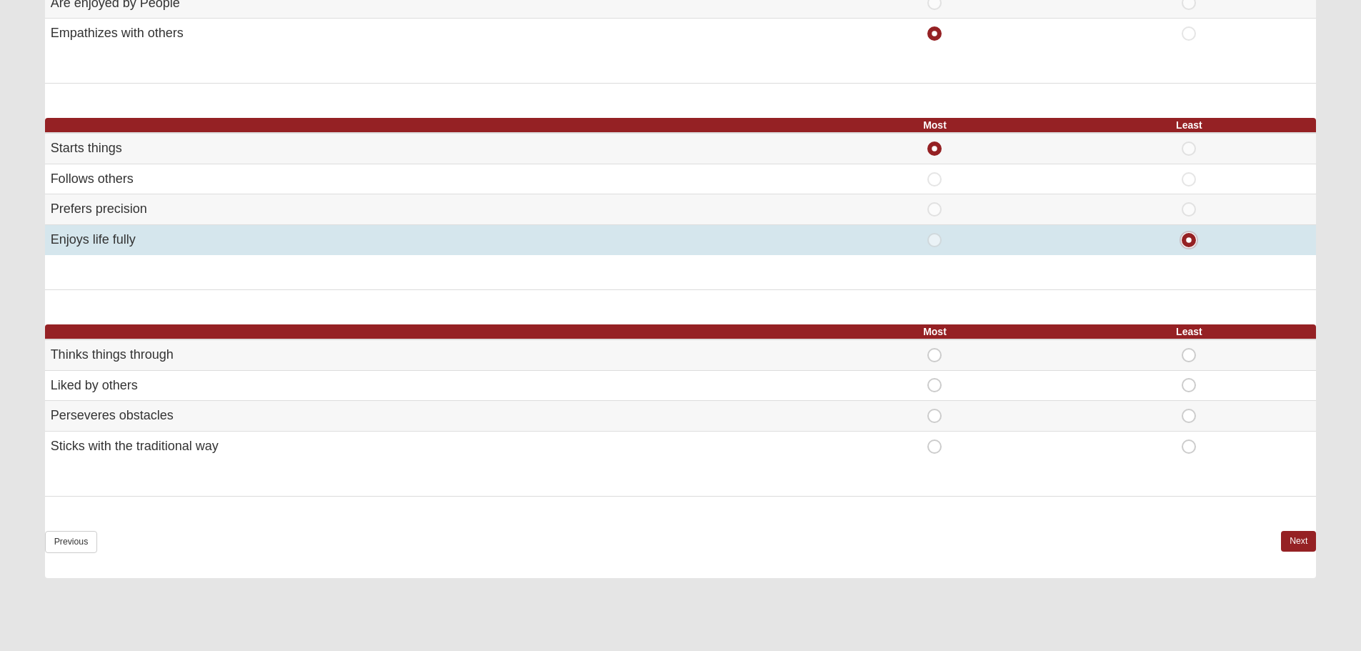
scroll to position [715, 0]
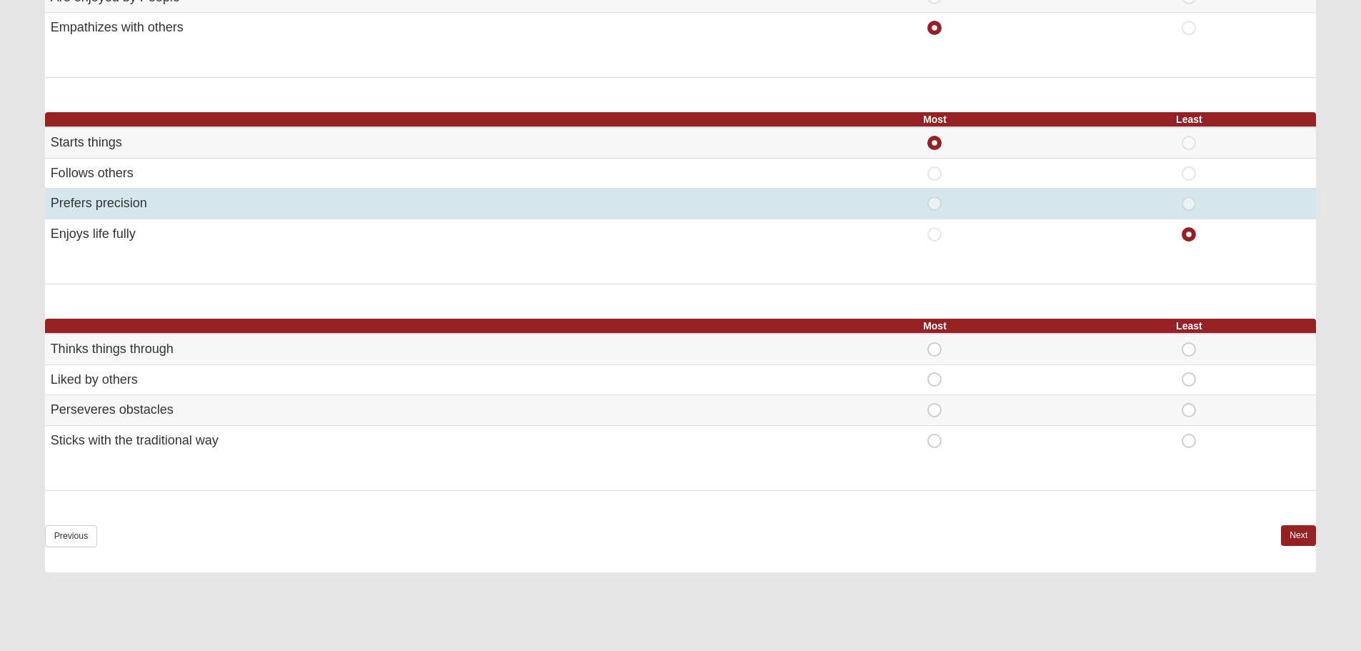
click at [1189, 197] on span "Least" at bounding box center [1189, 197] width 0 height 0
click at [1189, 204] on input "Least" at bounding box center [1193, 204] width 9 height 14
radio input "true"
radio input "false"
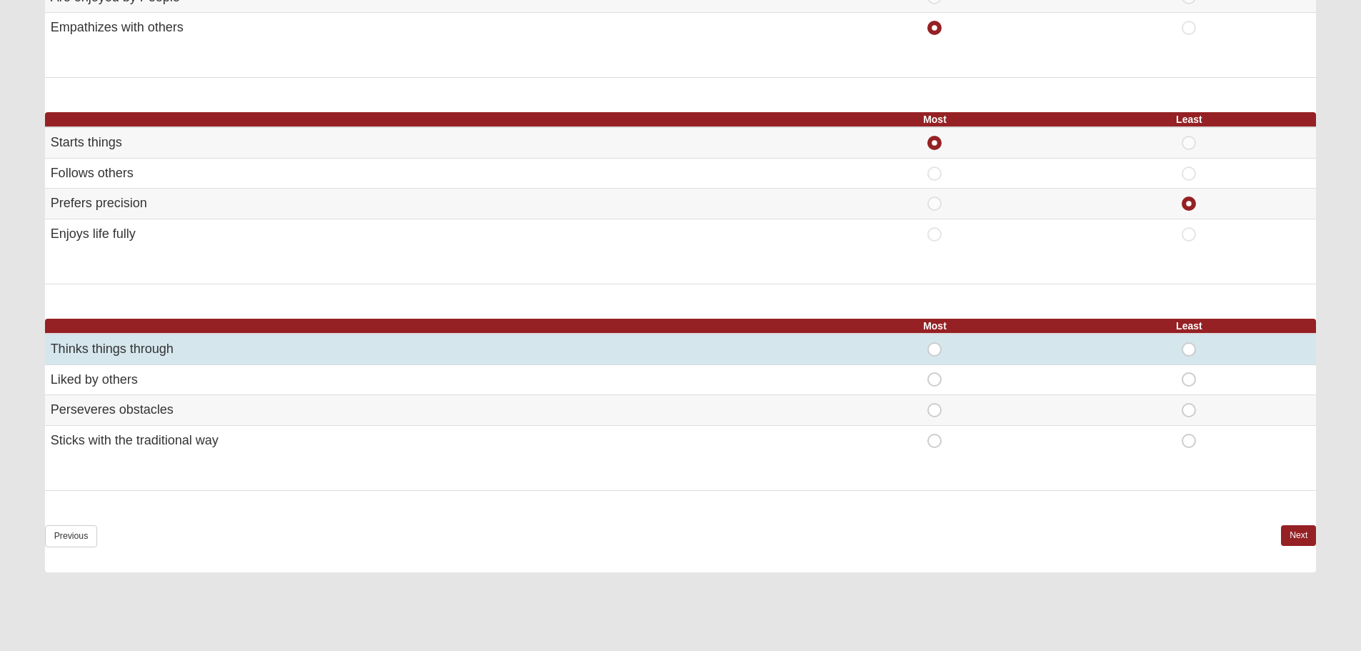
click at [935, 342] on span "Most" at bounding box center [935, 342] width 0 height 0
click at [935, 349] on input "Most" at bounding box center [939, 349] width 9 height 14
radio input "true"
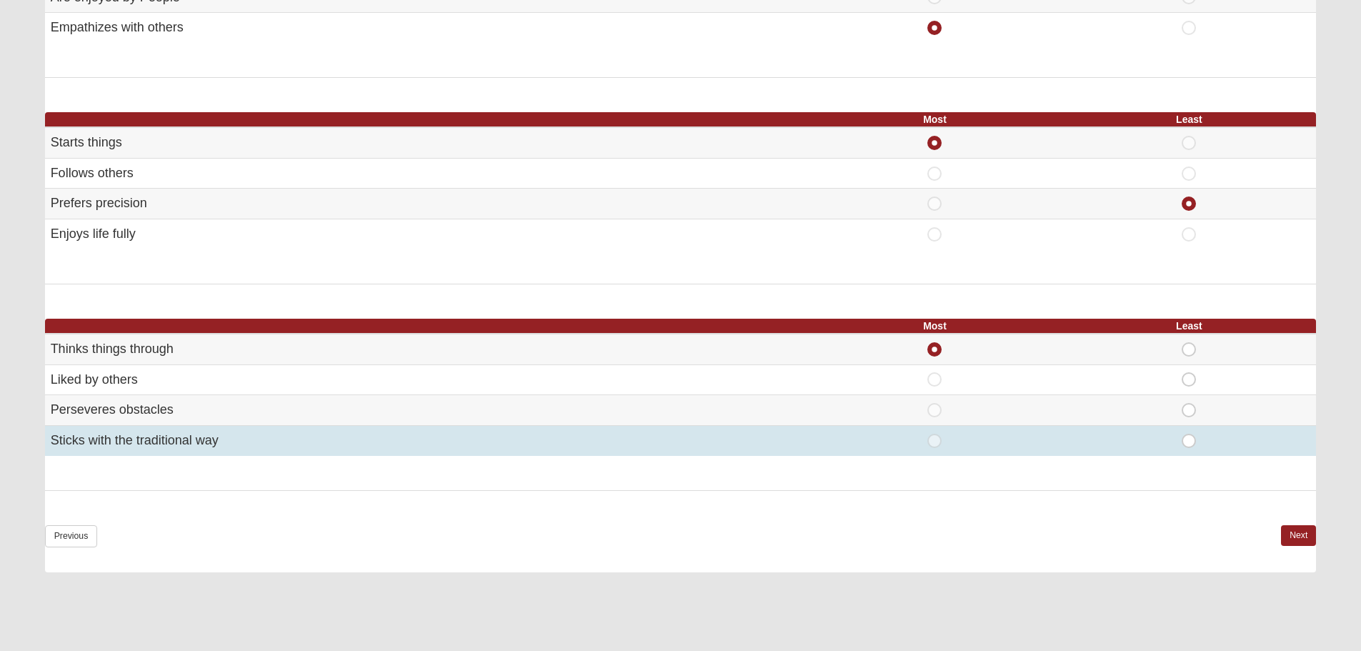
click at [1189, 434] on span "Least" at bounding box center [1189, 434] width 0 height 0
click at [1191, 440] on input "Least" at bounding box center [1193, 441] width 9 height 14
radio input "true"
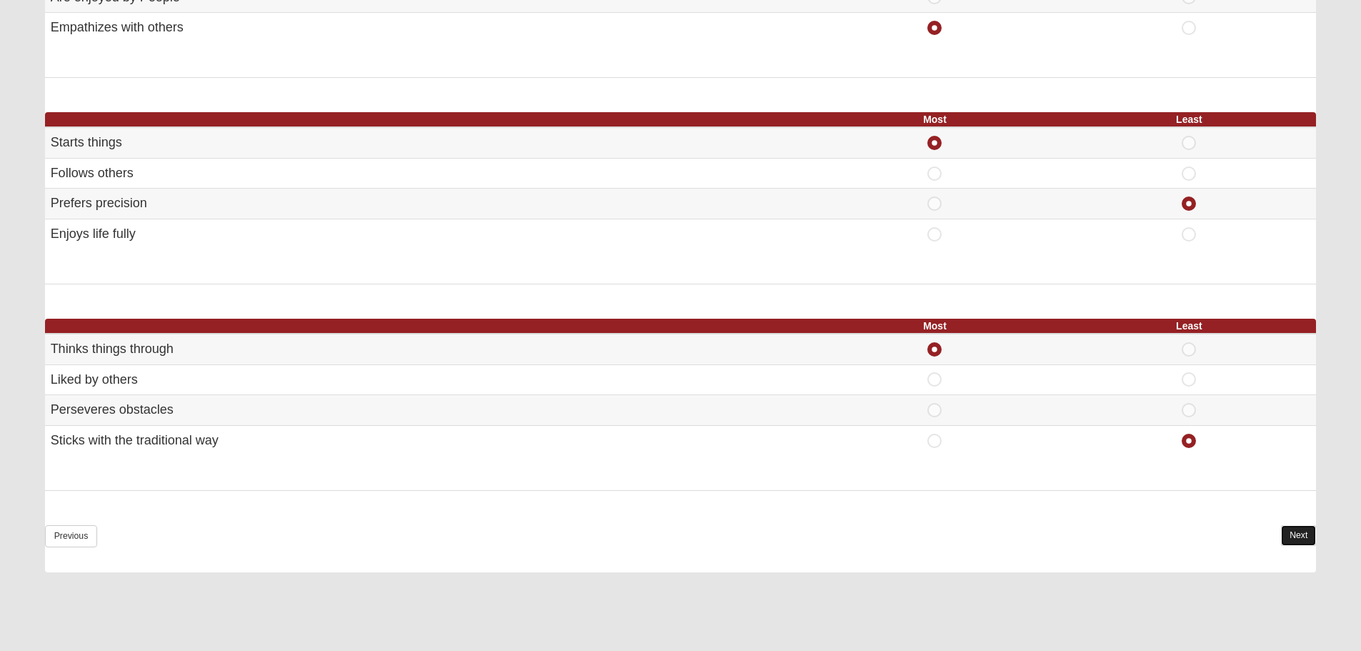
click at [1307, 539] on link "Next" at bounding box center [1298, 535] width 35 height 21
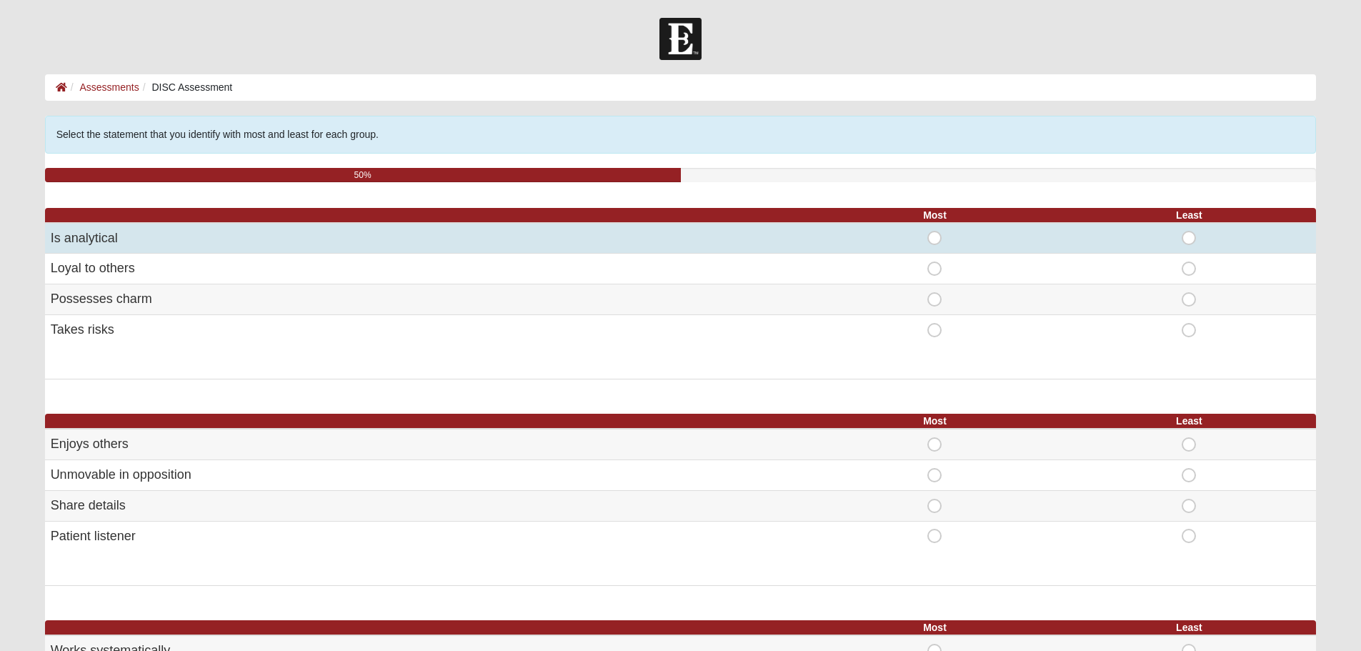
click at [935, 231] on span "Most" at bounding box center [935, 231] width 0 height 0
click at [935, 239] on input "Most" at bounding box center [939, 238] width 9 height 14
radio input "true"
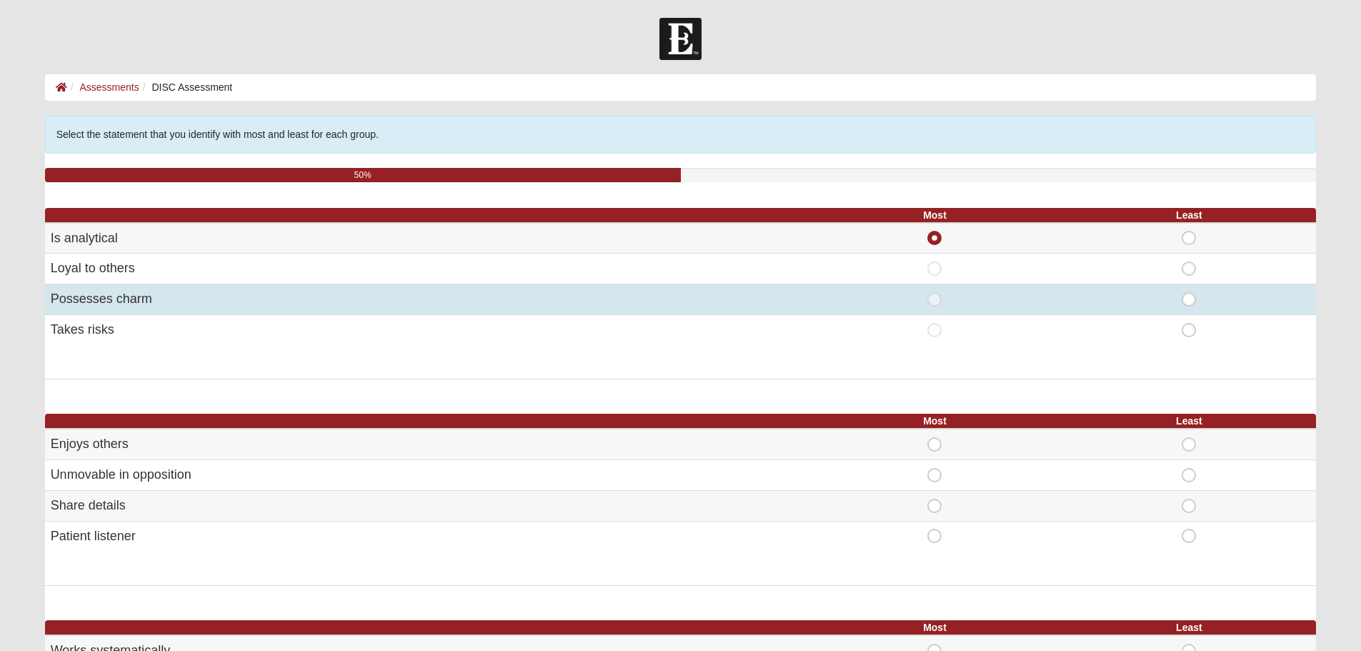
click at [1182, 307] on td "Least" at bounding box center [1189, 299] width 254 height 31
click at [1189, 292] on span "Least" at bounding box center [1189, 292] width 0 height 0
click at [1196, 296] on input "Least" at bounding box center [1193, 299] width 9 height 14
radio input "true"
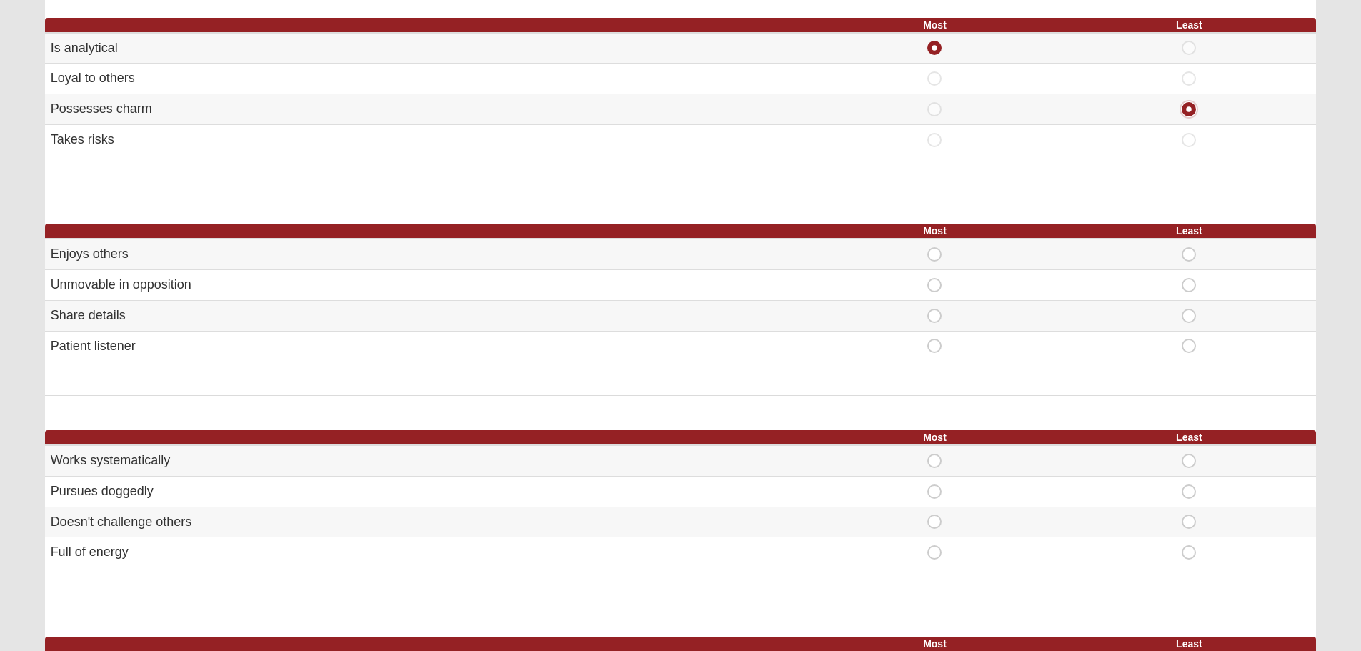
scroll to position [214, 0]
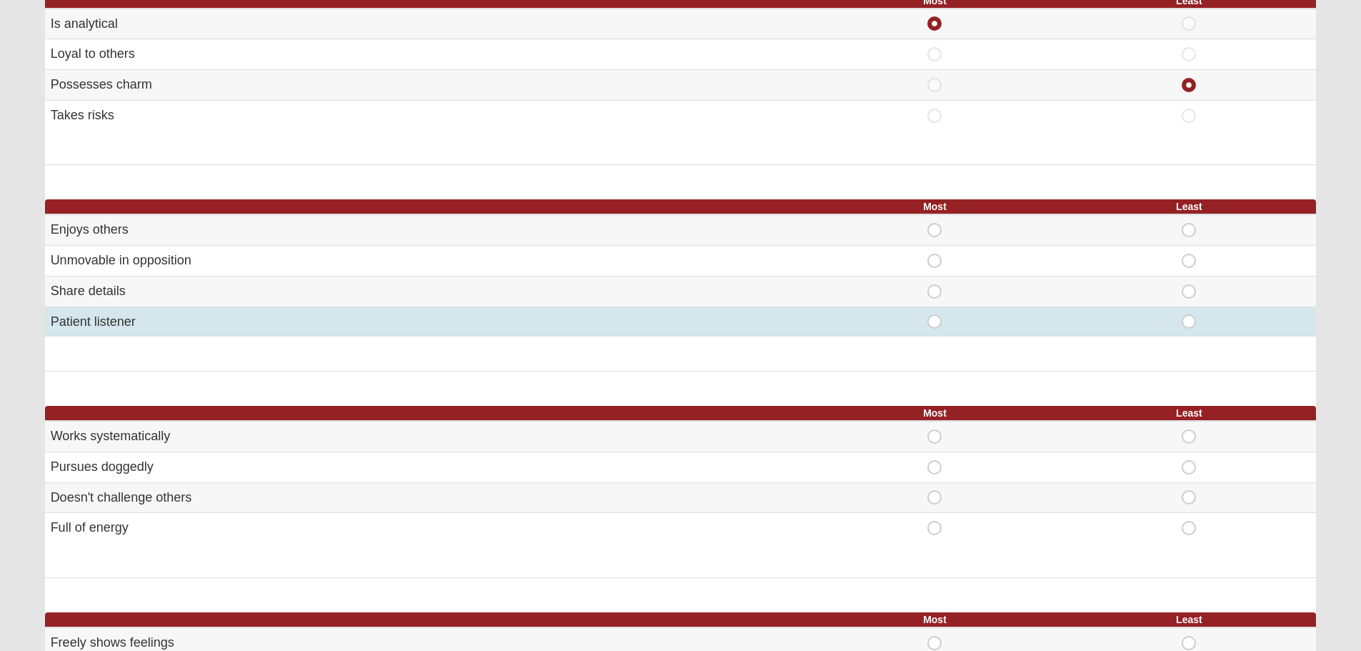
click at [1189, 314] on span "Least" at bounding box center [1189, 314] width 0 height 0
click at [1191, 324] on input "Least" at bounding box center [1193, 321] width 9 height 14
radio input "true"
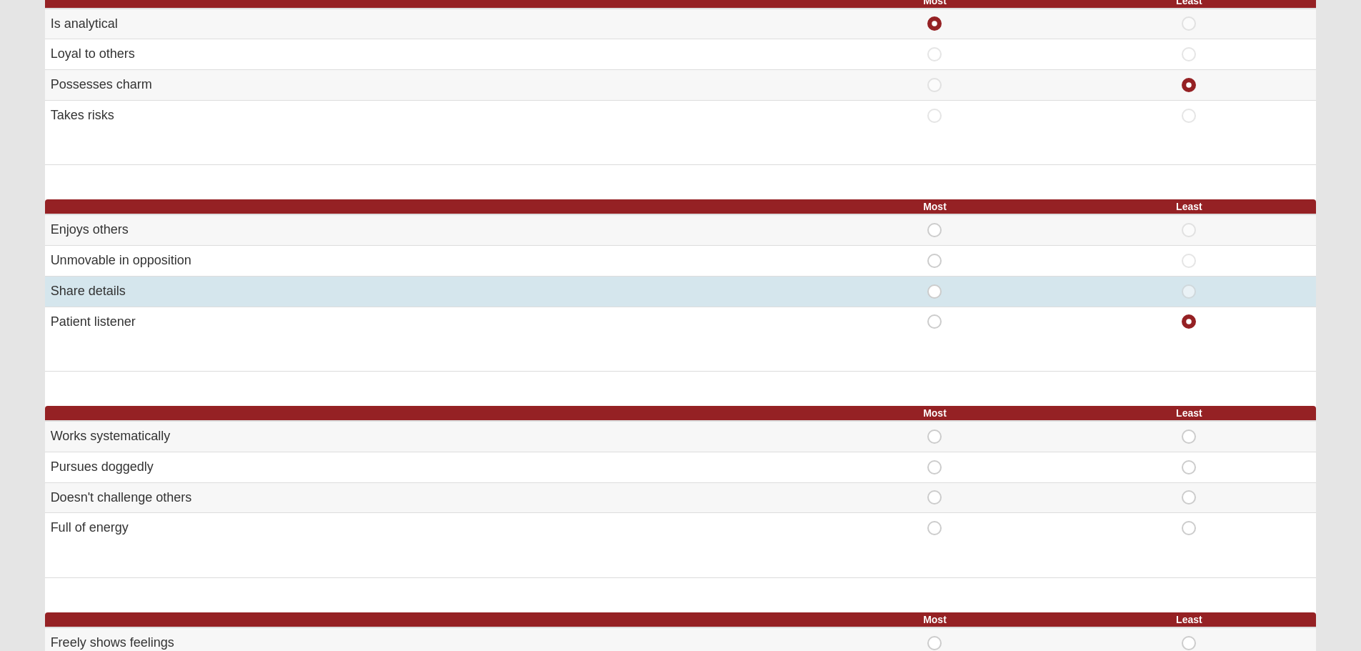
click at [935, 284] on span "Most" at bounding box center [935, 284] width 0 height 0
click at [935, 286] on input "Most" at bounding box center [939, 291] width 9 height 14
radio input "true"
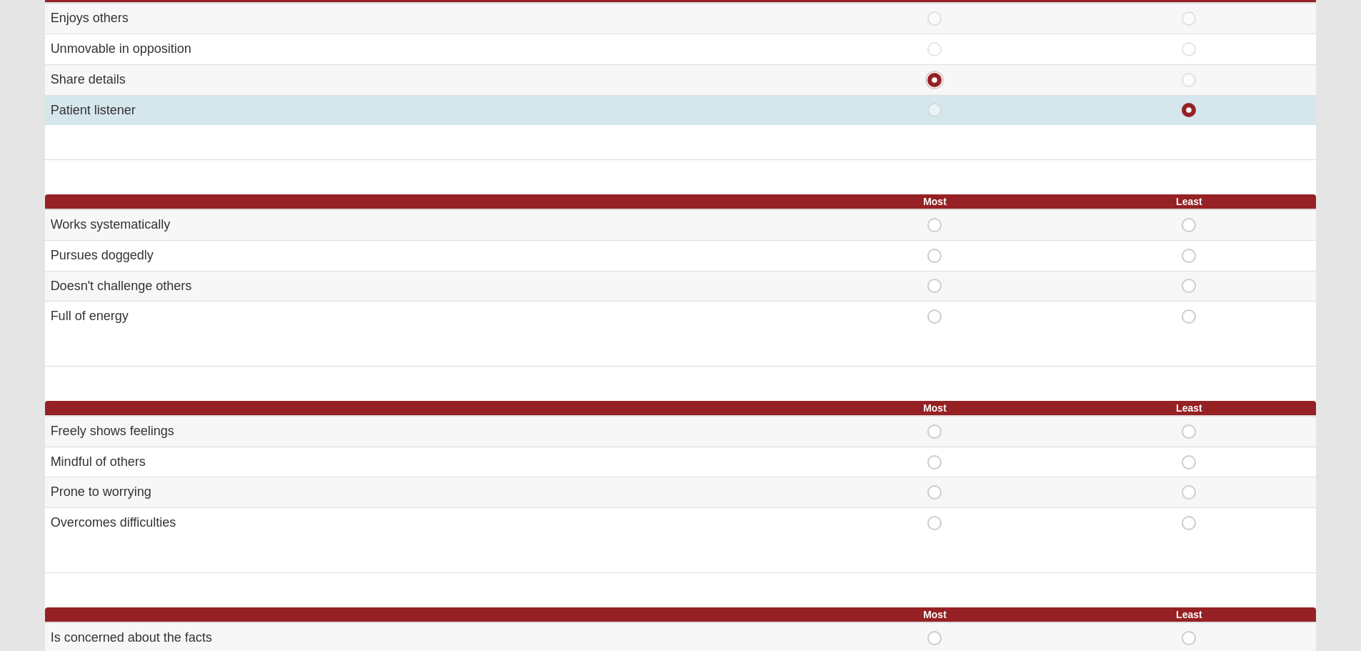
scroll to position [429, 0]
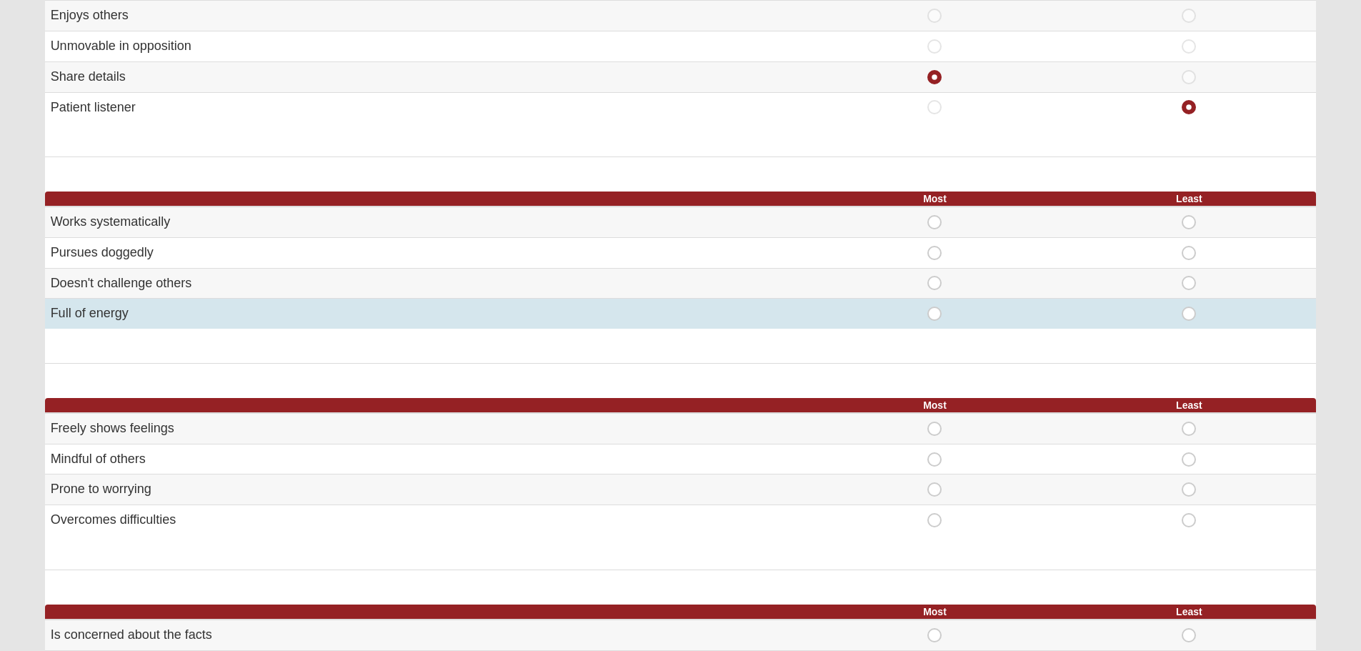
click at [950, 308] on div "Most" at bounding box center [935, 314] width 237 height 14
click at [935, 307] on span "Most" at bounding box center [935, 307] width 0 height 0
click at [935, 312] on input "Most" at bounding box center [939, 314] width 9 height 14
radio input "true"
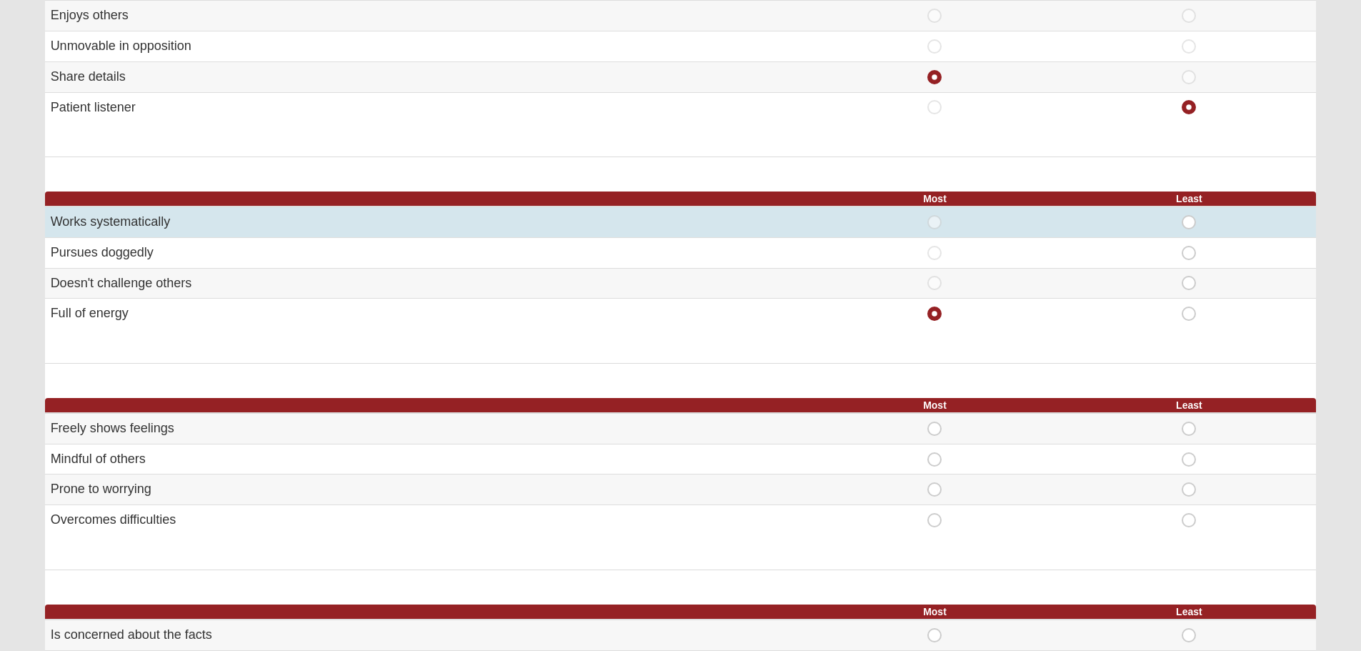
click at [935, 215] on span "Most" at bounding box center [935, 215] width 0 height 0
click at [935, 221] on input "Most" at bounding box center [939, 222] width 9 height 14
radio input "true"
radio input "false"
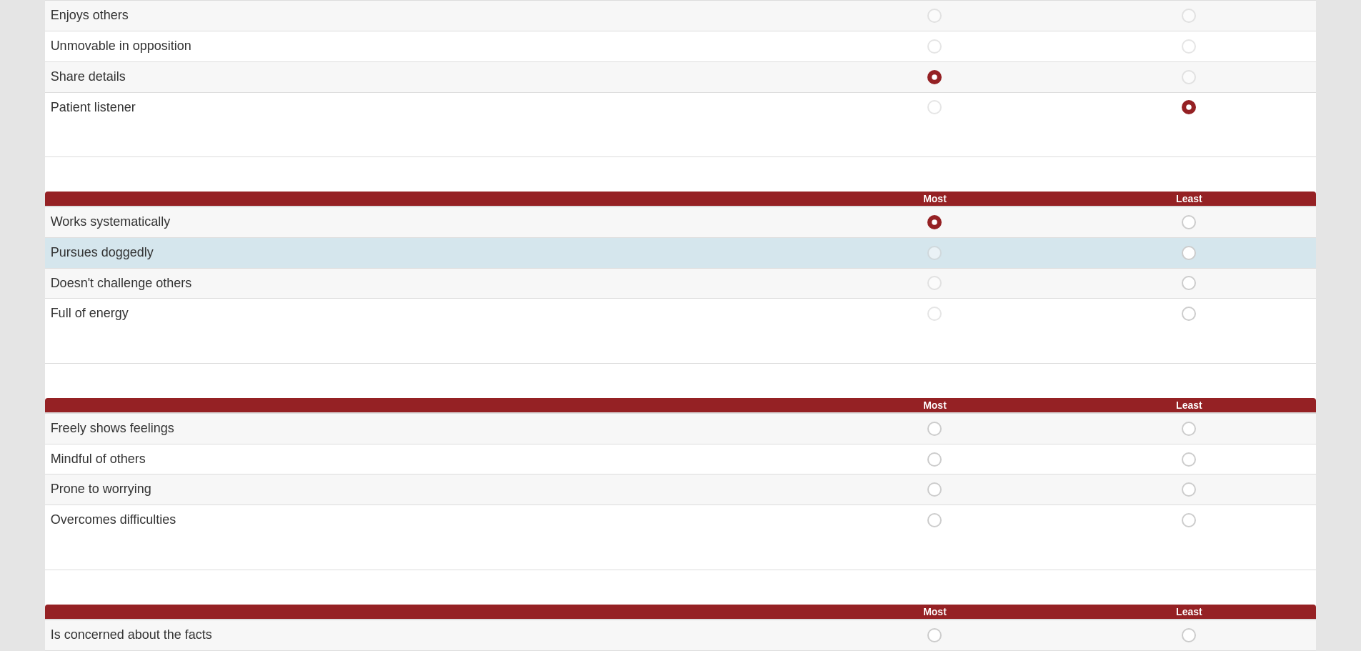
click at [935, 246] on span "Most" at bounding box center [935, 246] width 0 height 0
click at [935, 252] on input "Most" at bounding box center [939, 253] width 9 height 14
radio input "true"
radio input "false"
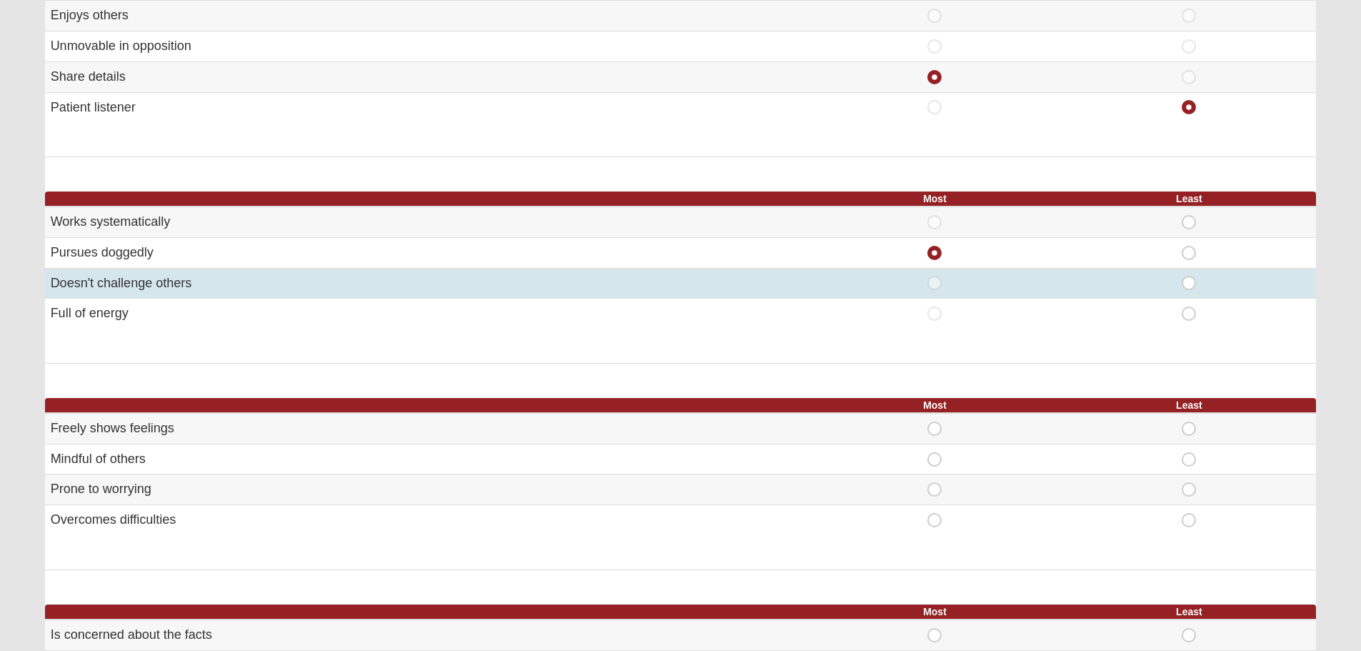
click at [933, 292] on td "Most" at bounding box center [935, 283] width 254 height 31
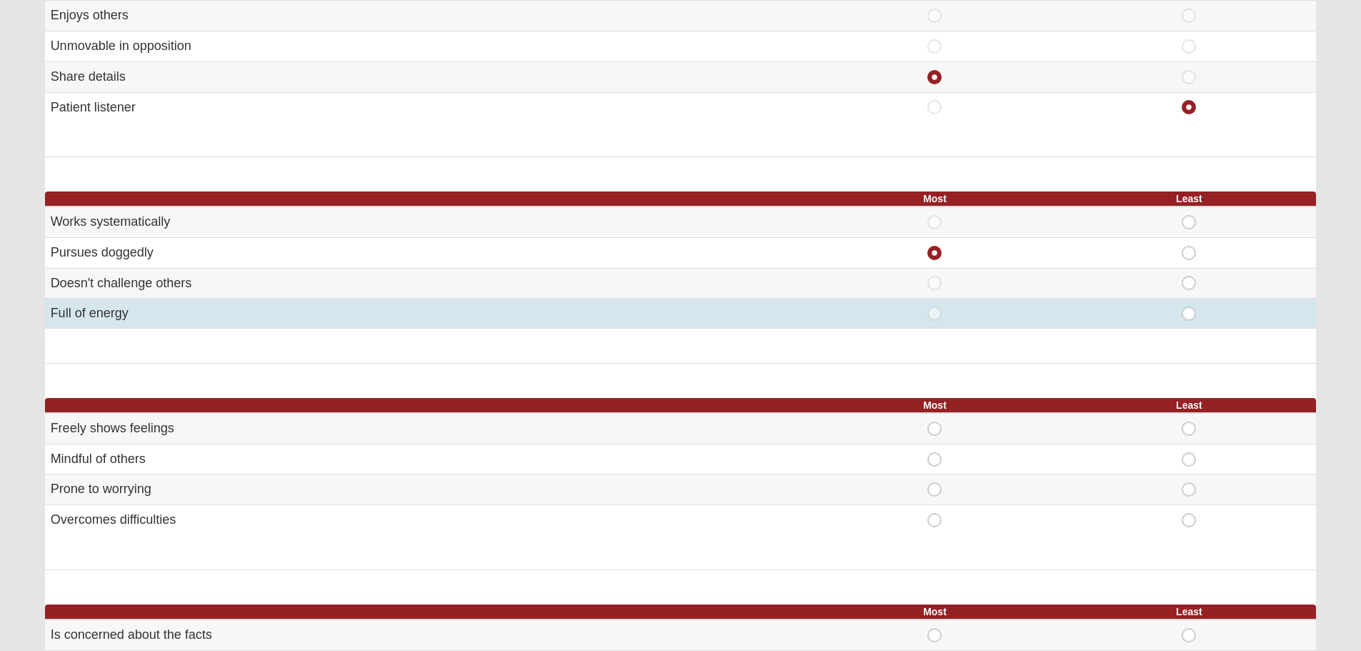
click at [933, 324] on td "Most" at bounding box center [935, 314] width 254 height 30
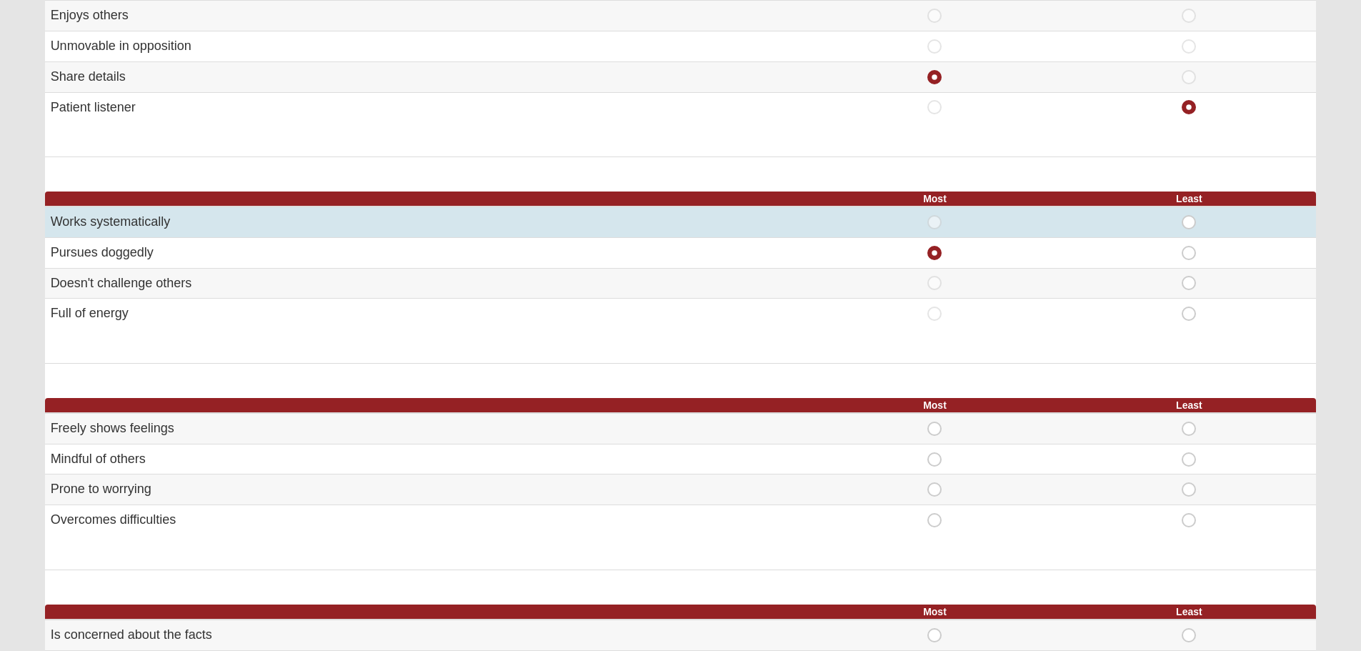
click at [1189, 215] on span "Least" at bounding box center [1189, 215] width 0 height 0
click at [1193, 221] on input "Least" at bounding box center [1193, 222] width 9 height 14
radio input "true"
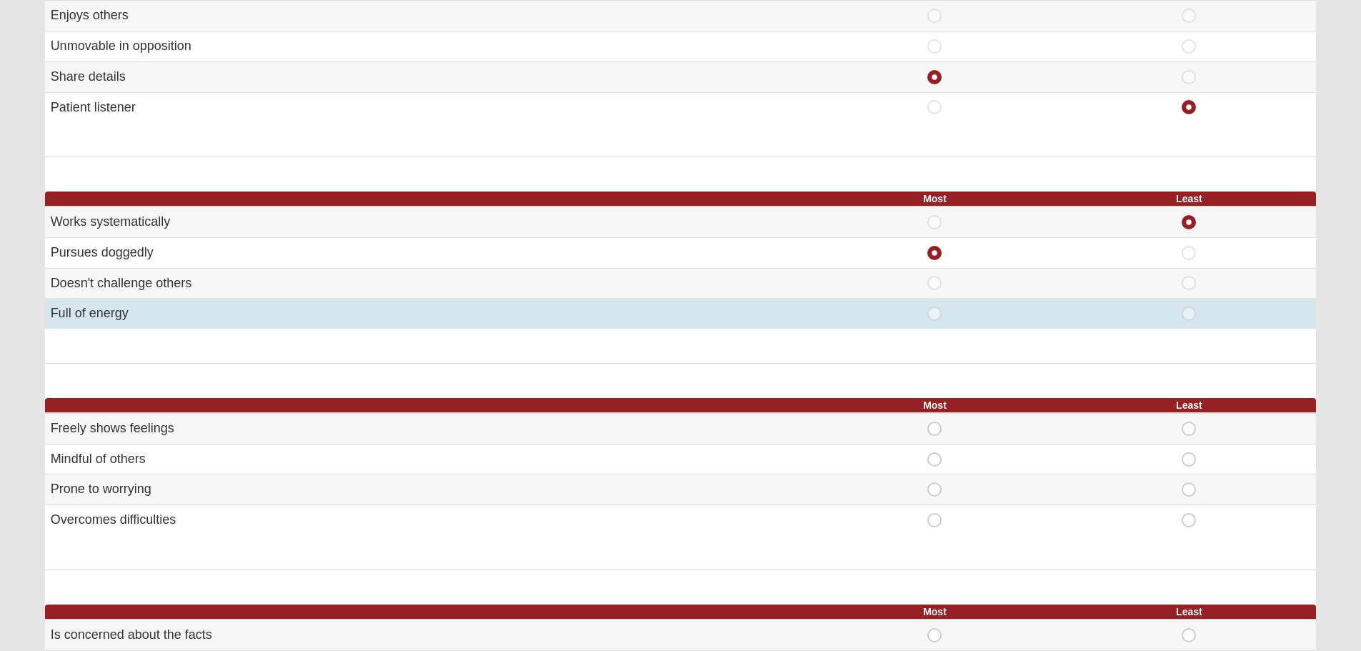
click at [935, 307] on span "Most" at bounding box center [935, 307] width 0 height 0
click at [935, 314] on input "Most" at bounding box center [939, 314] width 9 height 14
radio input "true"
radio input "false"
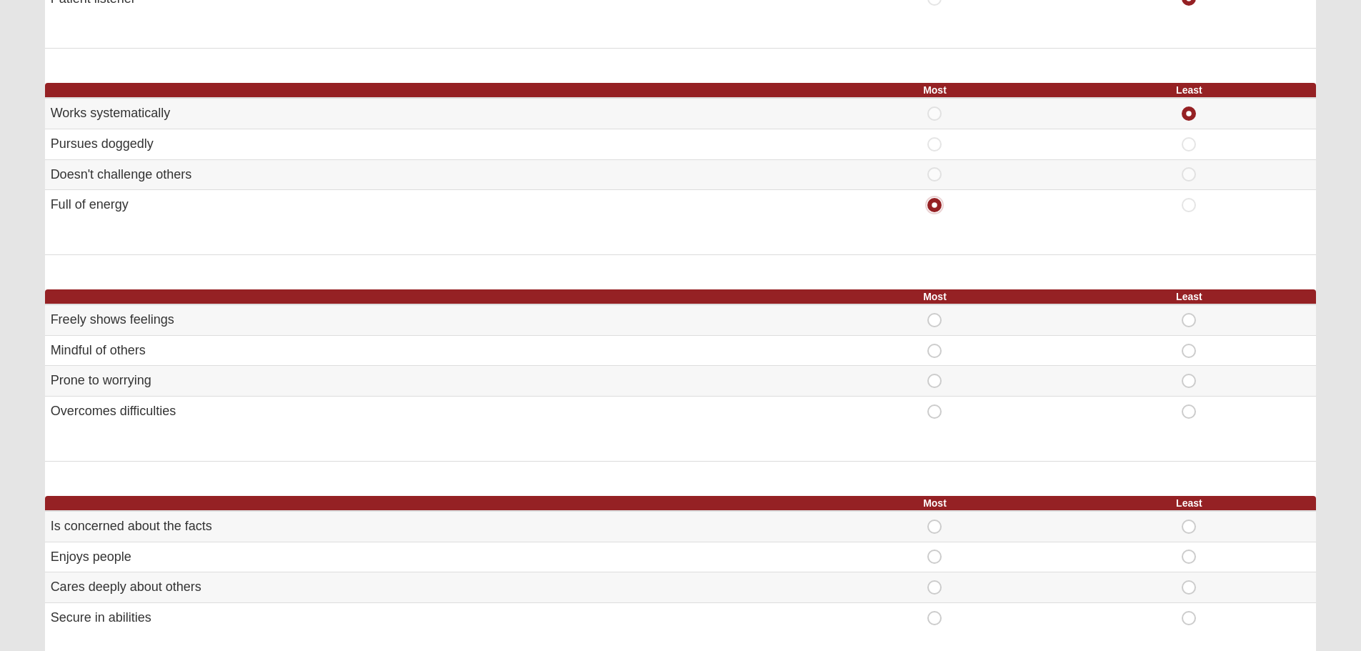
scroll to position [572, 0]
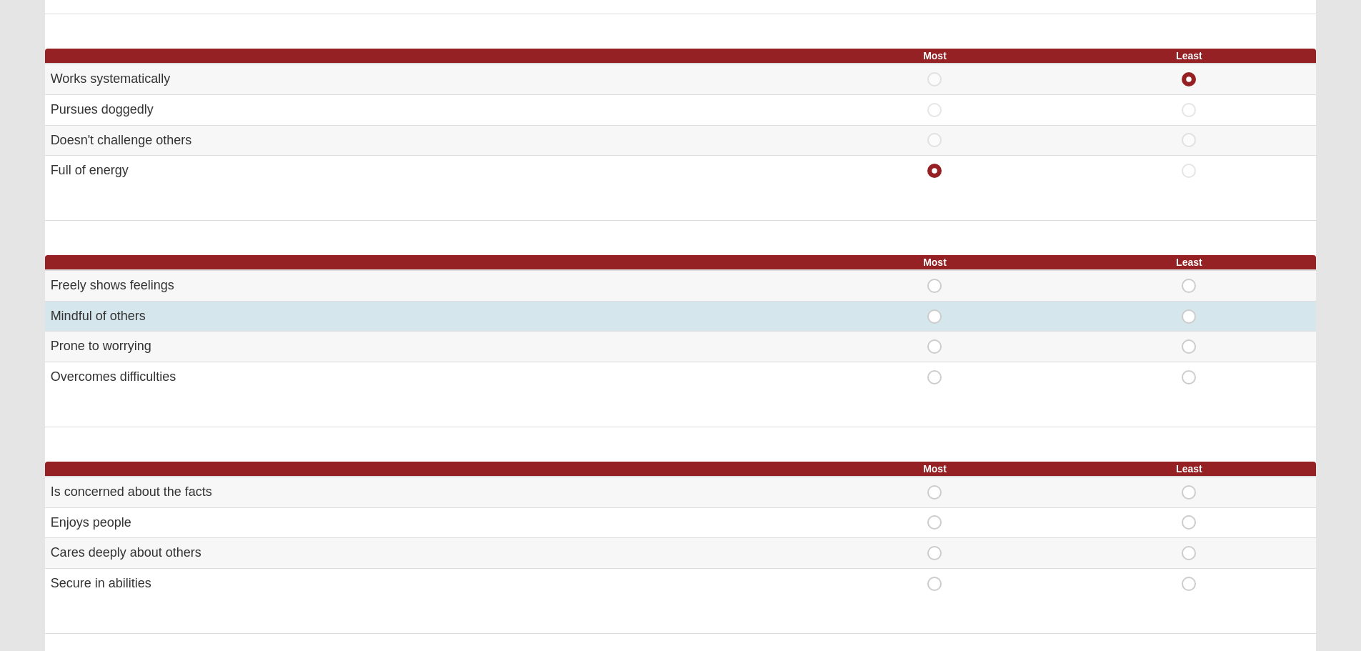
click at [935, 309] on span "Most" at bounding box center [935, 309] width 0 height 0
click at [938, 312] on input "Most" at bounding box center [939, 316] width 9 height 14
radio input "true"
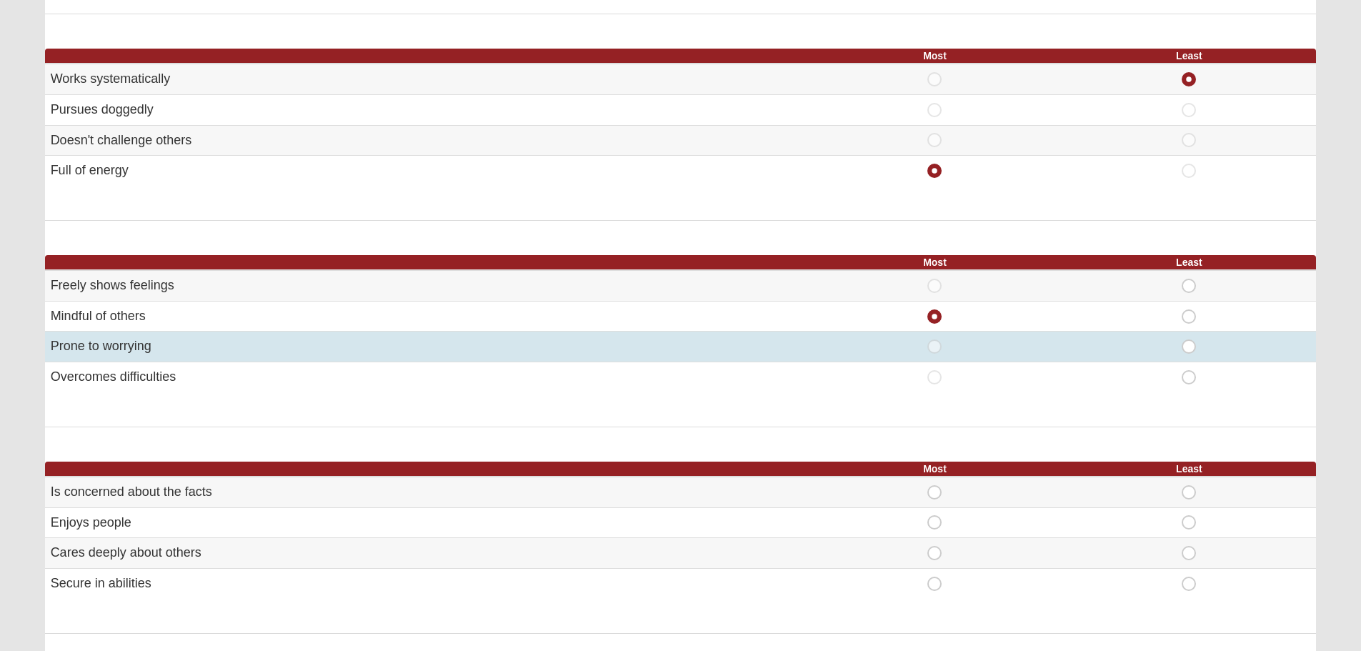
click at [1189, 339] on span "Least" at bounding box center [1189, 339] width 0 height 0
click at [1192, 347] on input "Least" at bounding box center [1193, 346] width 9 height 14
radio input "true"
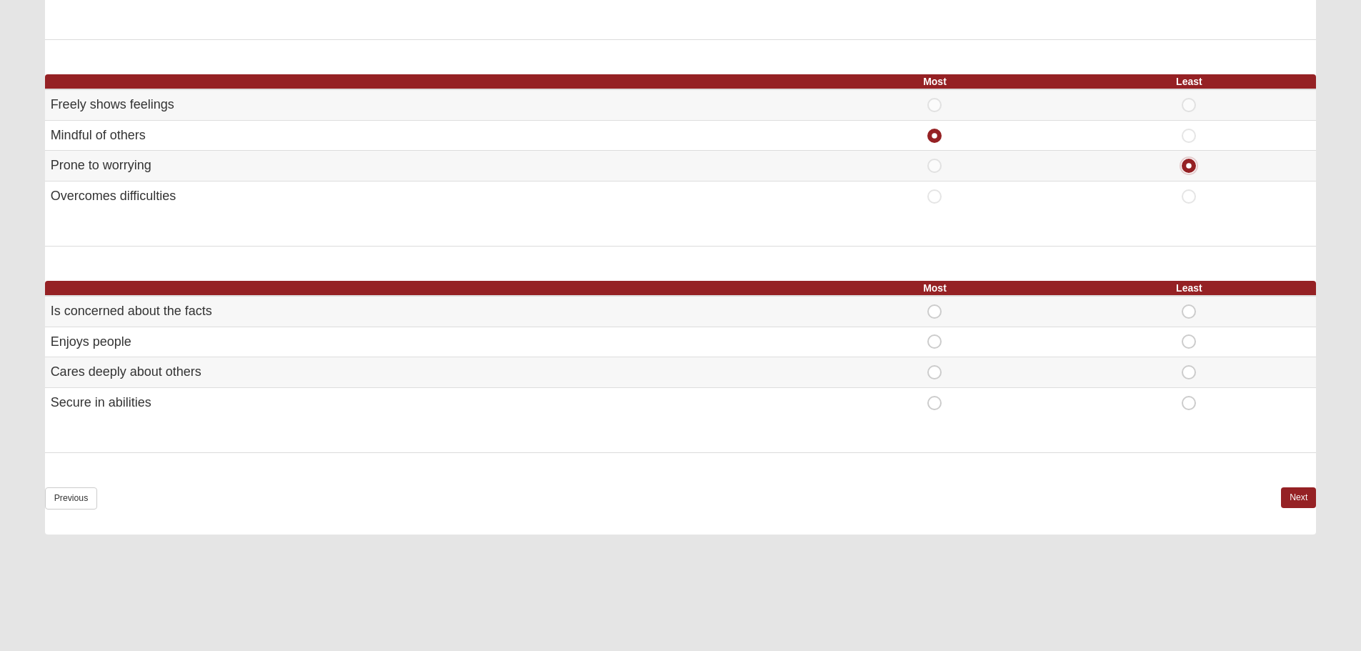
scroll to position [786, 0]
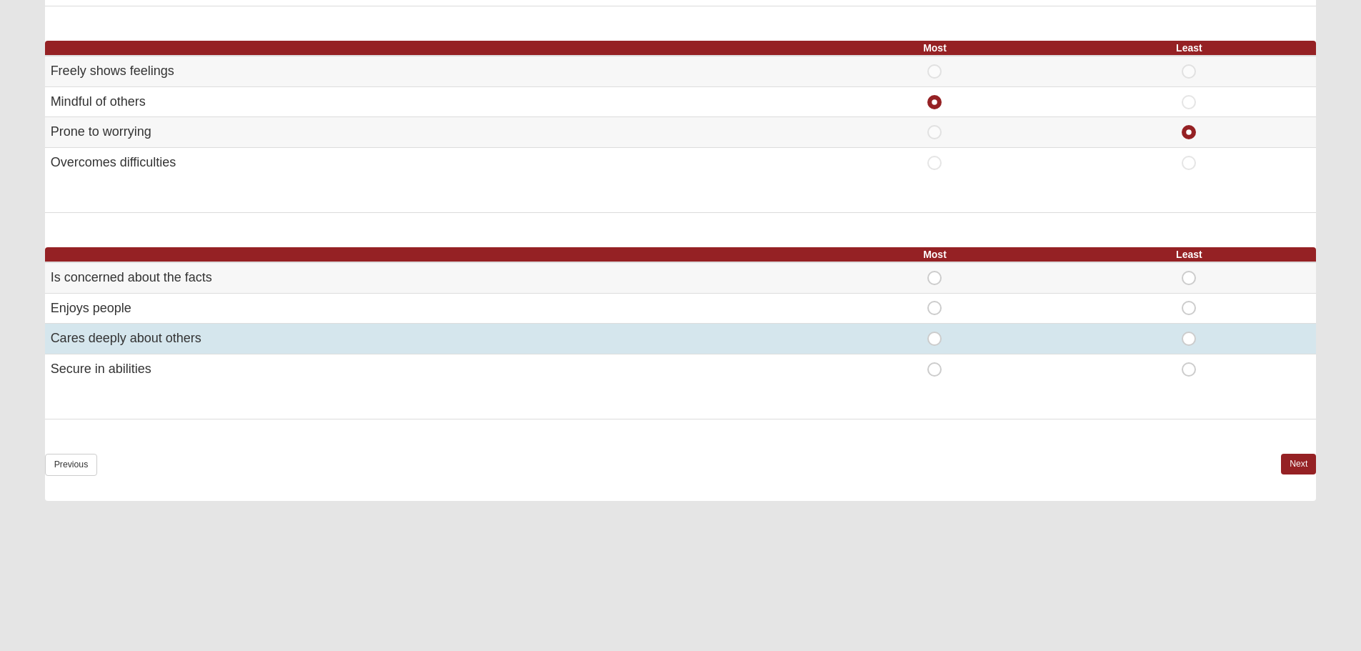
click at [935, 332] on span "Most" at bounding box center [935, 332] width 0 height 0
click at [935, 332] on input "Most" at bounding box center [939, 339] width 9 height 14
radio input "true"
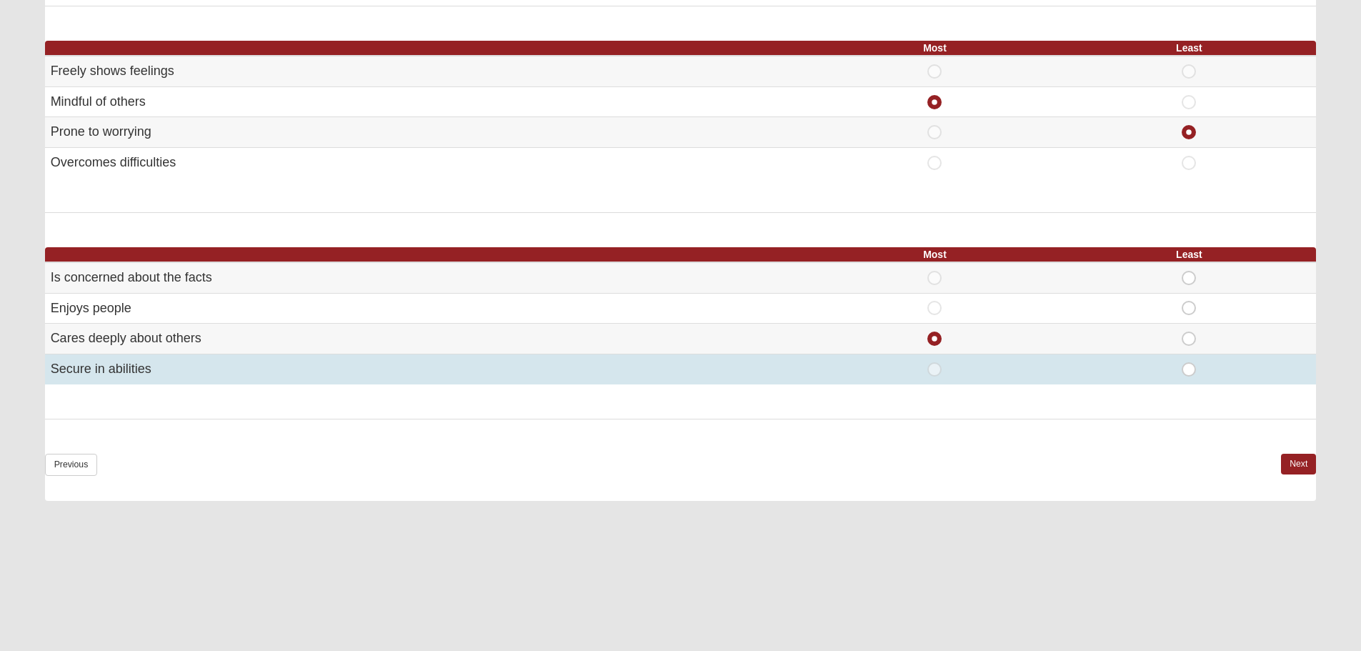
click at [1189, 362] on span "Least" at bounding box center [1189, 362] width 0 height 0
click at [1190, 367] on input "Least" at bounding box center [1193, 369] width 9 height 14
radio input "true"
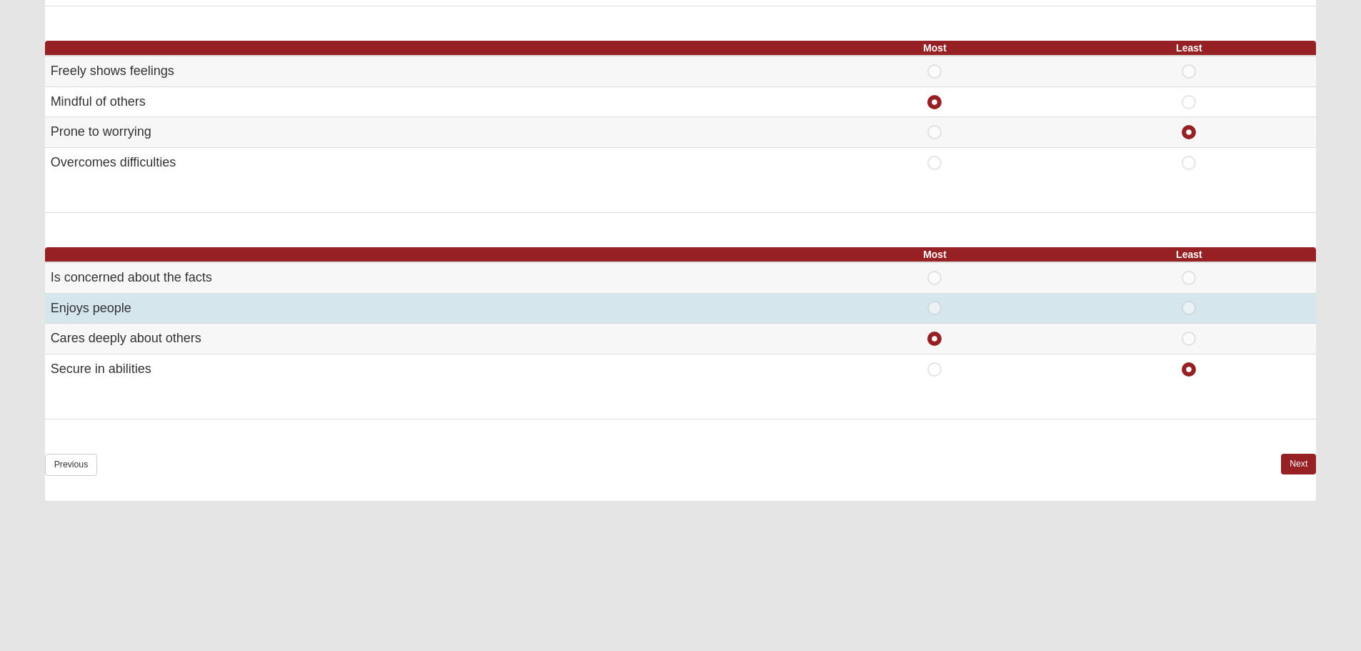
click at [1189, 301] on span "Least" at bounding box center [1189, 301] width 0 height 0
click at [1189, 303] on input "Least" at bounding box center [1193, 308] width 9 height 14
radio input "true"
radio input "false"
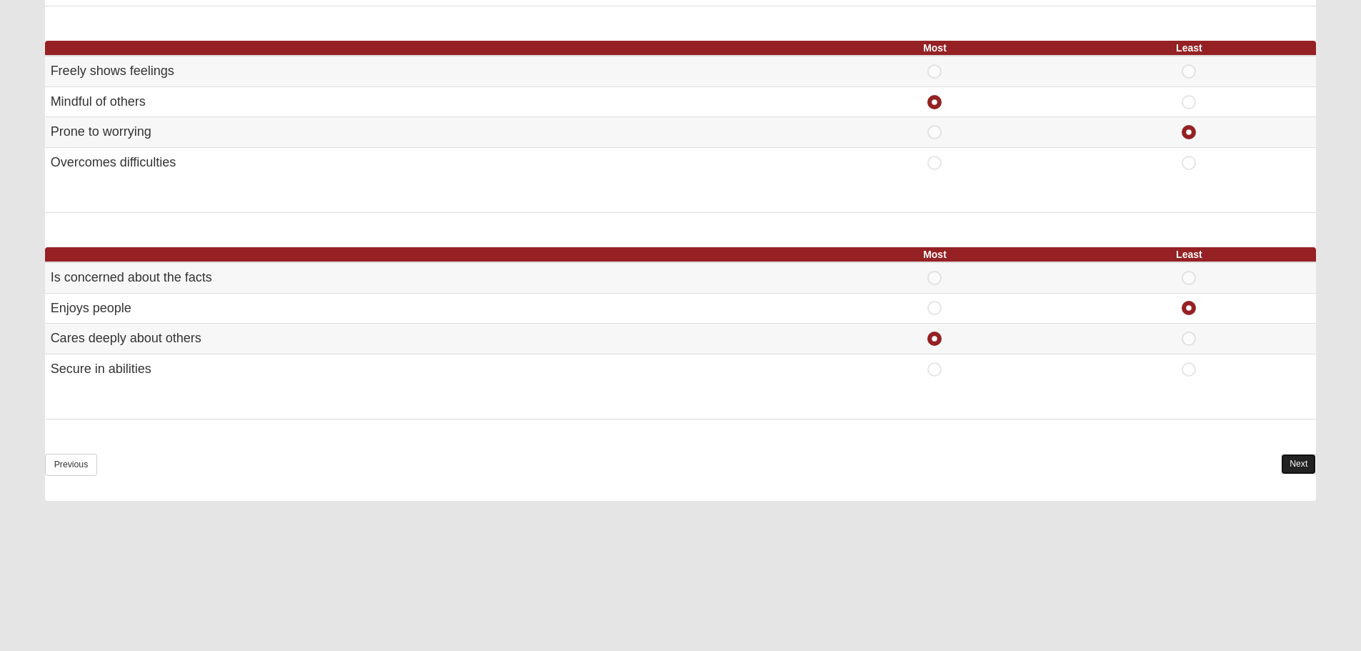
click at [1294, 459] on link "Next" at bounding box center [1298, 464] width 35 height 21
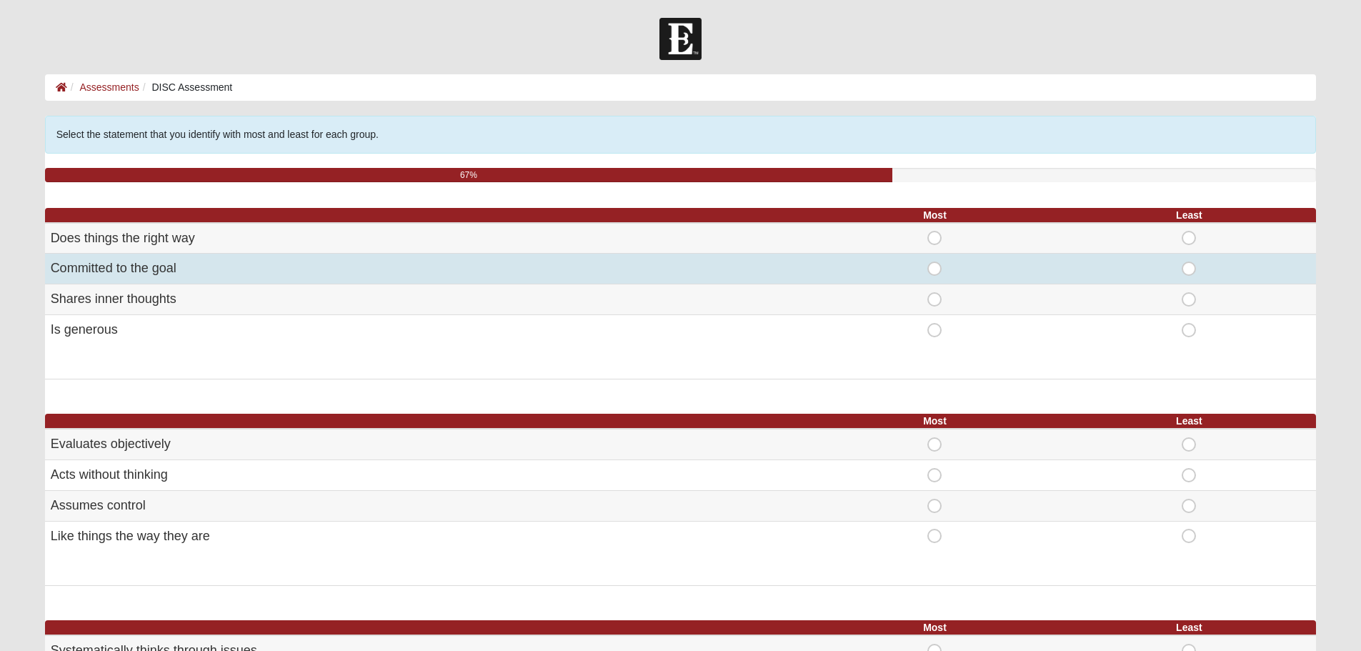
click at [935, 262] on span "Most" at bounding box center [935, 262] width 0 height 0
click at [935, 264] on input "Most" at bounding box center [939, 269] width 9 height 14
radio input "true"
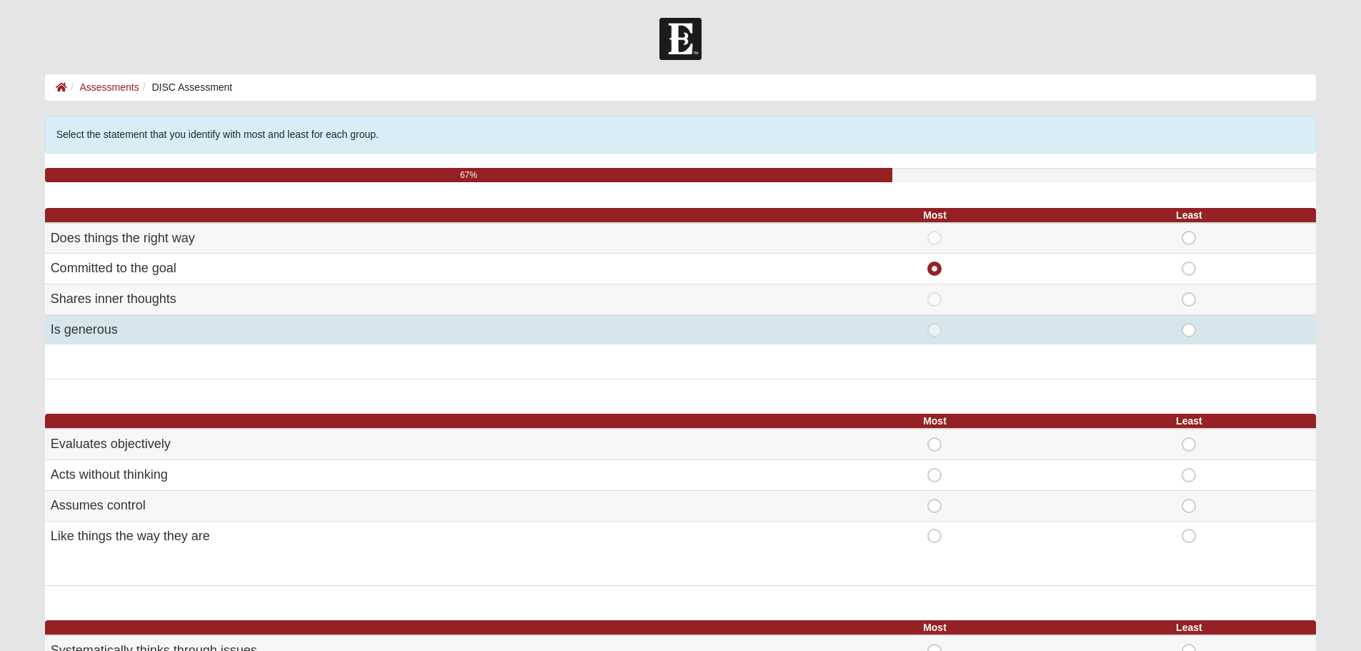
click at [1189, 323] on span "Least" at bounding box center [1189, 323] width 0 height 0
click at [1191, 325] on input "Least" at bounding box center [1193, 330] width 9 height 14
radio input "true"
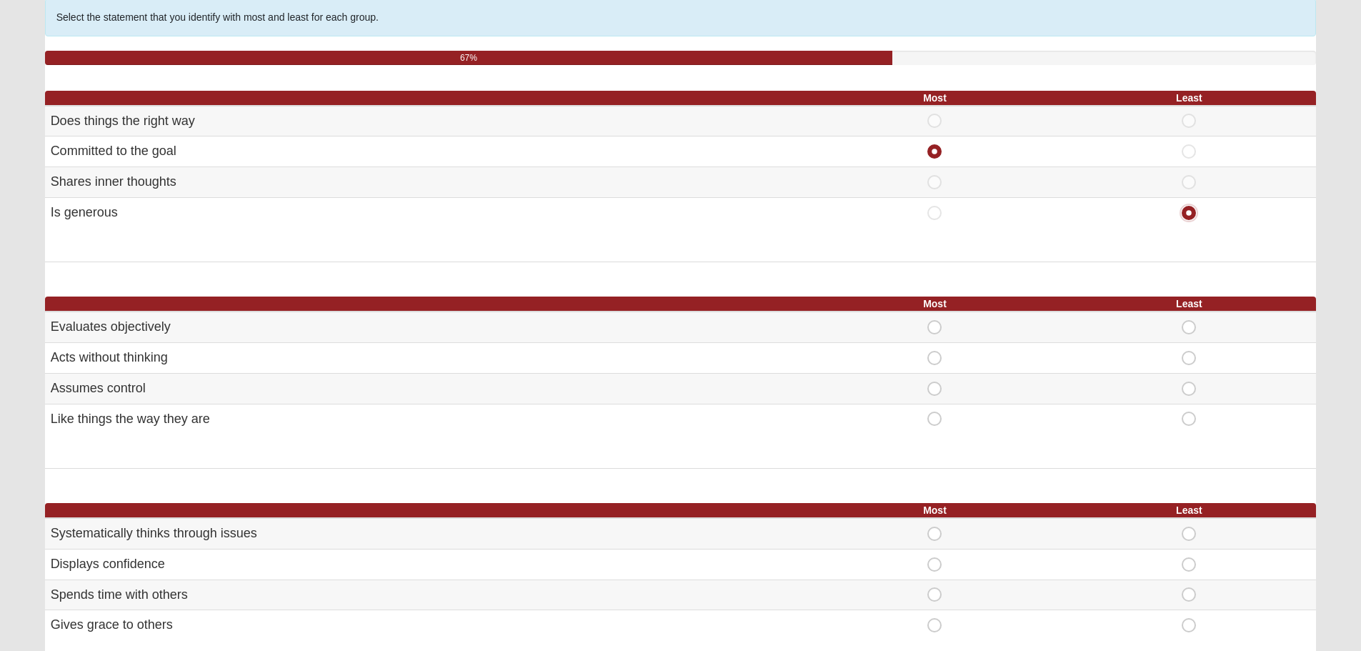
scroll to position [143, 0]
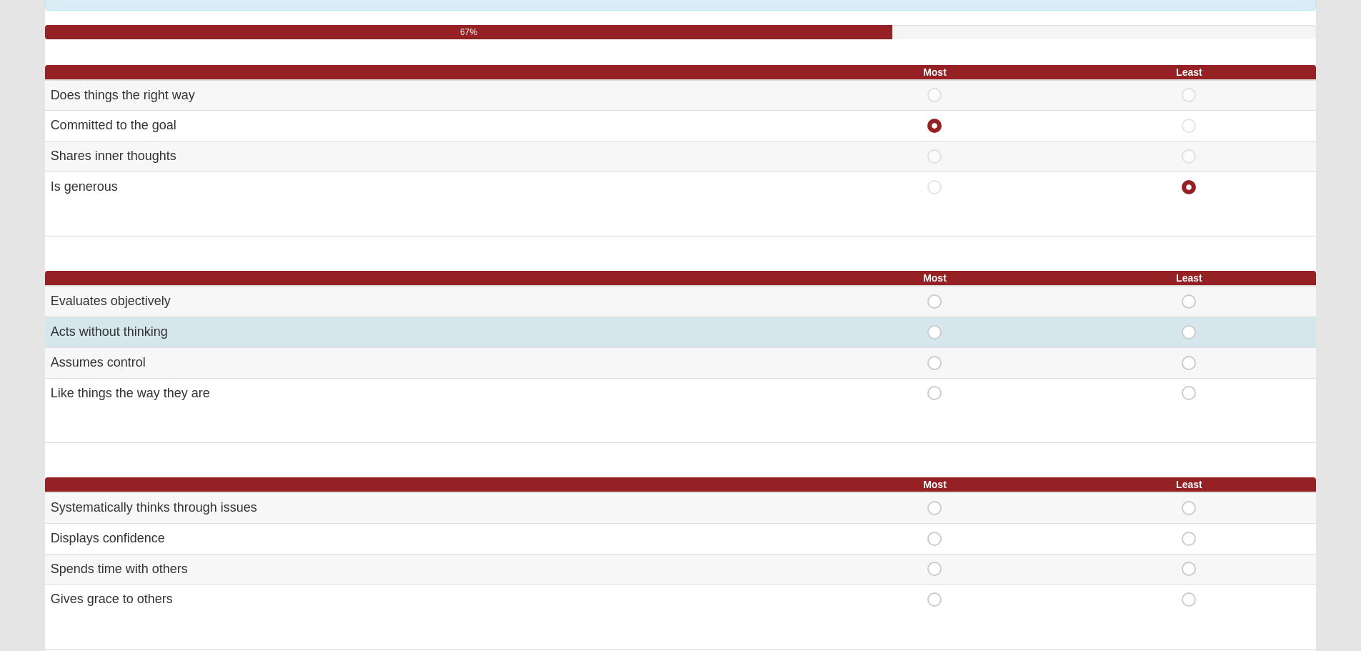
click at [935, 325] on span "Most" at bounding box center [935, 325] width 0 height 0
click at [935, 337] on input "Most" at bounding box center [939, 332] width 9 height 14
radio input "true"
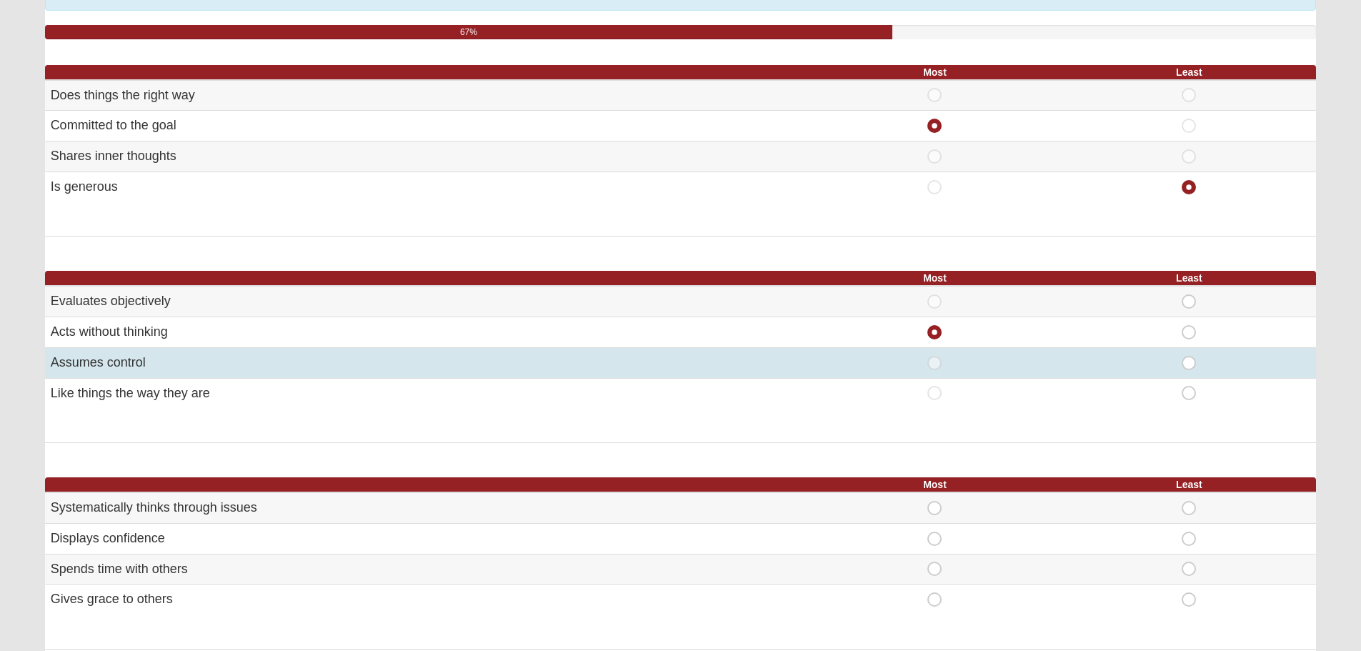
click at [935, 356] on span "Most" at bounding box center [935, 356] width 0 height 0
click at [935, 367] on input "Most" at bounding box center [939, 363] width 9 height 14
radio input "true"
radio input "false"
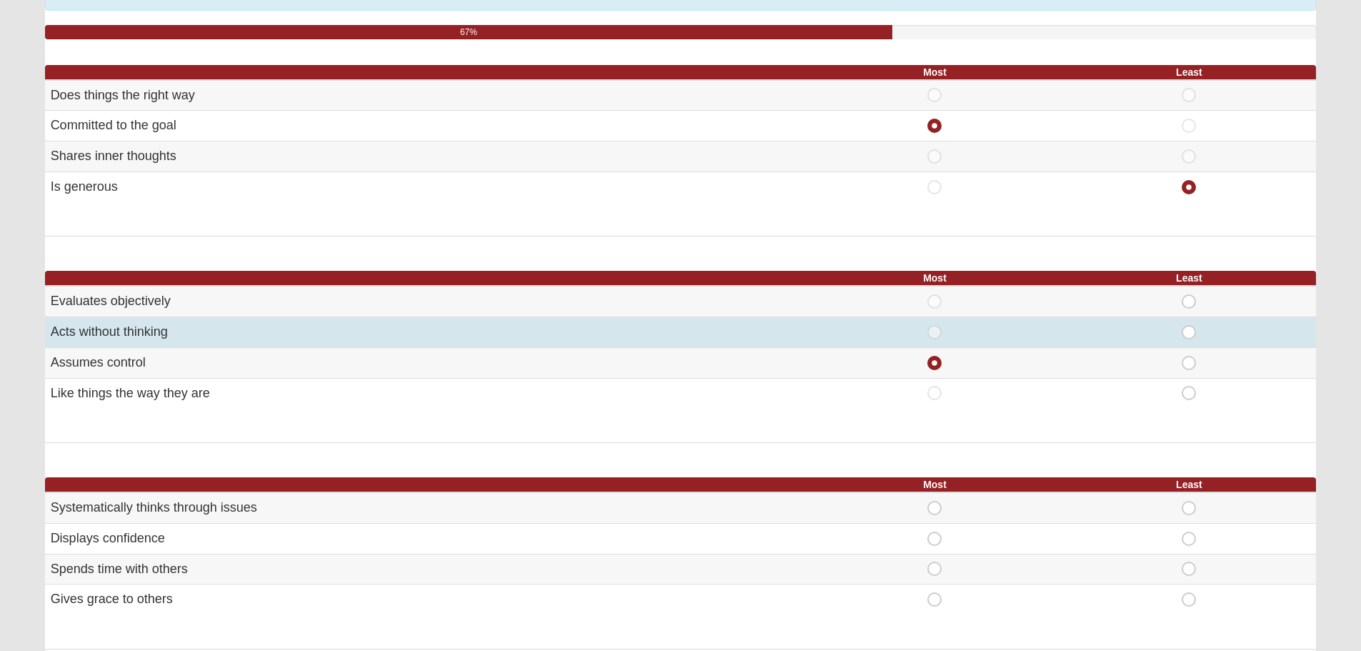
click at [1189, 325] on span "Least" at bounding box center [1189, 325] width 0 height 0
click at [1189, 334] on input "Least" at bounding box center [1193, 332] width 9 height 14
radio input "true"
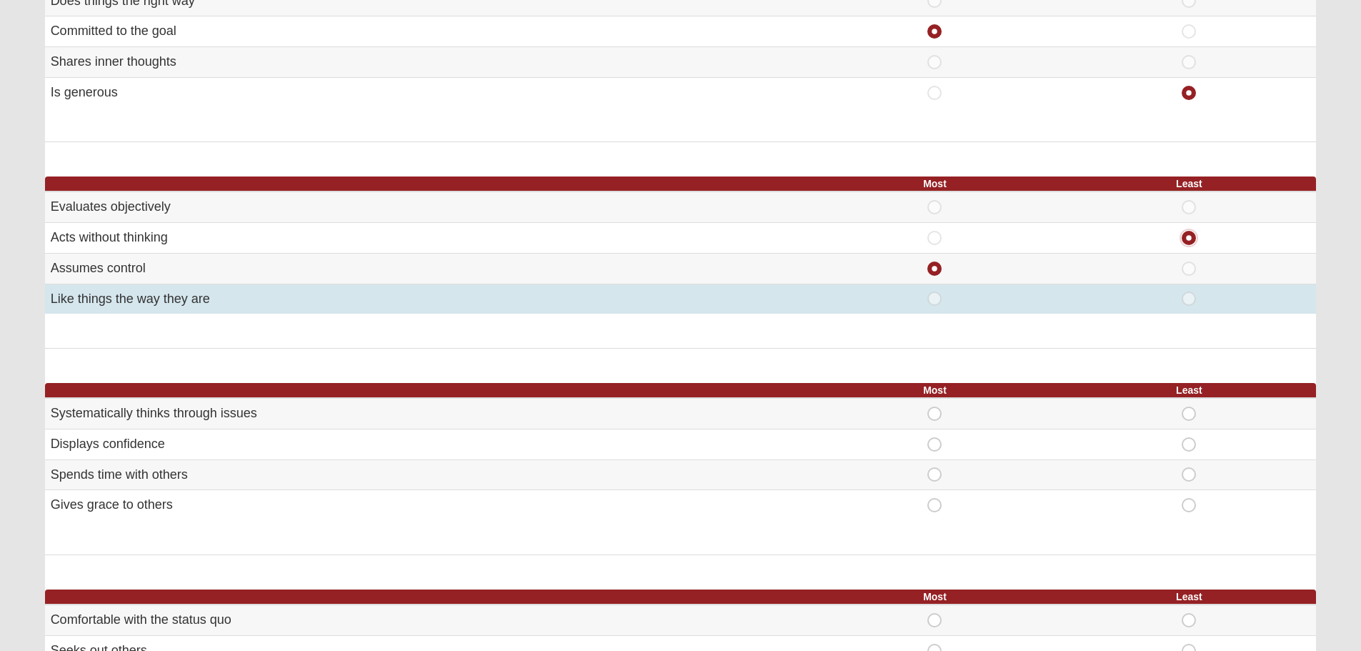
scroll to position [286, 0]
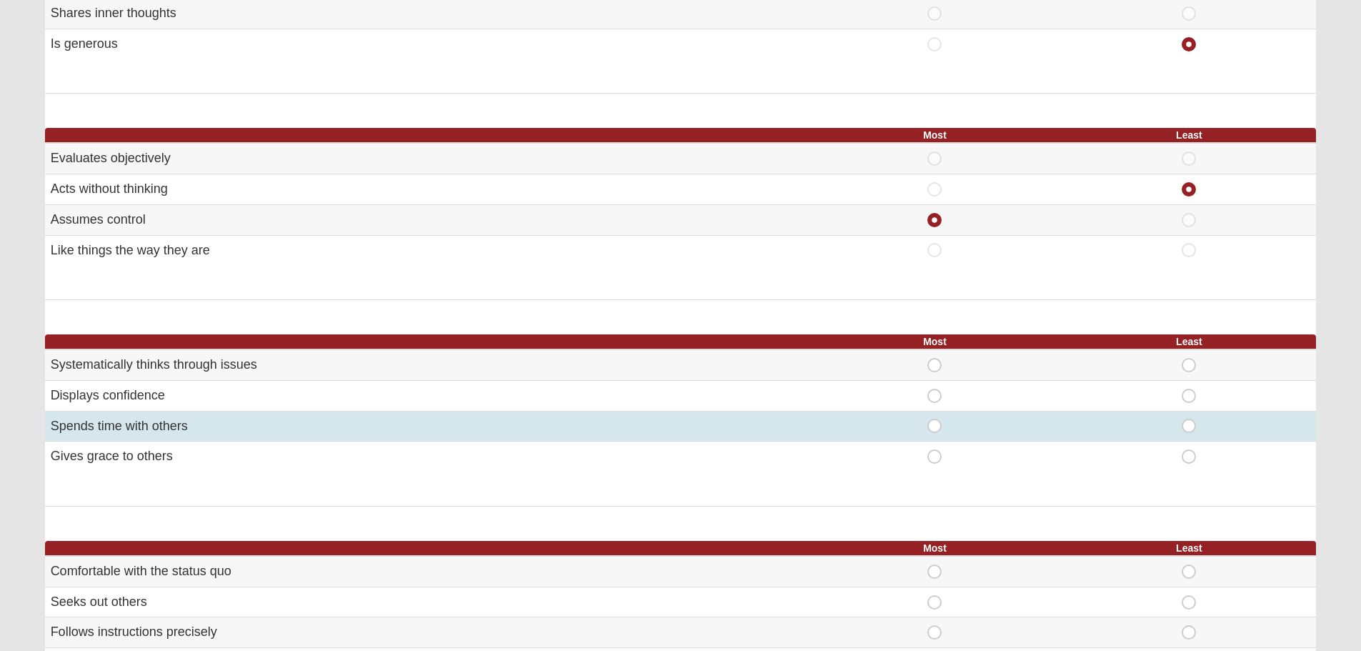
drag, startPoint x: 932, startPoint y: 420, endPoint x: 1078, endPoint y: 432, distance: 146.2
click at [1058, 432] on td "Most" at bounding box center [935, 426] width 254 height 31
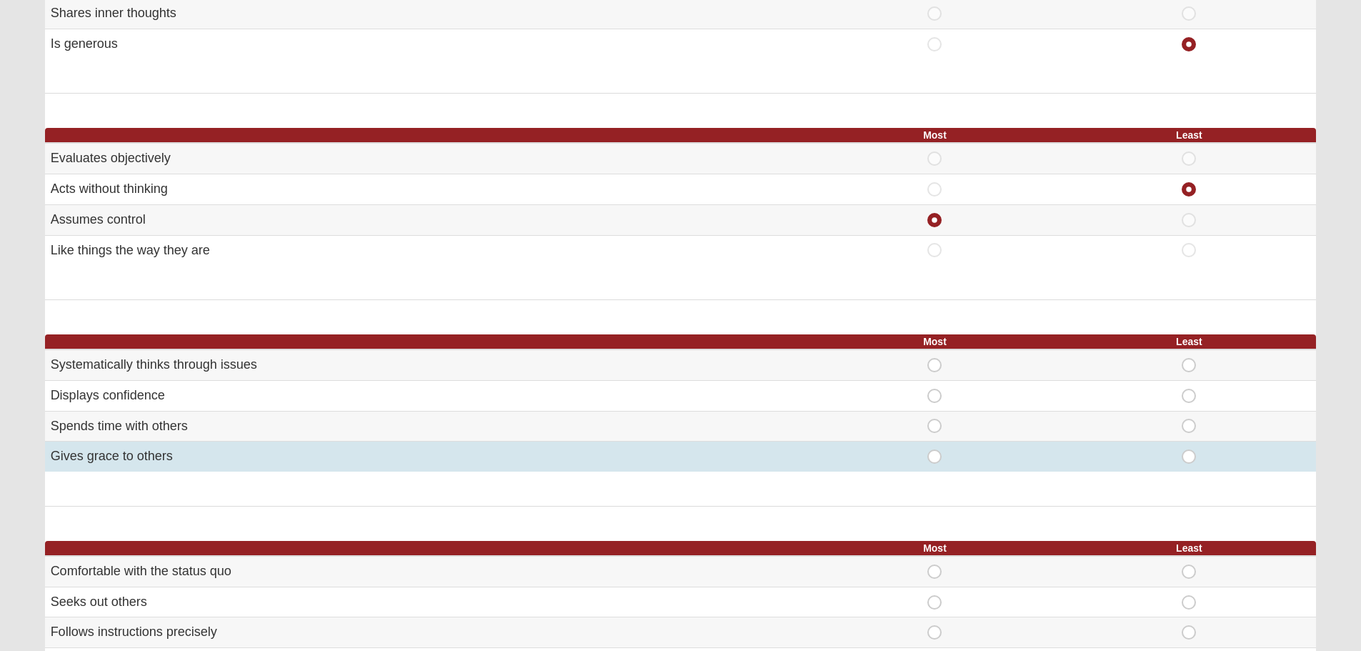
click at [935, 449] on span "Most" at bounding box center [935, 449] width 0 height 0
click at [938, 457] on input "Most" at bounding box center [939, 456] width 9 height 14
radio input "true"
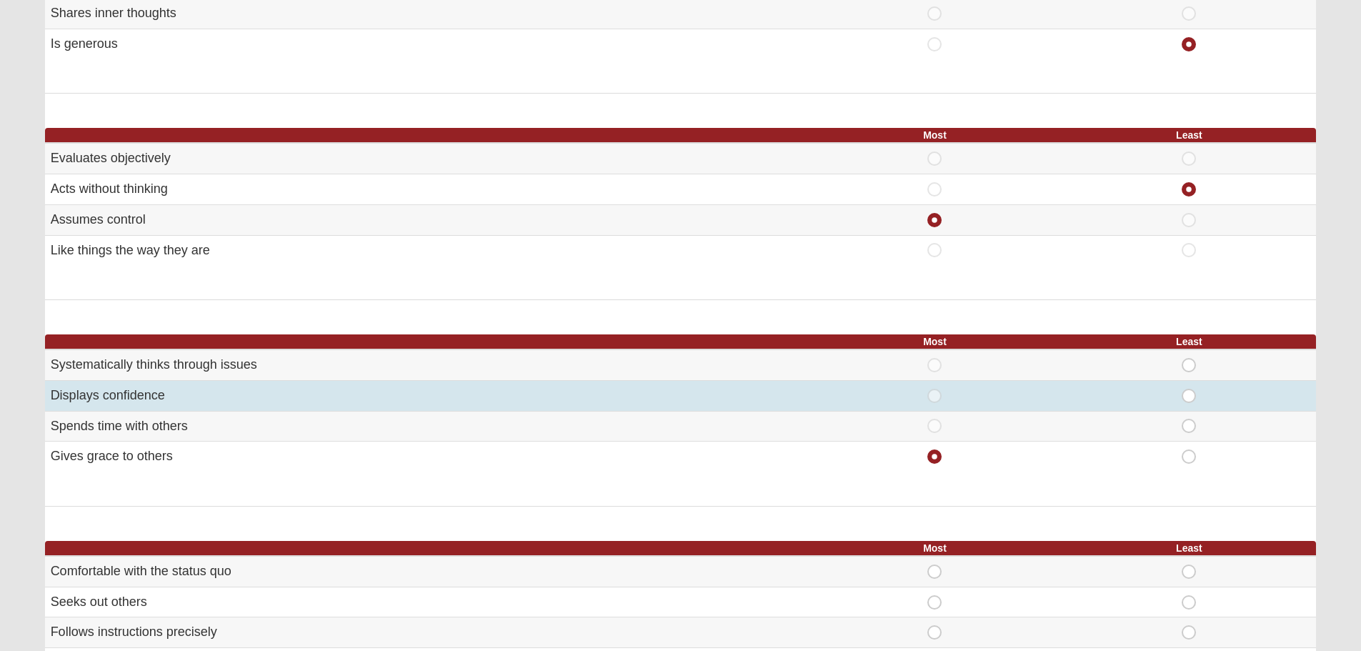
click at [1181, 386] on td "Least" at bounding box center [1189, 395] width 254 height 31
click at [1189, 389] on span "Least" at bounding box center [1189, 389] width 0 height 0
click at [1189, 395] on input "Least" at bounding box center [1193, 396] width 9 height 14
radio input "true"
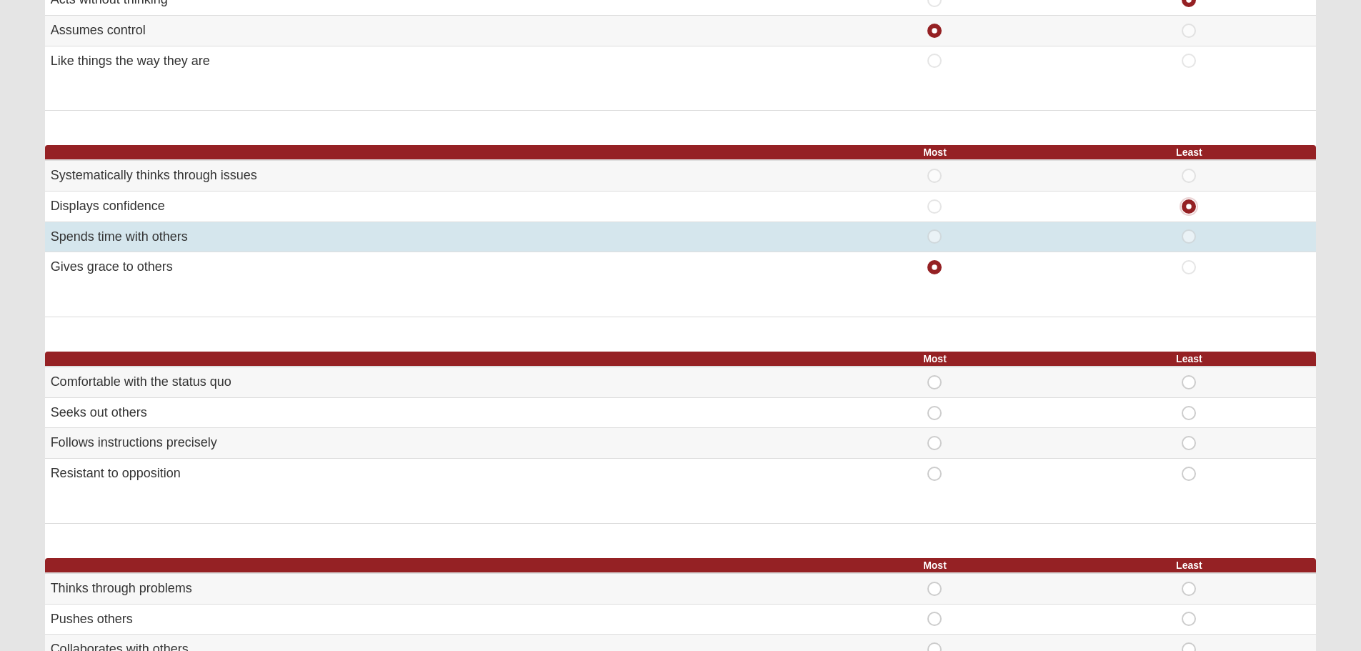
scroll to position [500, 0]
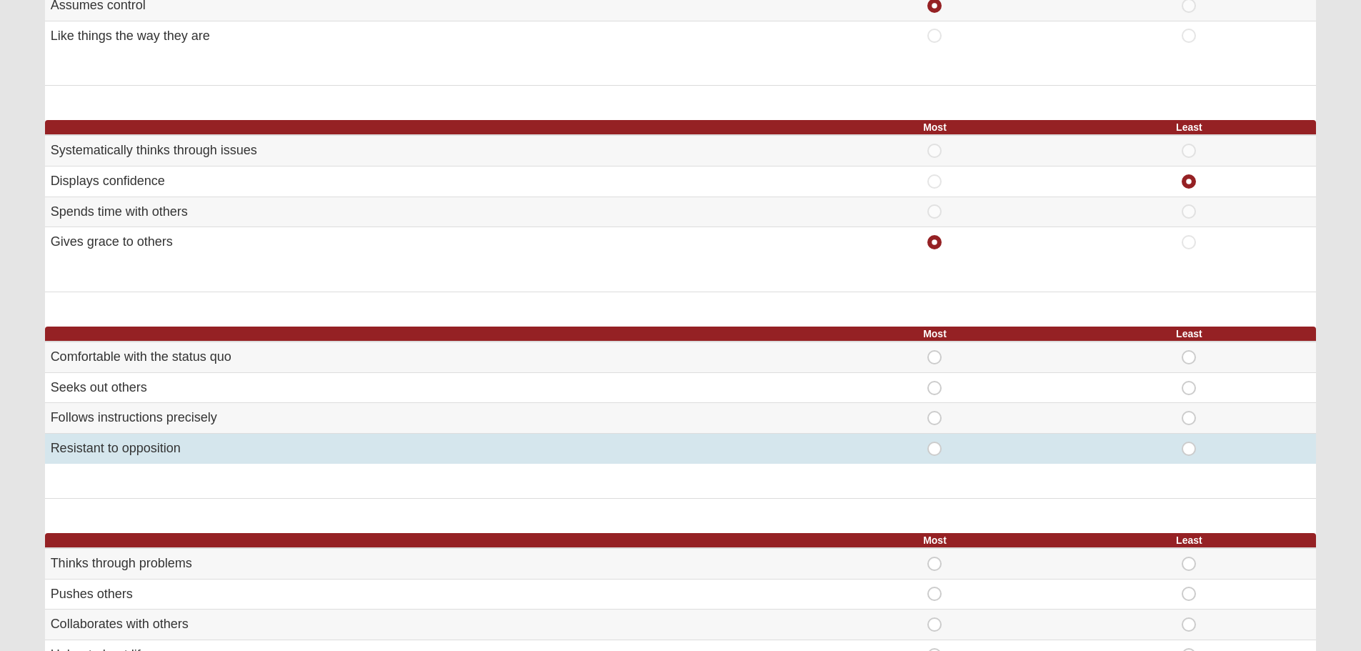
click at [1189, 442] on span "Least" at bounding box center [1189, 442] width 0 height 0
click at [1191, 448] on input "Least" at bounding box center [1193, 449] width 9 height 14
radio input "true"
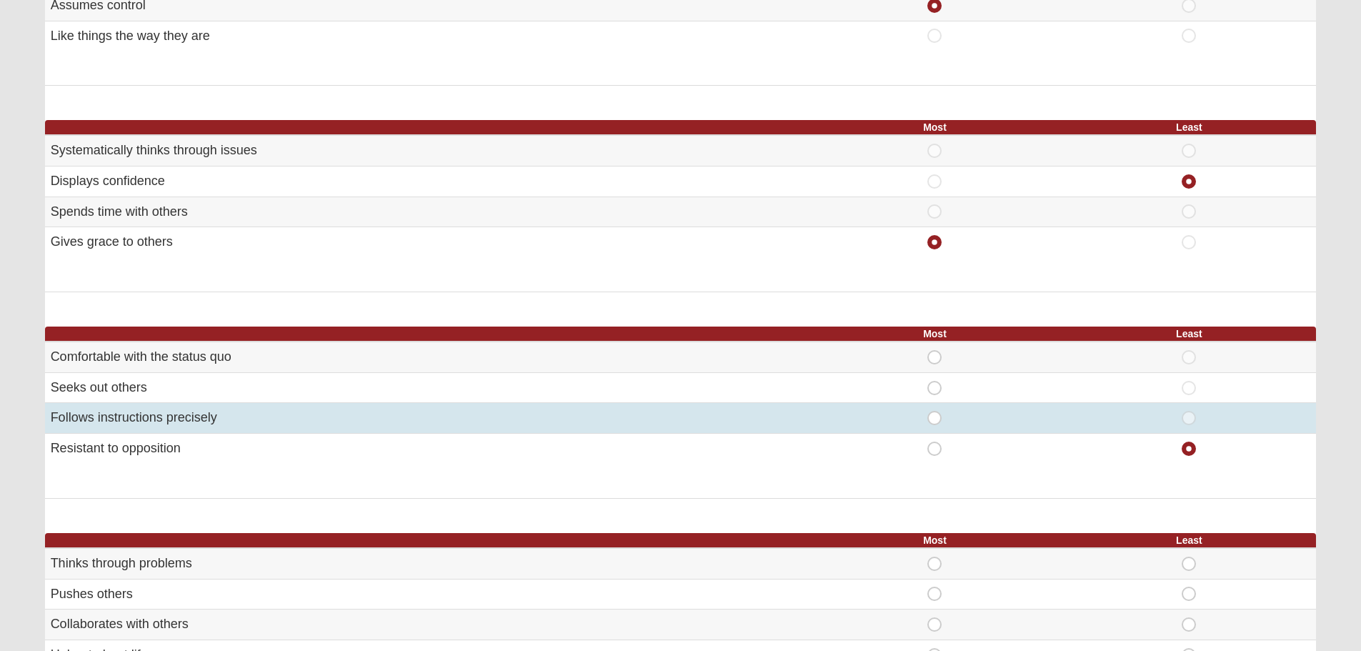
click at [1189, 411] on span "Least" at bounding box center [1189, 411] width 0 height 0
click at [1191, 418] on input "Least" at bounding box center [1193, 418] width 9 height 14
radio input "true"
radio input "false"
click at [935, 411] on span "Most" at bounding box center [935, 411] width 0 height 0
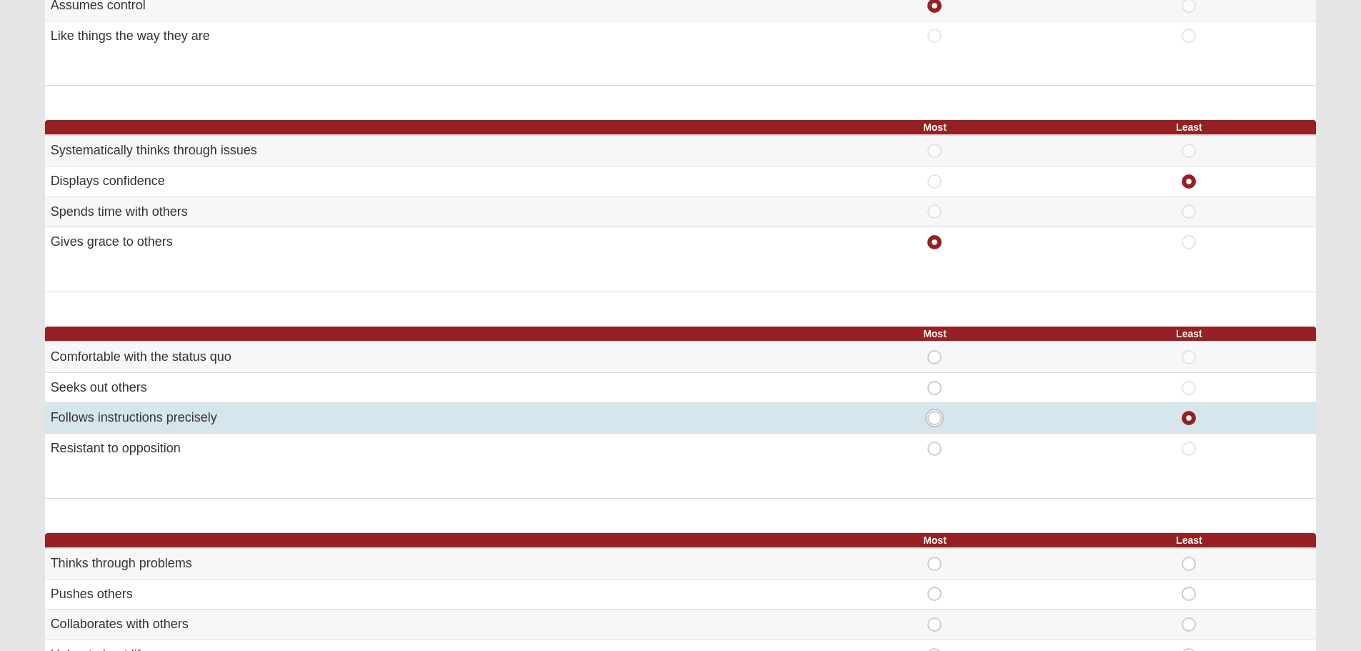
click at [937, 412] on input "Most" at bounding box center [939, 418] width 9 height 14
radio input "true"
radio input "false"
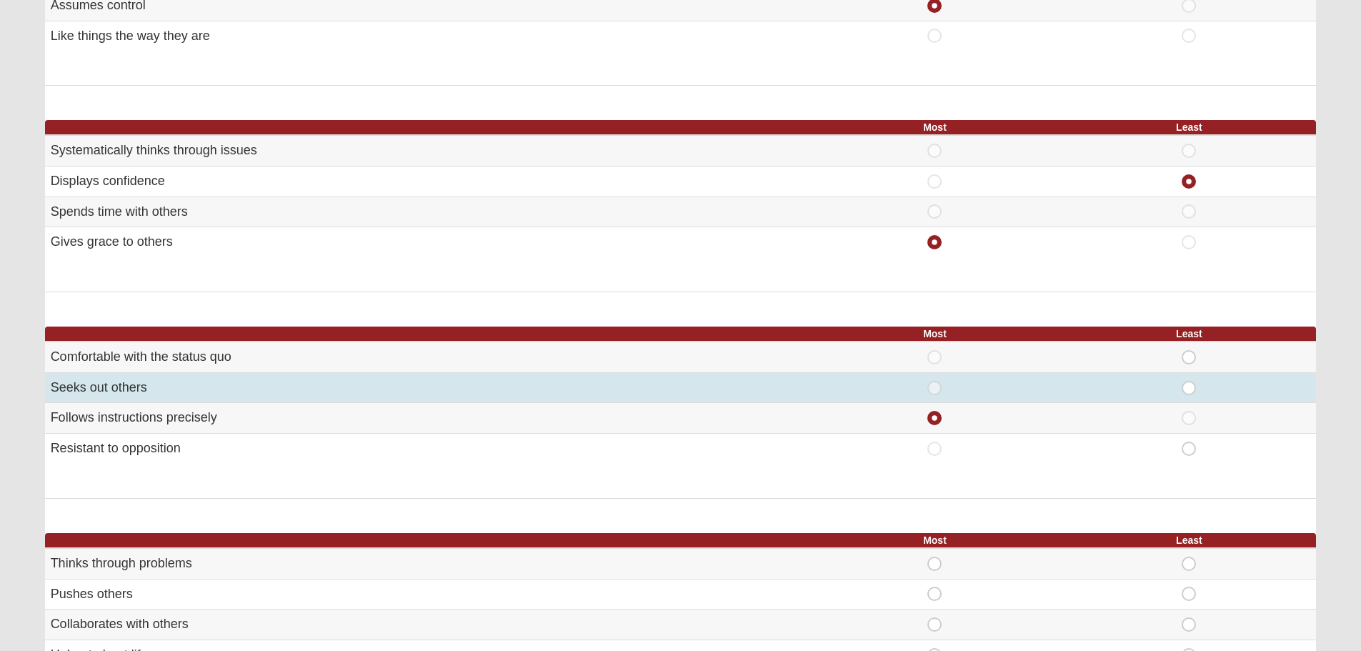
click at [1178, 382] on div "Least" at bounding box center [1189, 388] width 237 height 14
click at [1189, 381] on span "Least" at bounding box center [1189, 381] width 0 height 0
click at [1189, 384] on input "Least" at bounding box center [1193, 388] width 9 height 14
radio input "true"
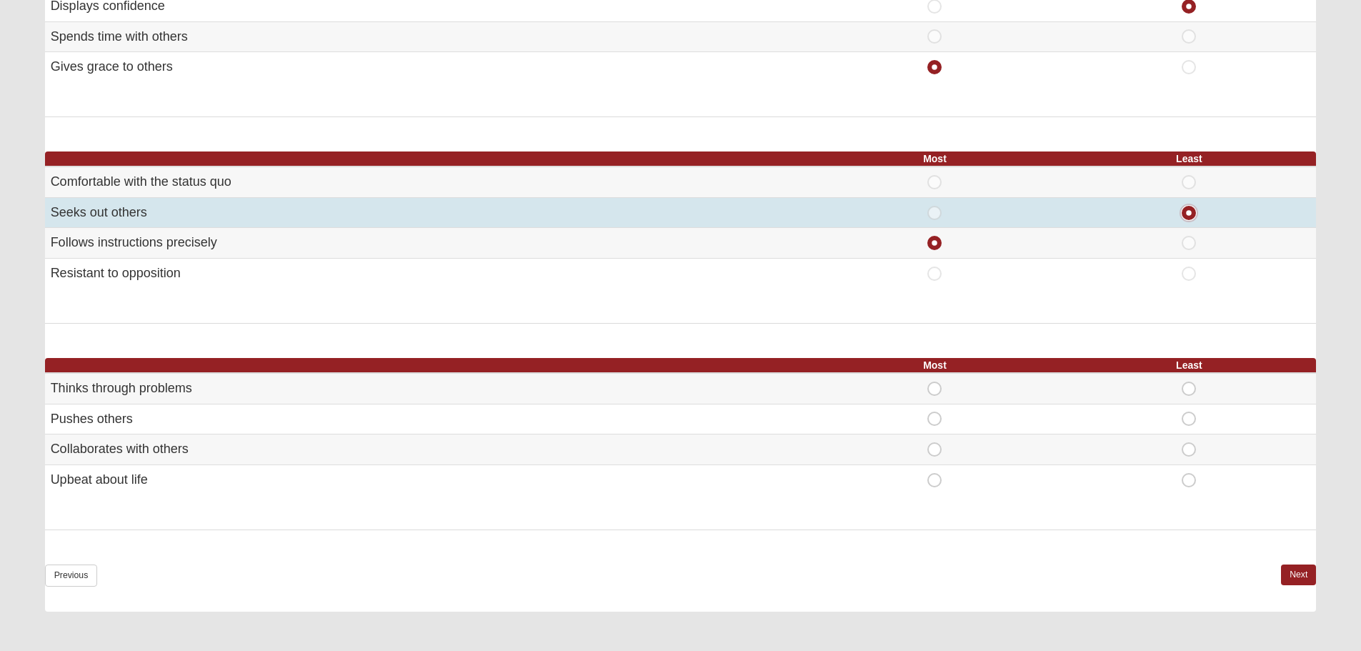
scroll to position [715, 0]
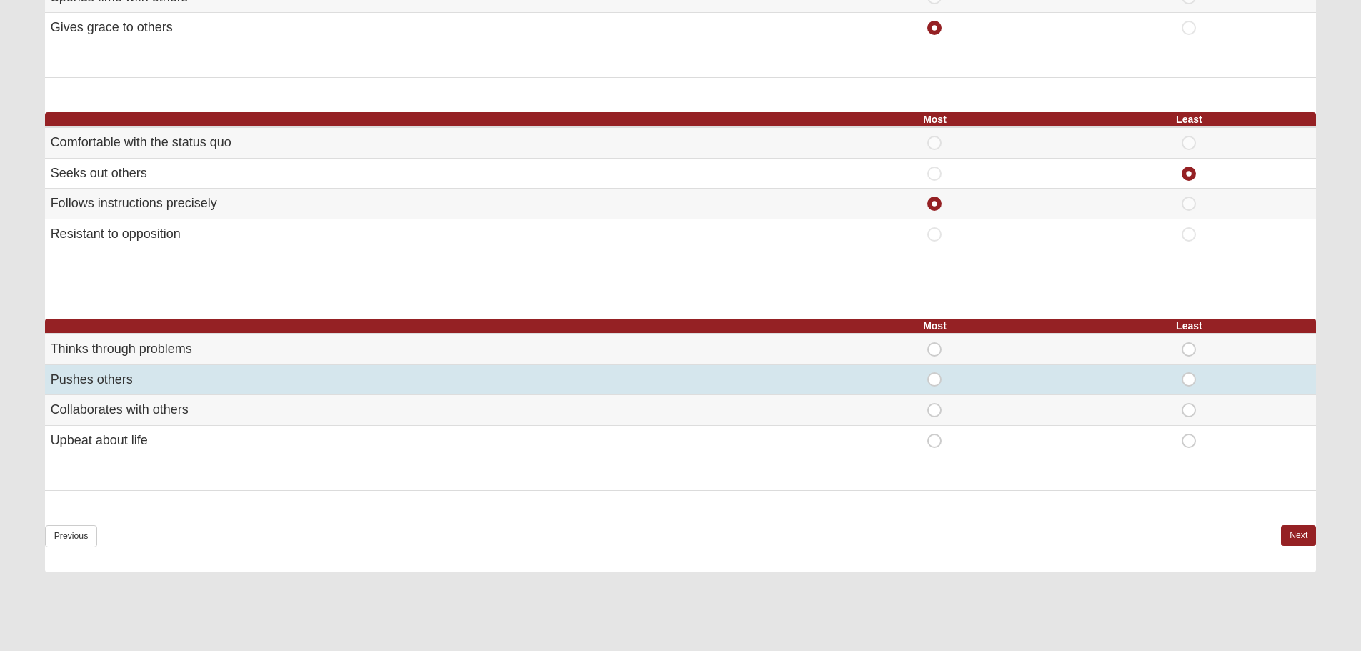
click at [947, 376] on div "Most" at bounding box center [935, 379] width 237 height 14
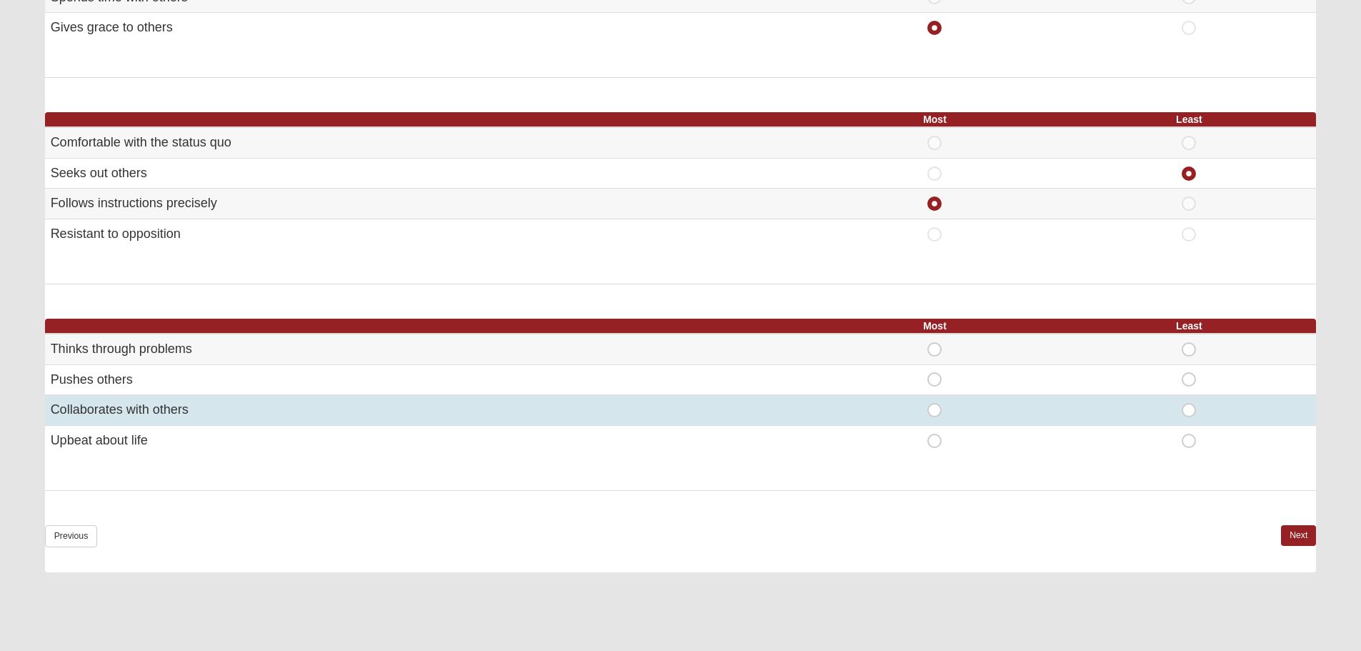
click at [935, 403] on span "Most" at bounding box center [935, 403] width 0 height 0
click at [935, 411] on input "Most" at bounding box center [939, 410] width 9 height 14
radio input "true"
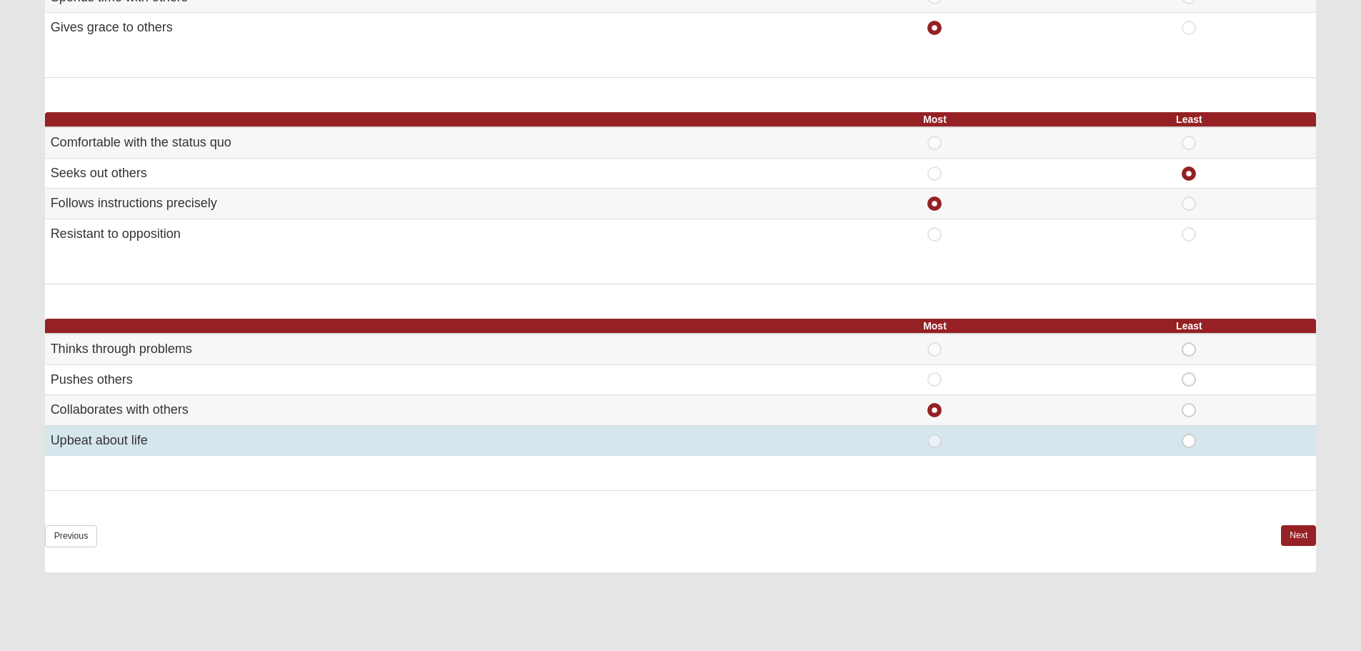
click at [1189, 434] on span "Least" at bounding box center [1189, 434] width 0 height 0
click at [1196, 438] on input "Least" at bounding box center [1193, 441] width 9 height 14
radio input "true"
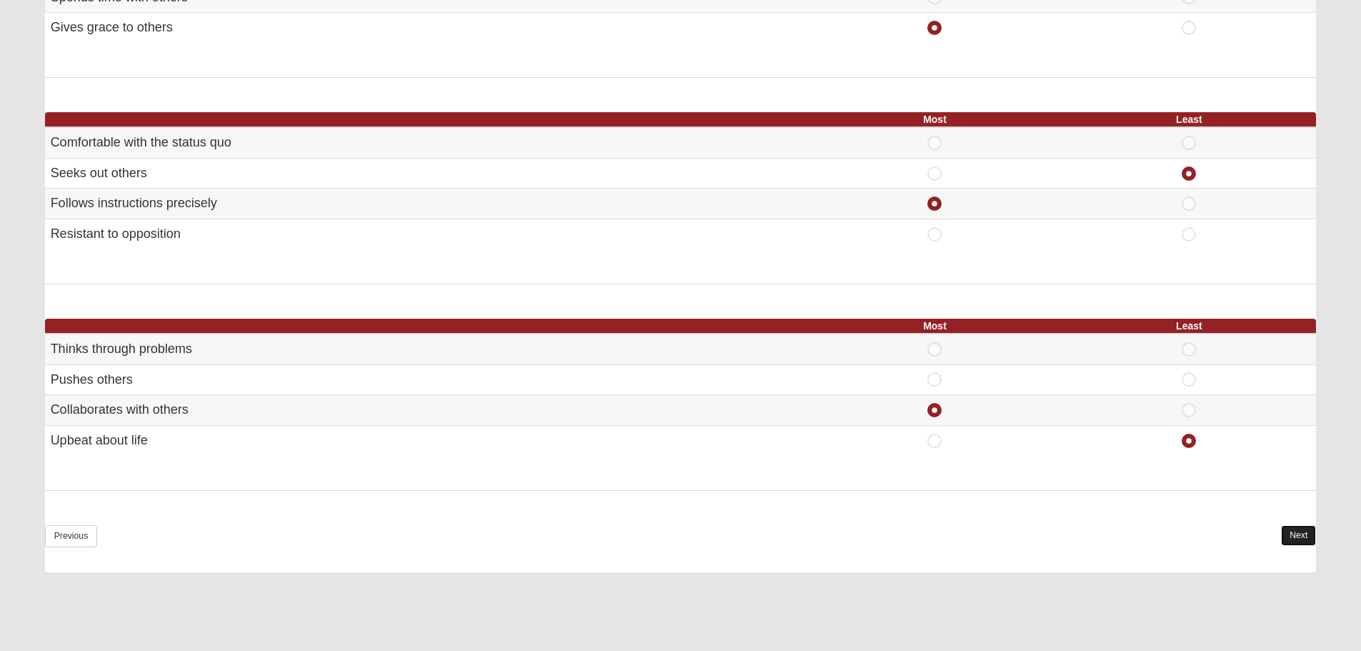
click at [1293, 535] on link "Next" at bounding box center [1298, 535] width 35 height 21
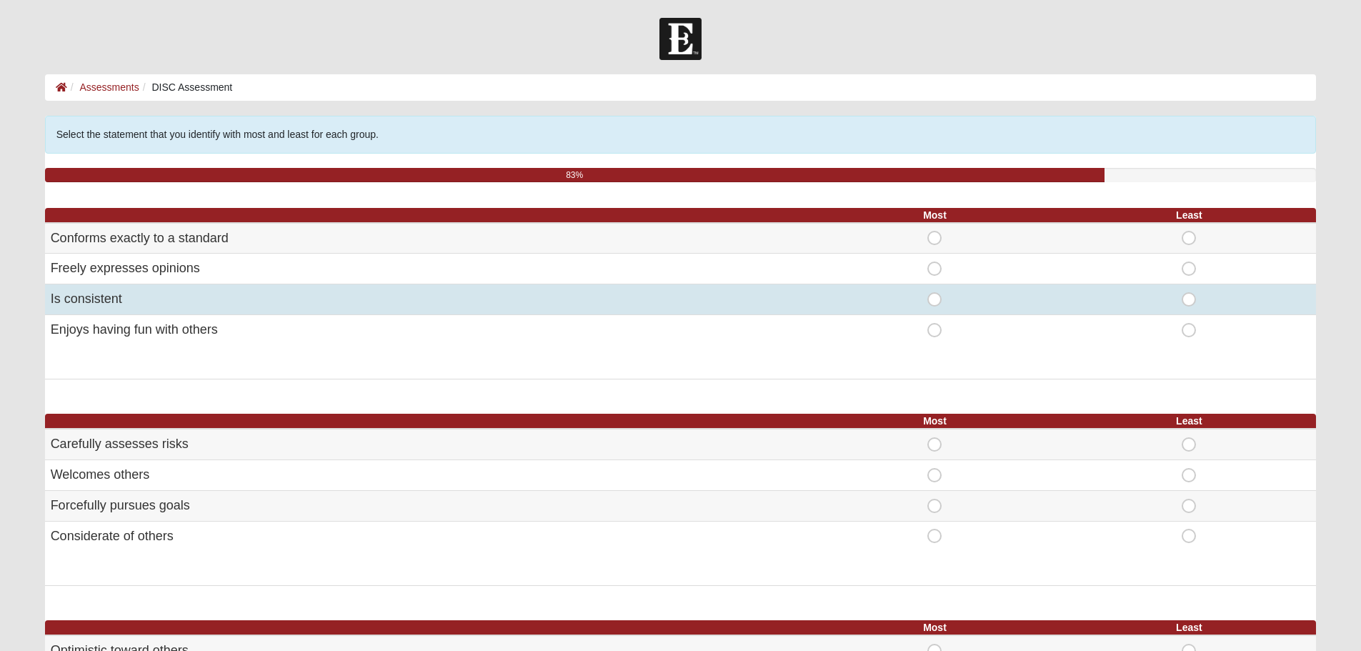
click at [935, 292] on span "Most" at bounding box center [935, 292] width 0 height 0
click at [935, 300] on input "Most" at bounding box center [939, 299] width 9 height 14
radio input "true"
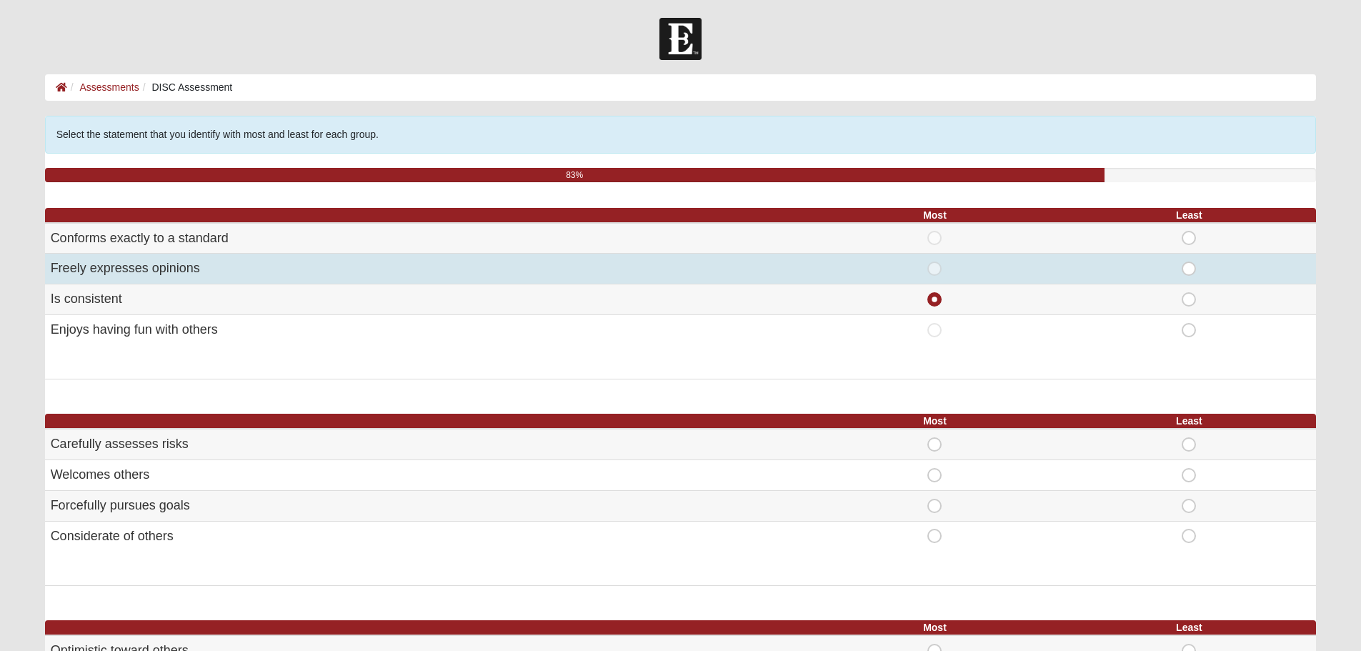
click at [1189, 262] on span "Least" at bounding box center [1189, 262] width 0 height 0
click at [1189, 273] on input "Least" at bounding box center [1193, 269] width 9 height 14
radio input "true"
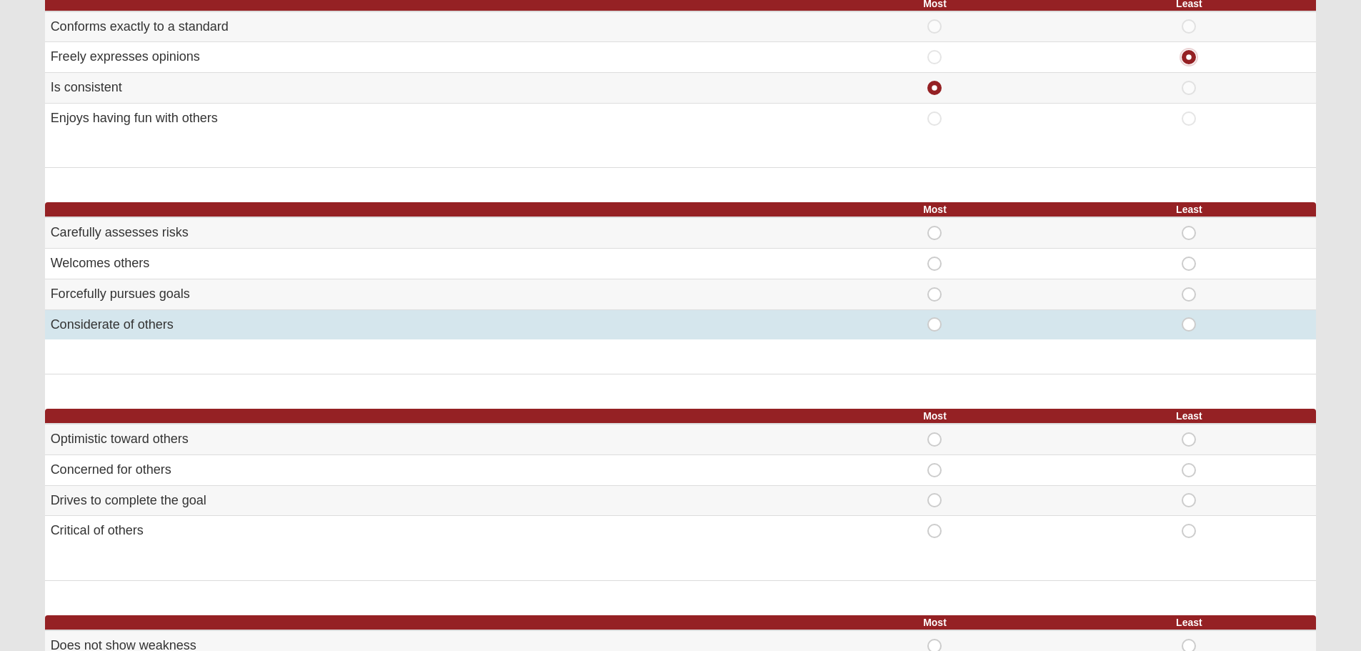
scroll to position [214, 0]
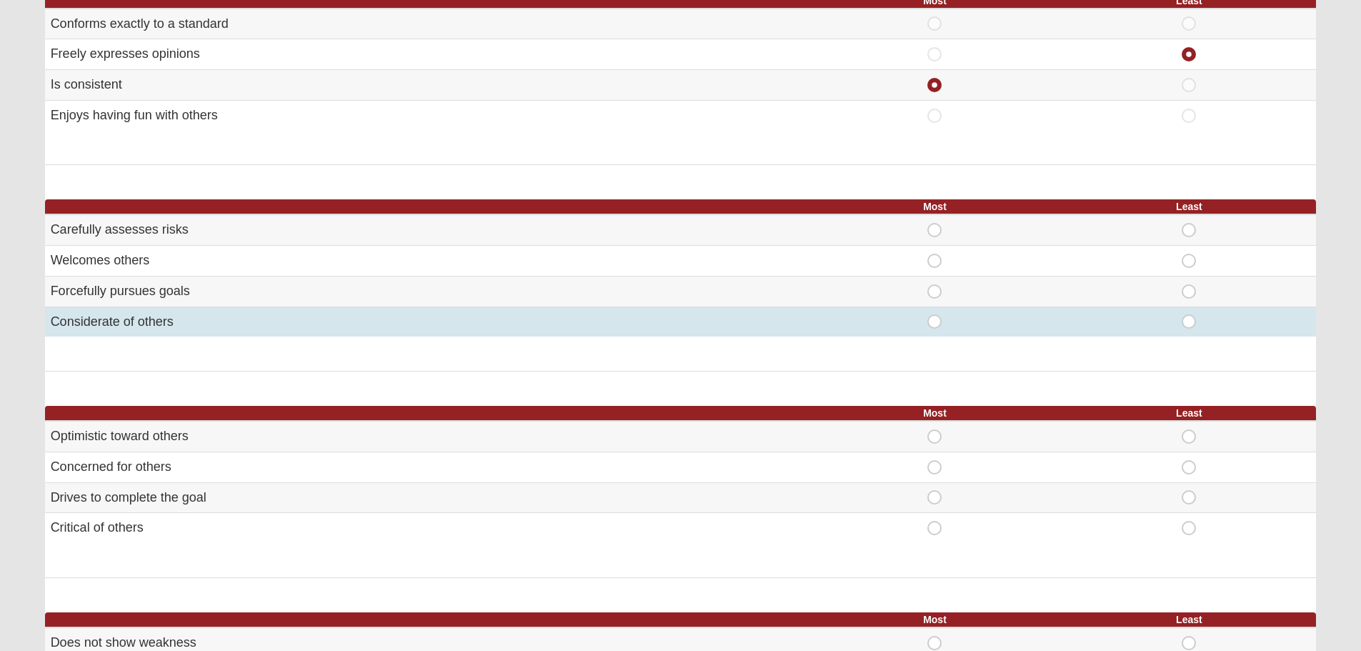
click at [935, 314] on span "Most" at bounding box center [935, 314] width 0 height 0
click at [935, 322] on input "Most" at bounding box center [939, 321] width 9 height 14
radio input "true"
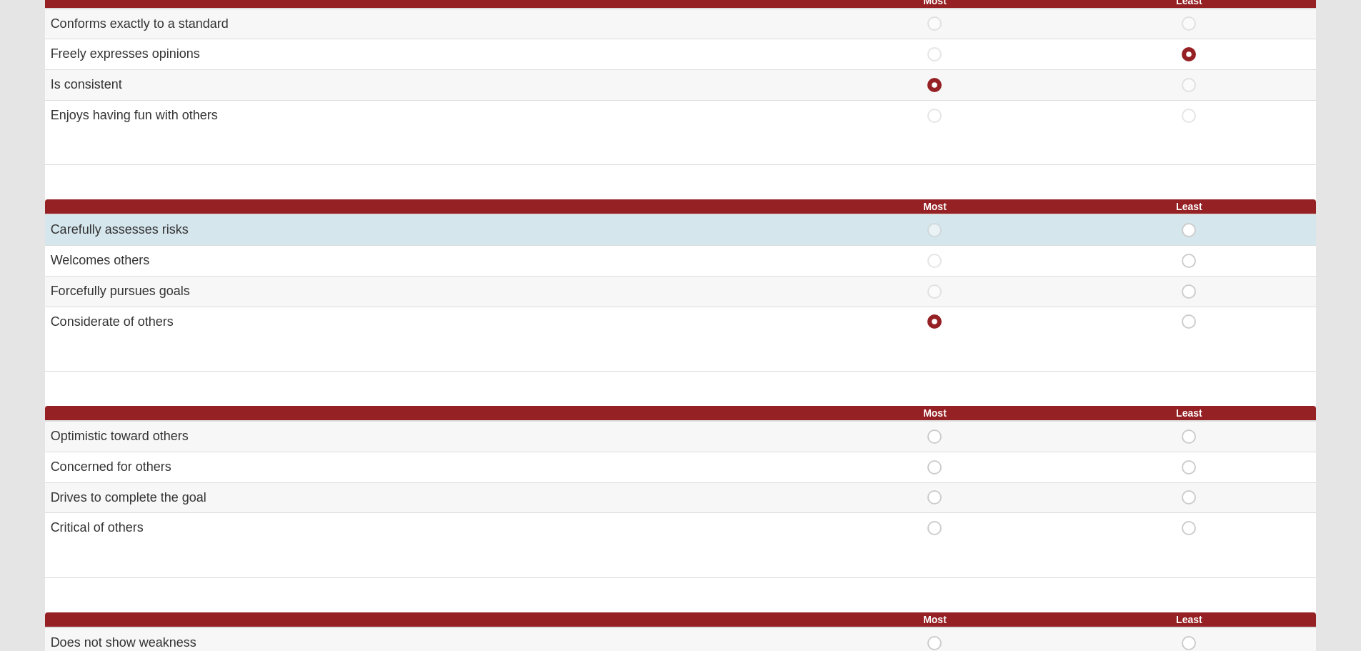
click at [1189, 223] on span "Least" at bounding box center [1189, 223] width 0 height 0
click at [1193, 231] on input "Least" at bounding box center [1193, 230] width 9 height 14
radio input "true"
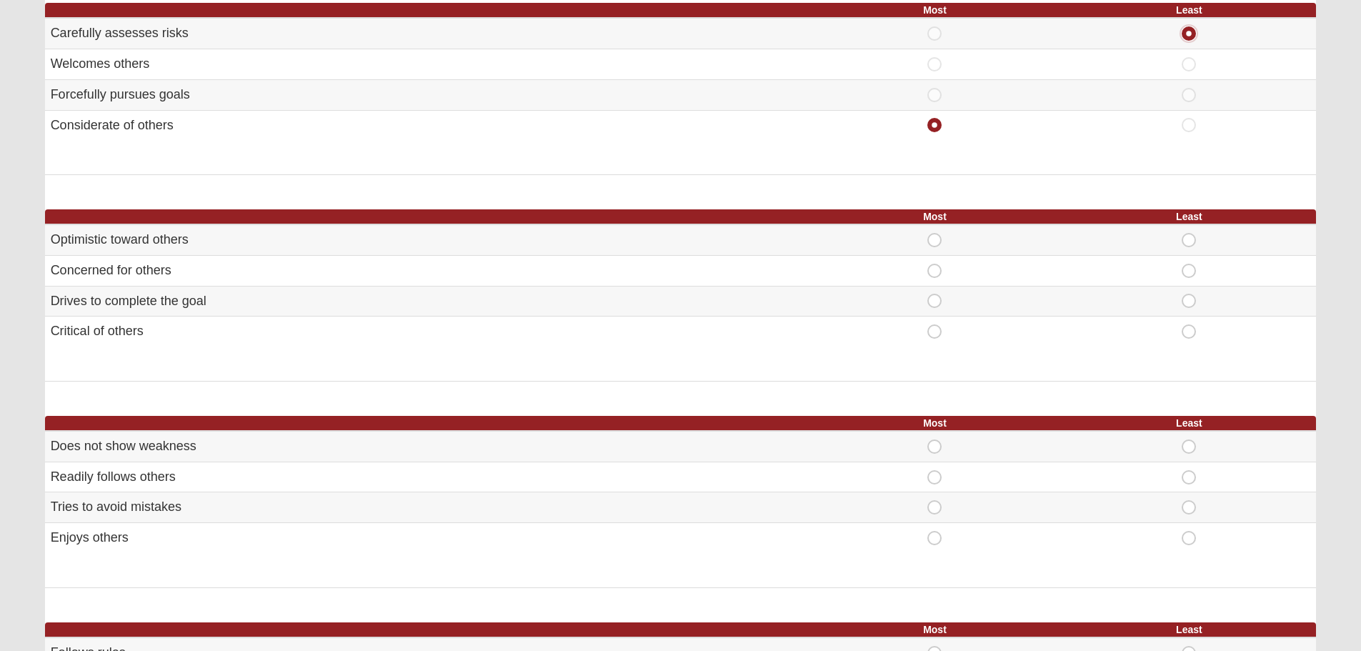
scroll to position [429, 0]
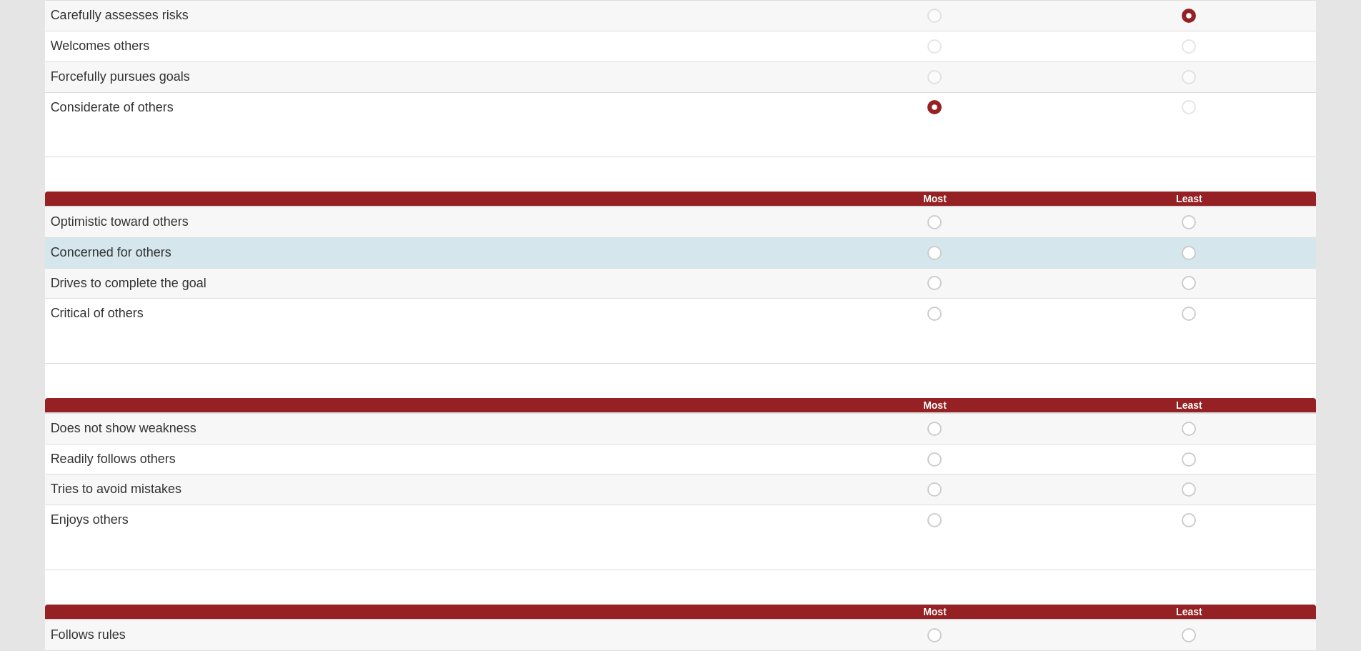
click at [935, 246] on span "Most" at bounding box center [935, 246] width 0 height 0
click at [935, 249] on input "Most" at bounding box center [939, 253] width 9 height 14
radio input "true"
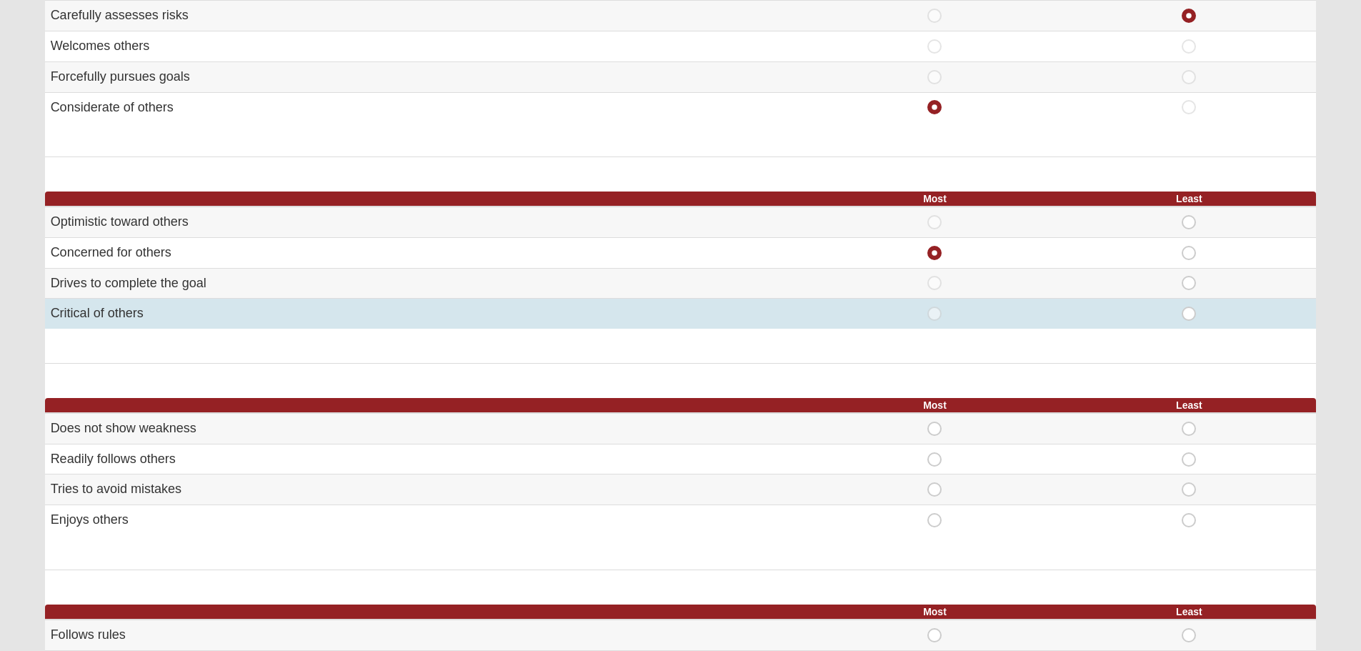
click at [1189, 307] on span "Least" at bounding box center [1189, 307] width 0 height 0
click at [1193, 318] on input "Least" at bounding box center [1193, 314] width 9 height 14
radio input "true"
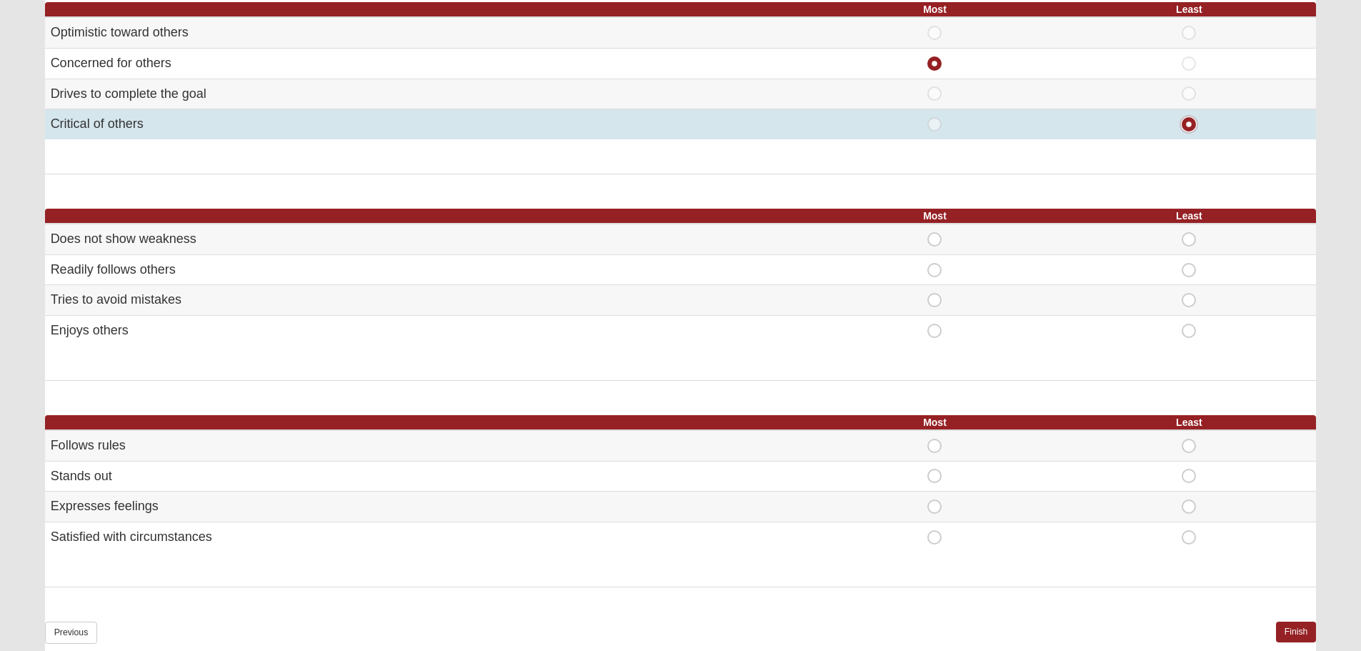
scroll to position [643, 0]
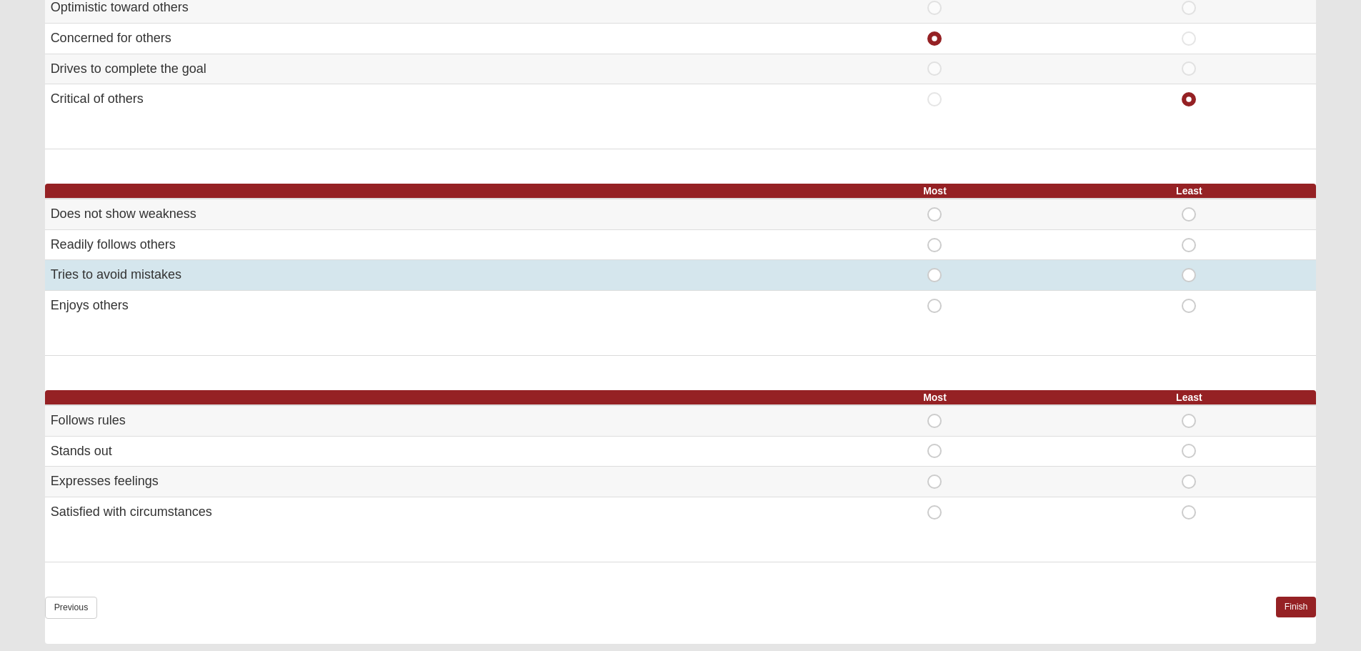
click at [935, 268] on span "Most" at bounding box center [935, 268] width 0 height 0
click at [938, 273] on input "Most" at bounding box center [939, 275] width 9 height 14
radio input "true"
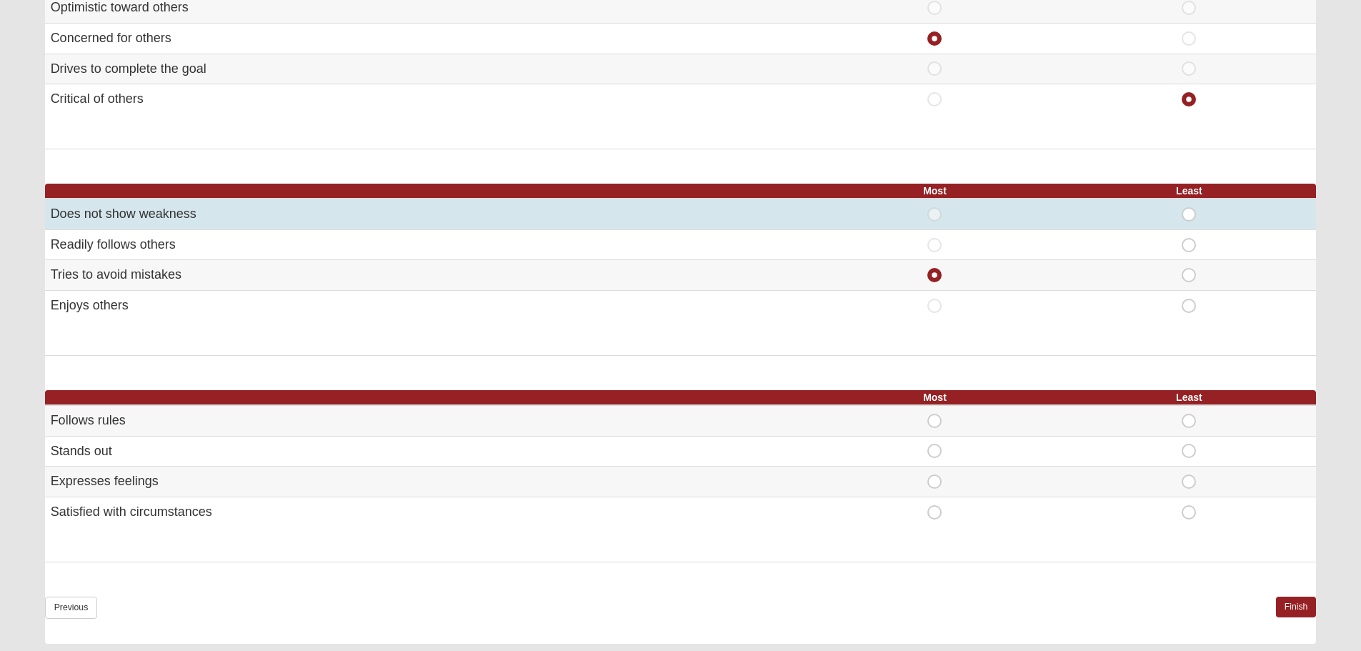
click at [1189, 207] on span "Least" at bounding box center [1189, 207] width 0 height 0
click at [1196, 208] on input "Least" at bounding box center [1193, 214] width 9 height 14
radio input "true"
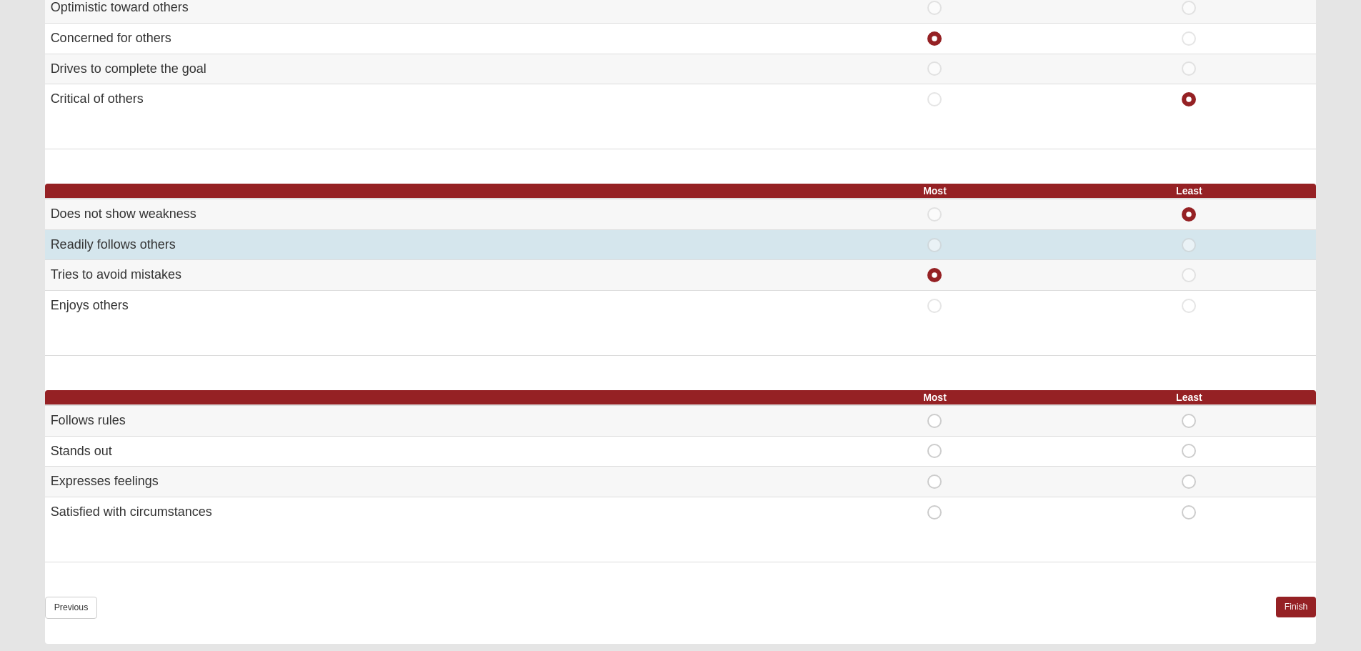
click at [1189, 238] on span "Least" at bounding box center [1189, 238] width 0 height 0
click at [1189, 239] on input "Least" at bounding box center [1193, 245] width 9 height 14
radio input "true"
radio input "false"
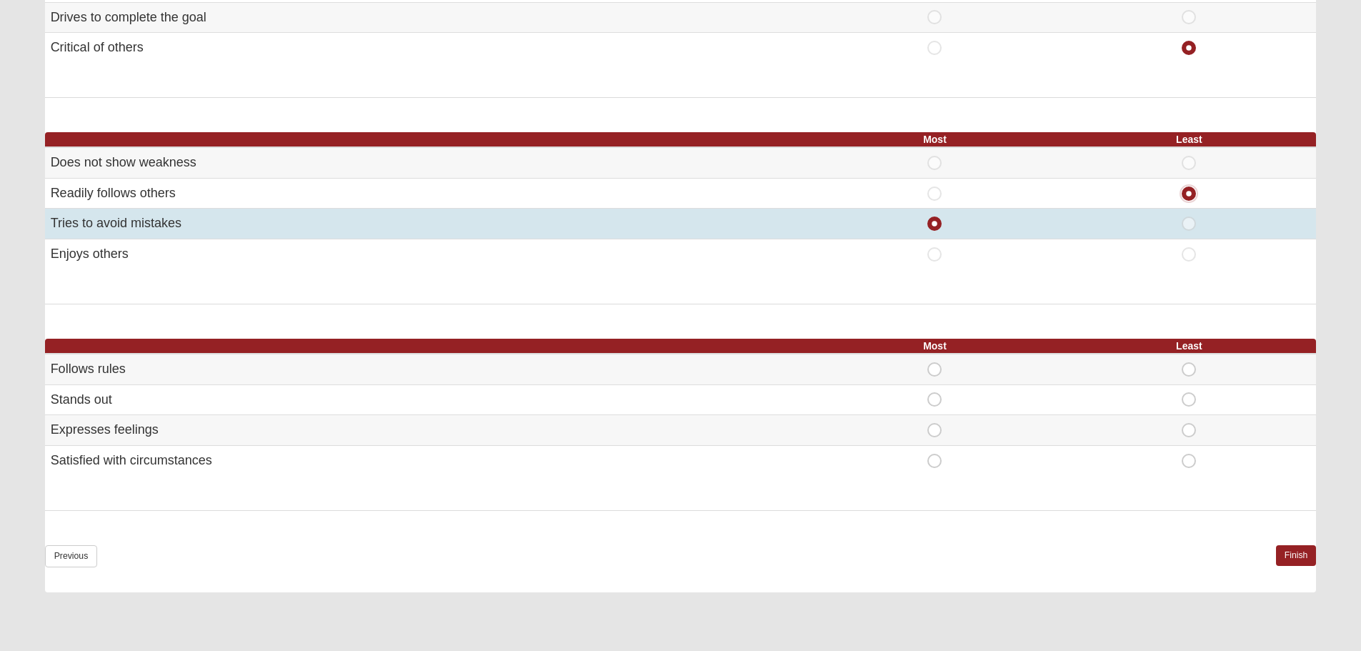
scroll to position [831, 0]
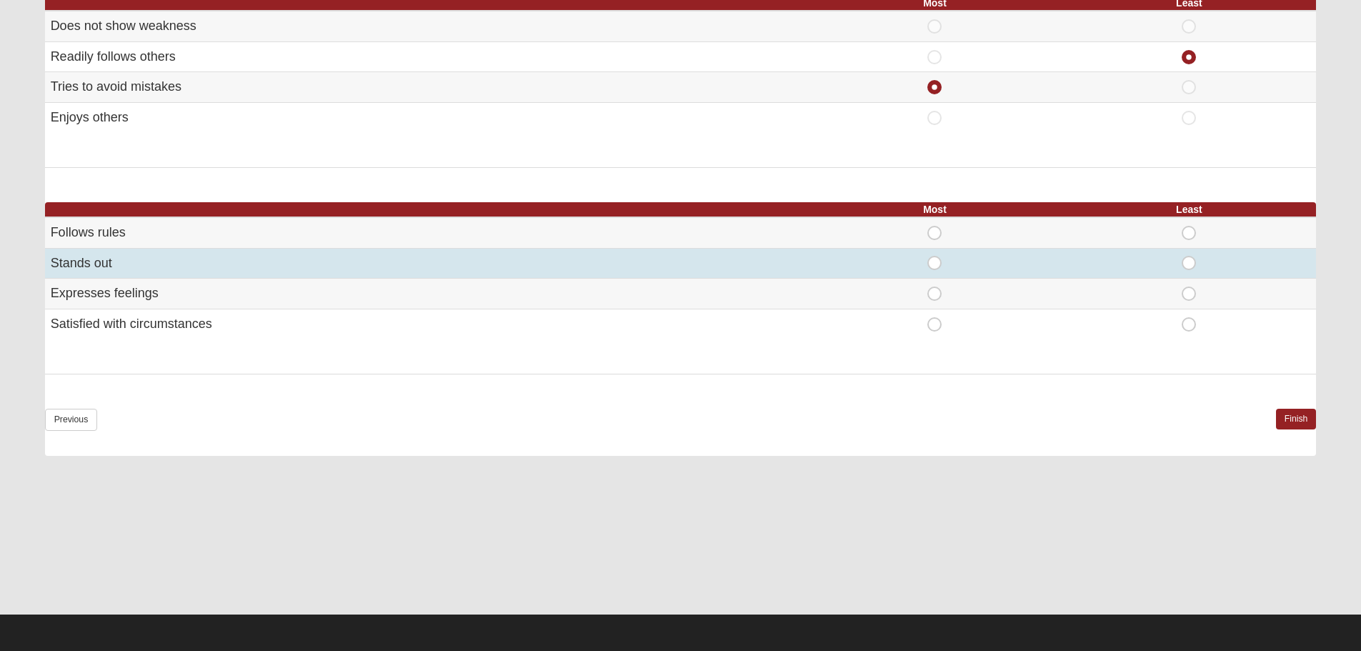
drag, startPoint x: 930, startPoint y: 260, endPoint x: 1040, endPoint y: 273, distance: 110.8
click at [943, 260] on div "Most" at bounding box center [935, 263] width 237 height 14
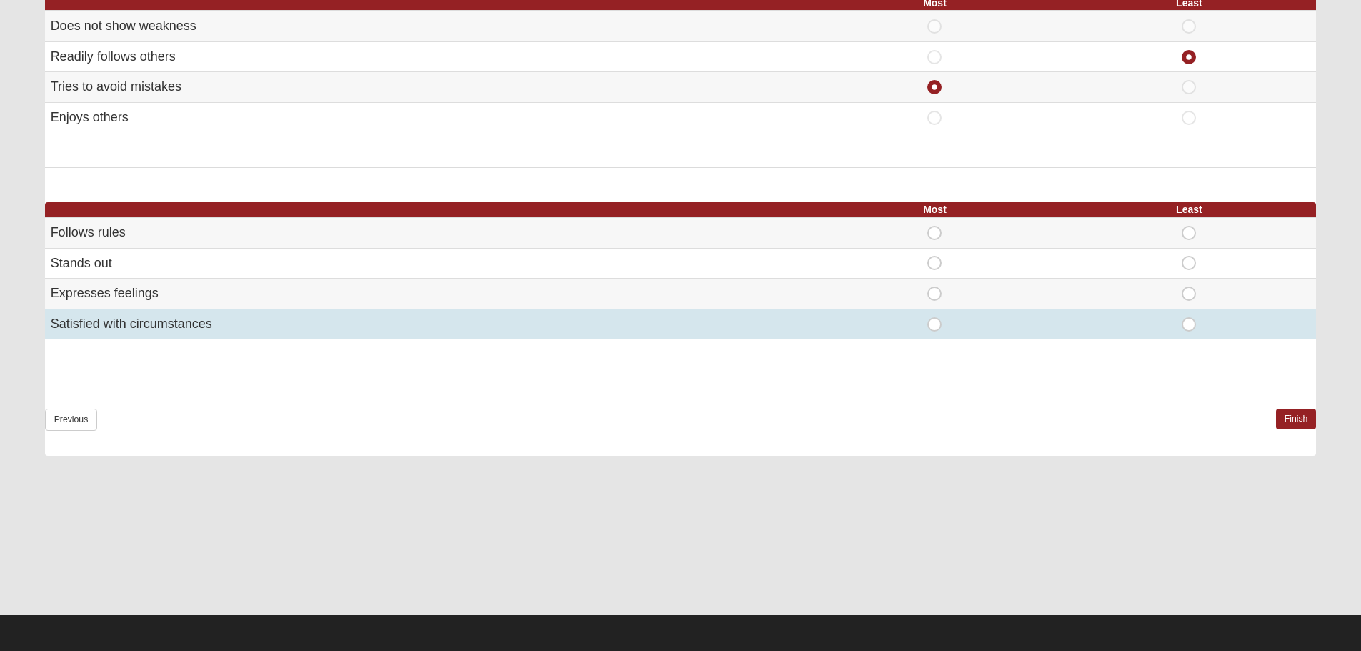
click at [1189, 317] on span "Least" at bounding box center [1189, 317] width 0 height 0
click at [1194, 325] on input "Least" at bounding box center [1193, 324] width 9 height 14
radio input "true"
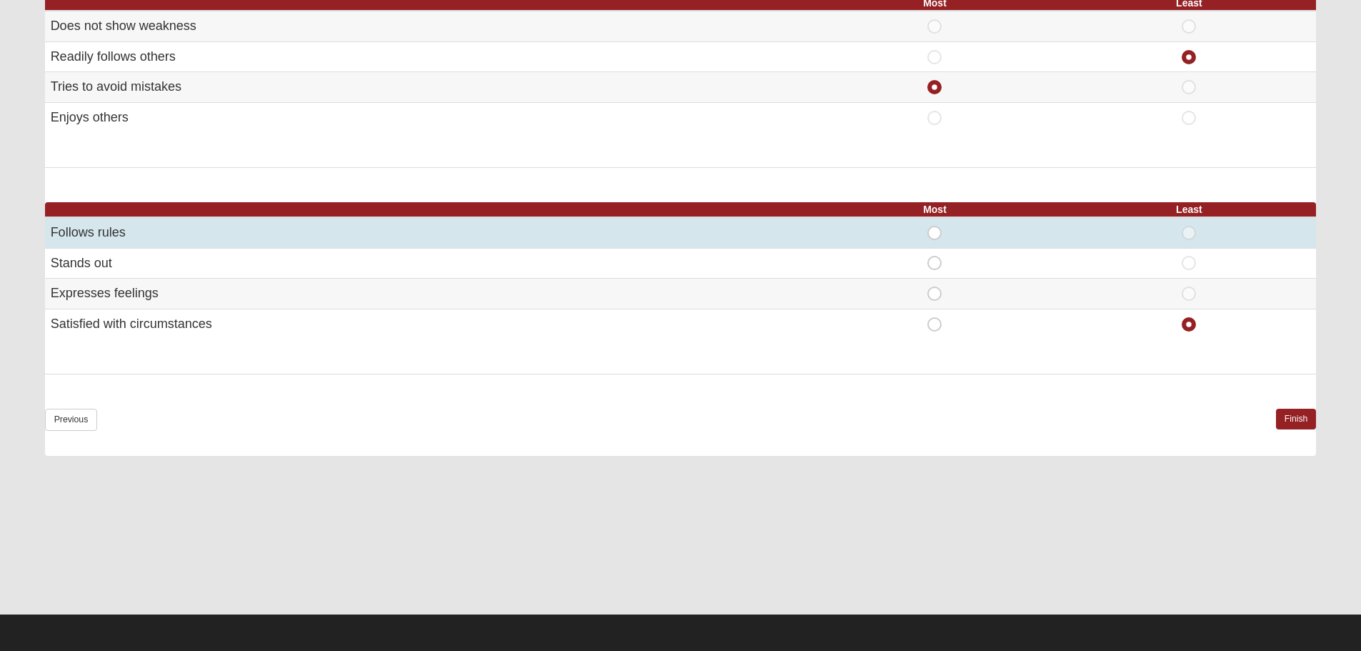
click at [935, 226] on span "Most" at bounding box center [935, 226] width 0 height 0
click at [935, 233] on input "Most" at bounding box center [939, 233] width 9 height 14
radio input "true"
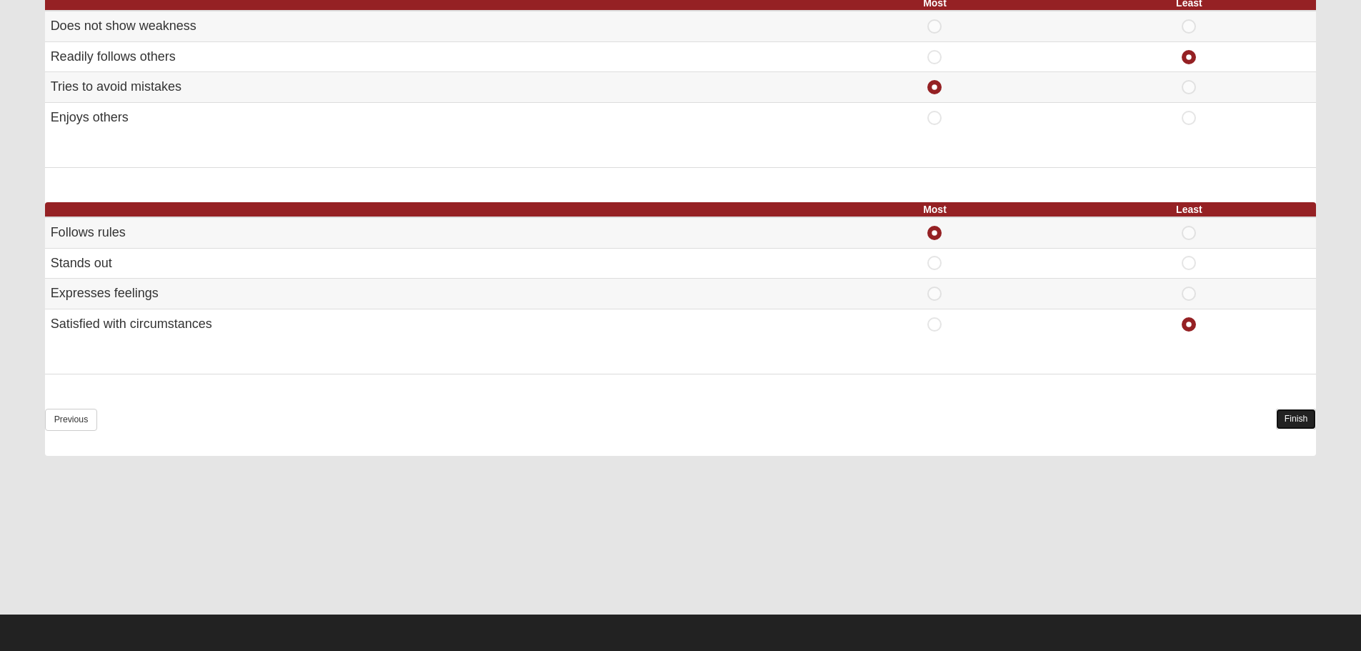
click at [1303, 419] on link "Finish" at bounding box center [1296, 419] width 41 height 21
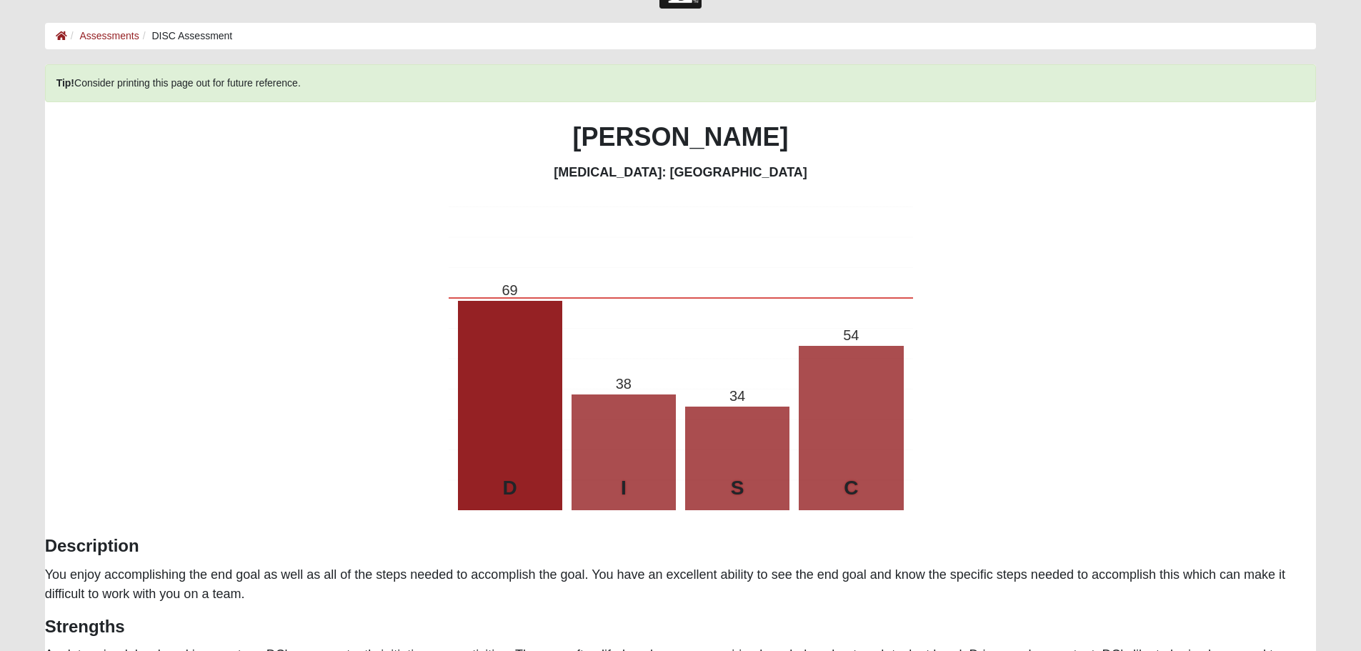
scroll to position [0, 0]
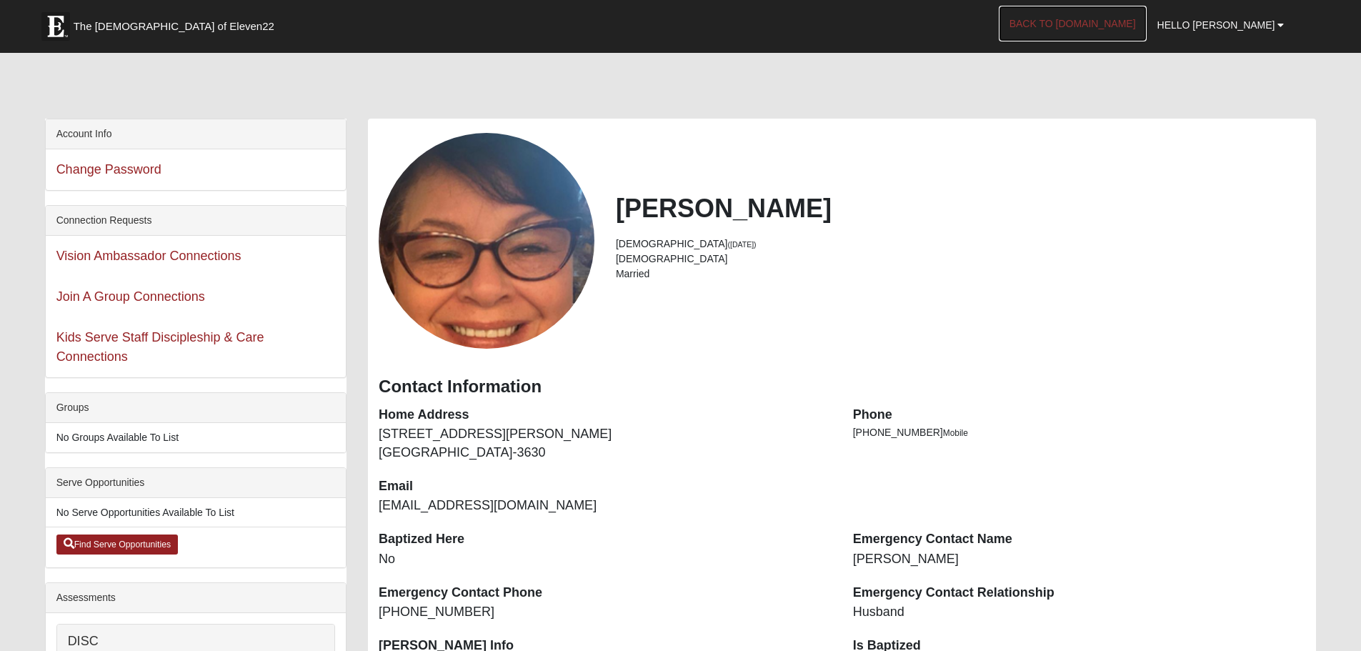
click at [1123, 24] on link "Back to COE22.com" at bounding box center [1073, 24] width 148 height 36
click at [1136, 22] on link "Back to [DOMAIN_NAME]" at bounding box center [1073, 24] width 148 height 36
